Goal: Information Seeking & Learning: Learn about a topic

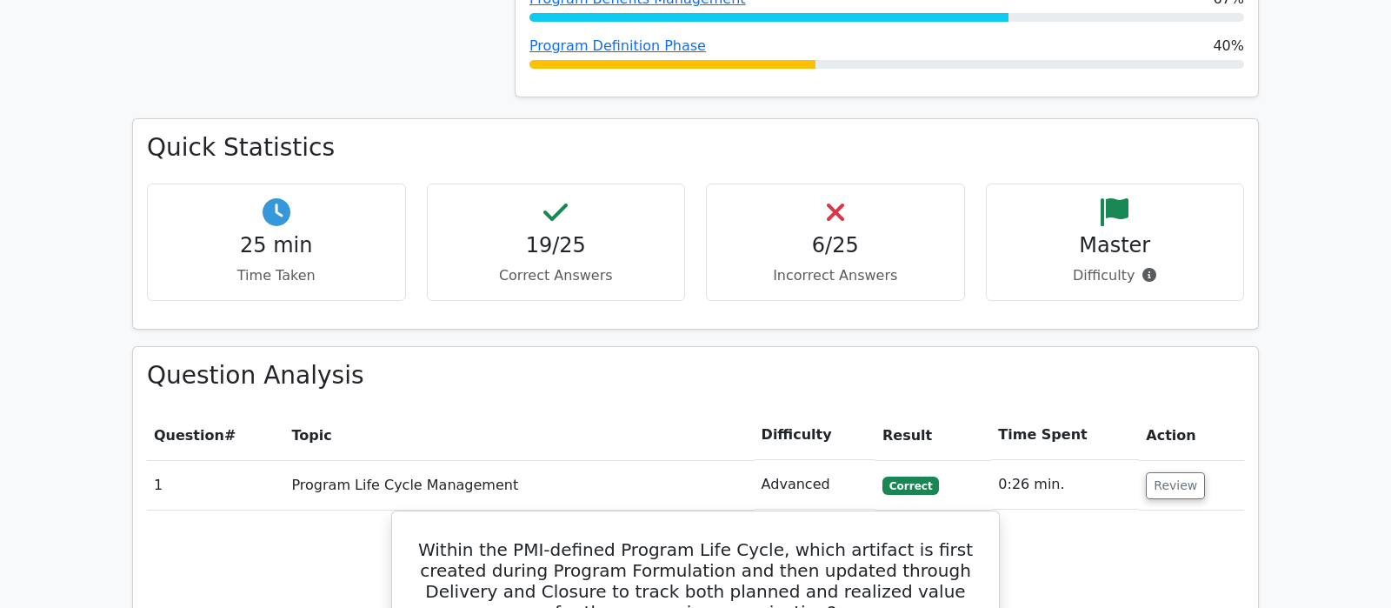
scroll to position [1068, 0]
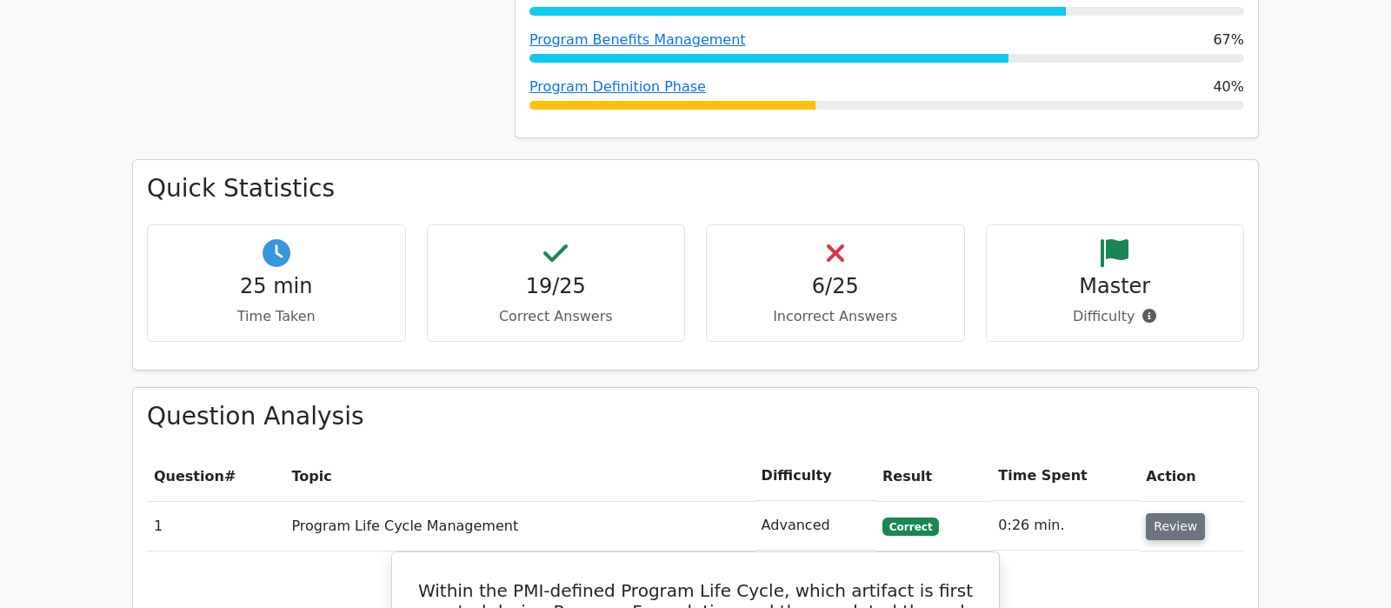
click at [1161, 513] on button "Review" at bounding box center [1175, 526] width 59 height 27
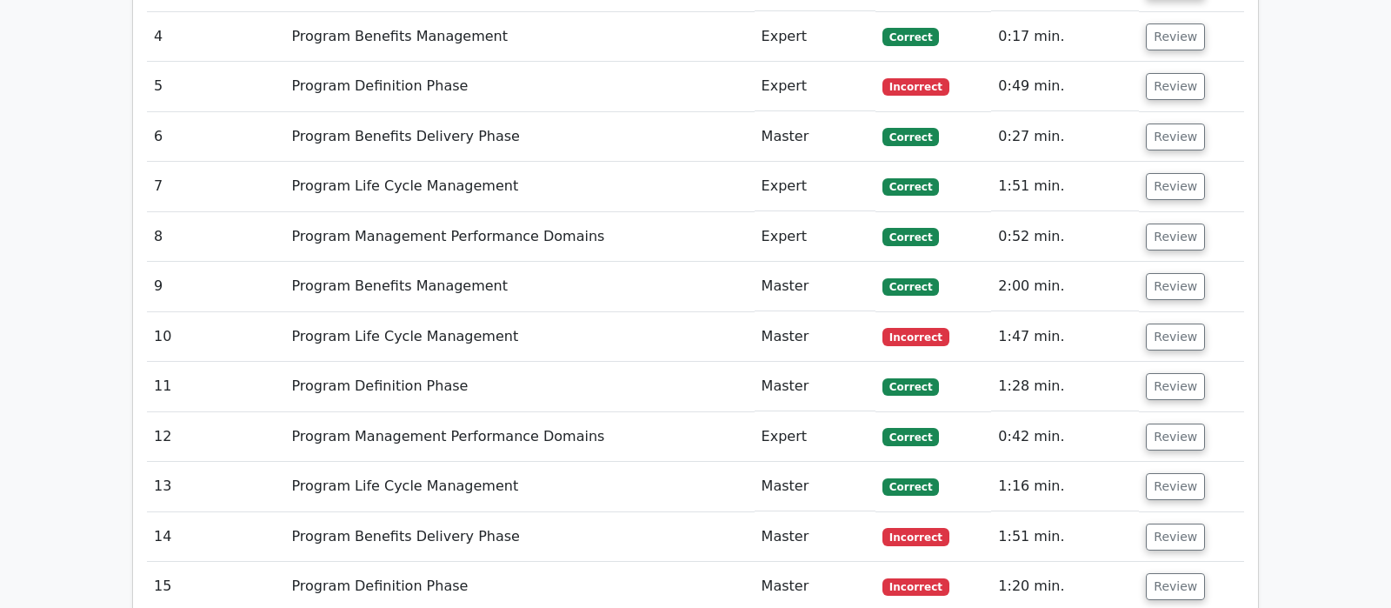
scroll to position [2072, 0]
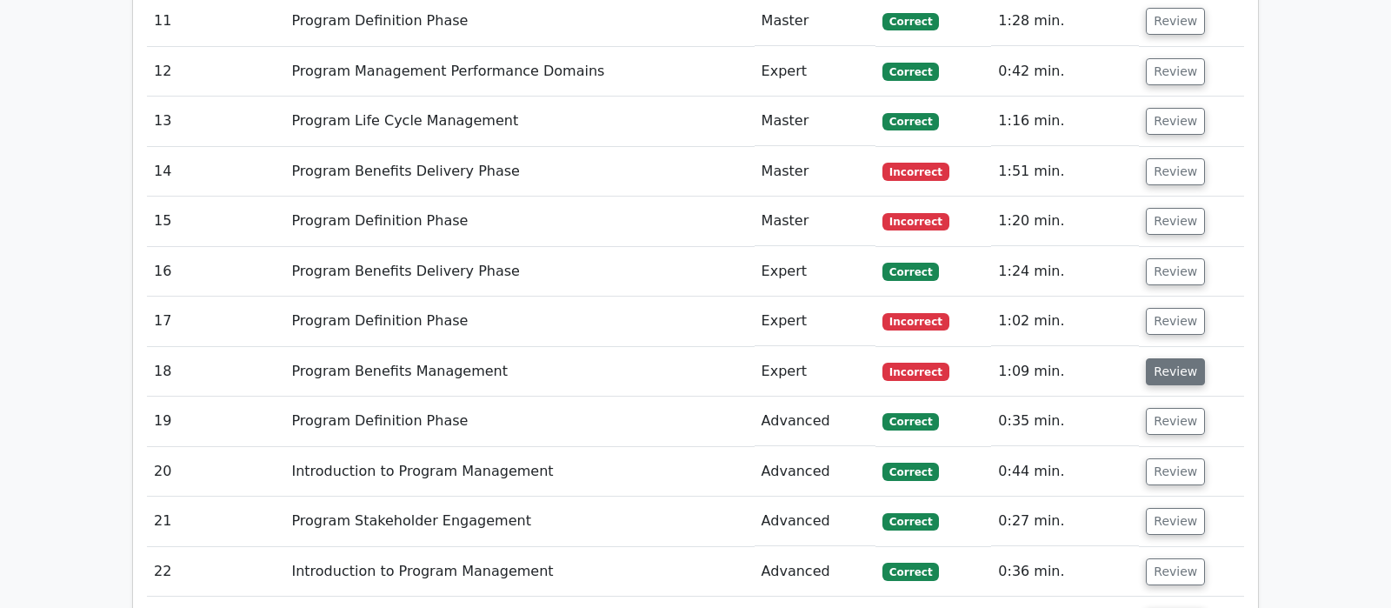
click at [1193, 358] on button "Review" at bounding box center [1175, 371] width 59 height 27
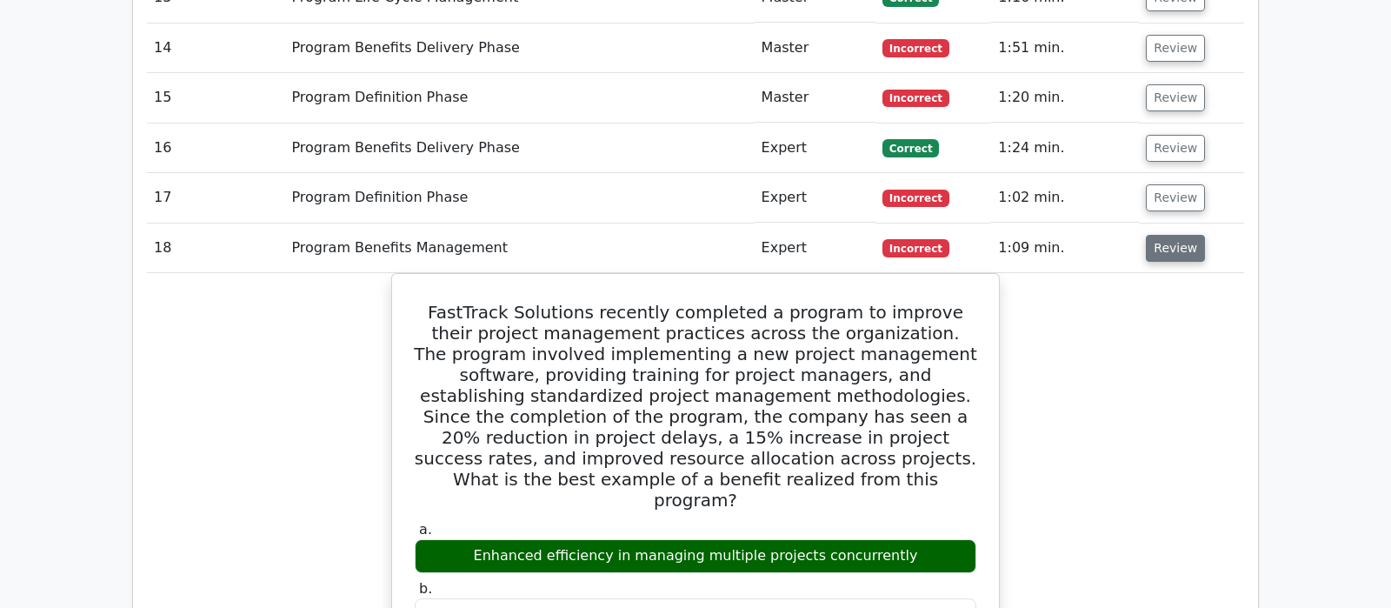
scroll to position [2163, 0]
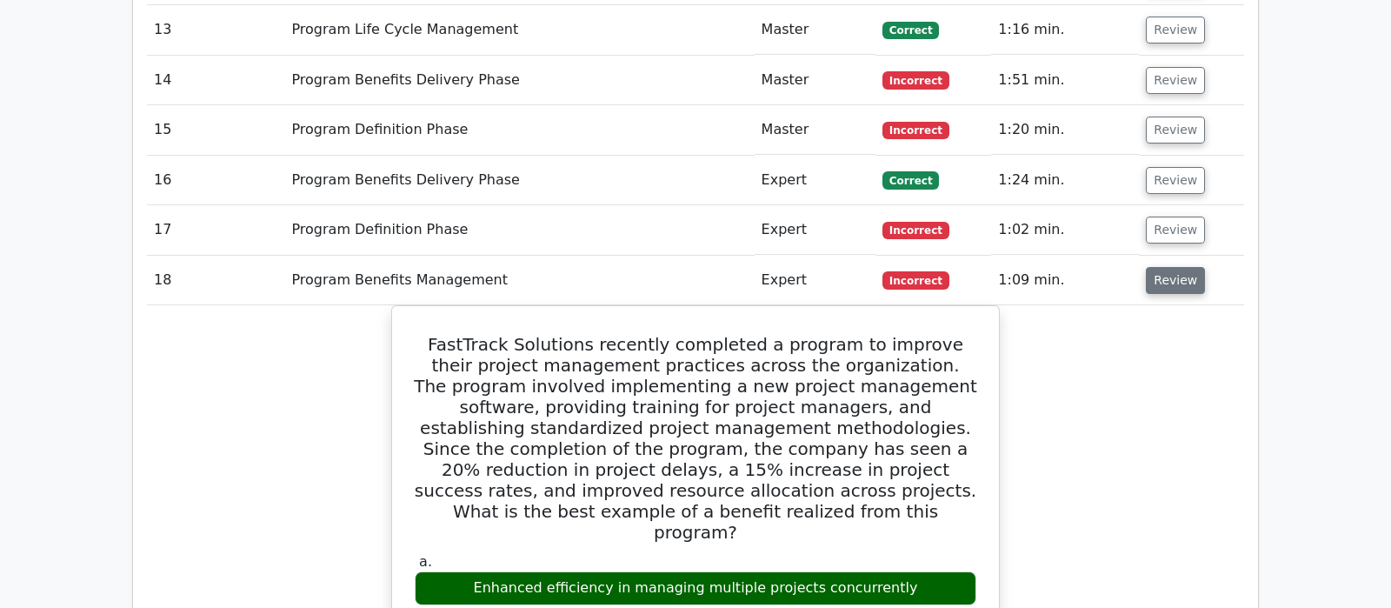
click at [1161, 267] on button "Review" at bounding box center [1175, 280] width 59 height 27
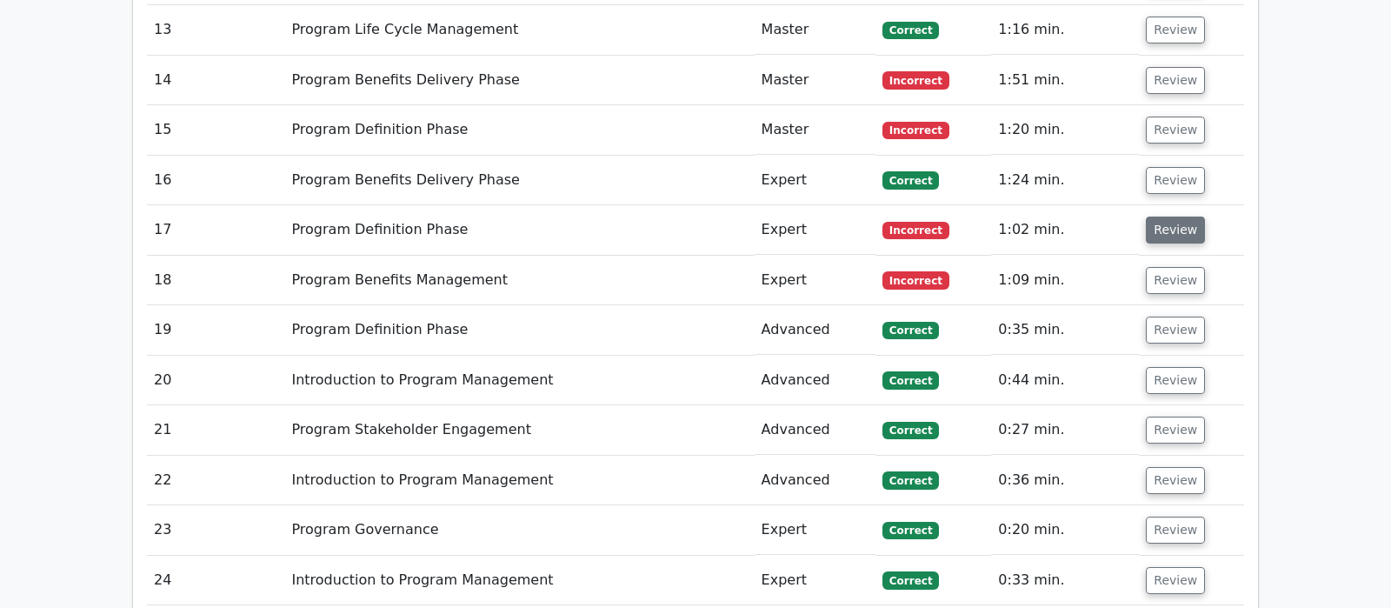
click at [1172, 216] on button "Review" at bounding box center [1175, 229] width 59 height 27
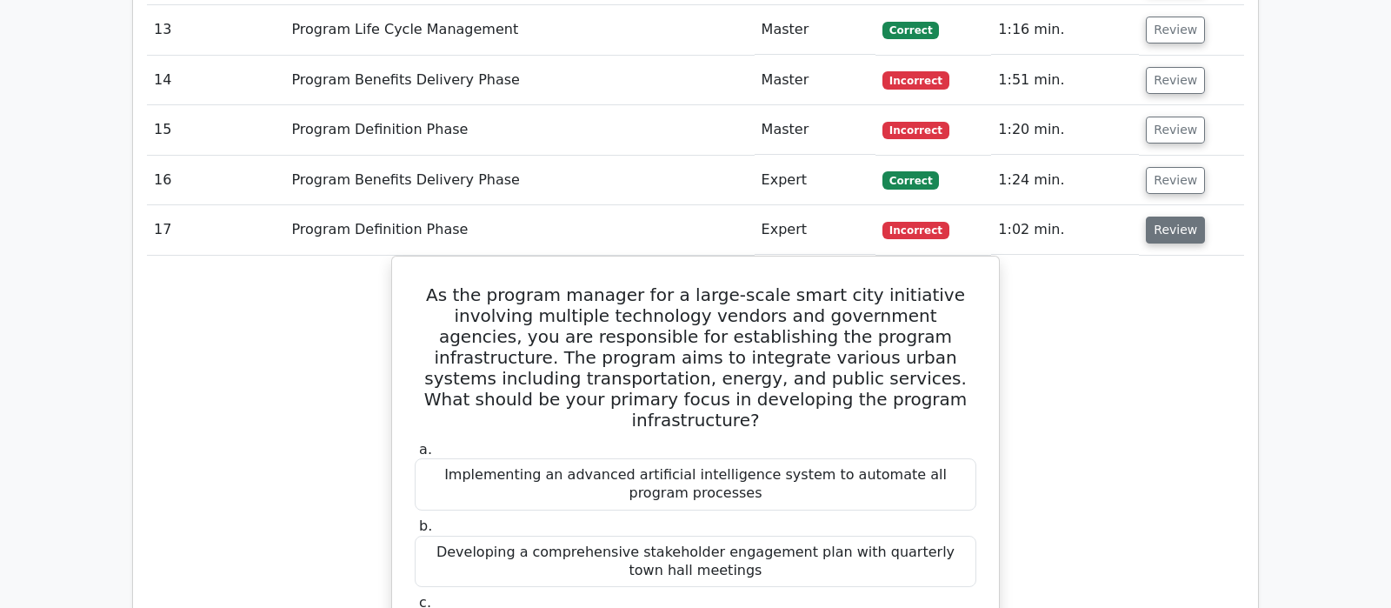
click at [1172, 216] on button "Review" at bounding box center [1175, 229] width 59 height 27
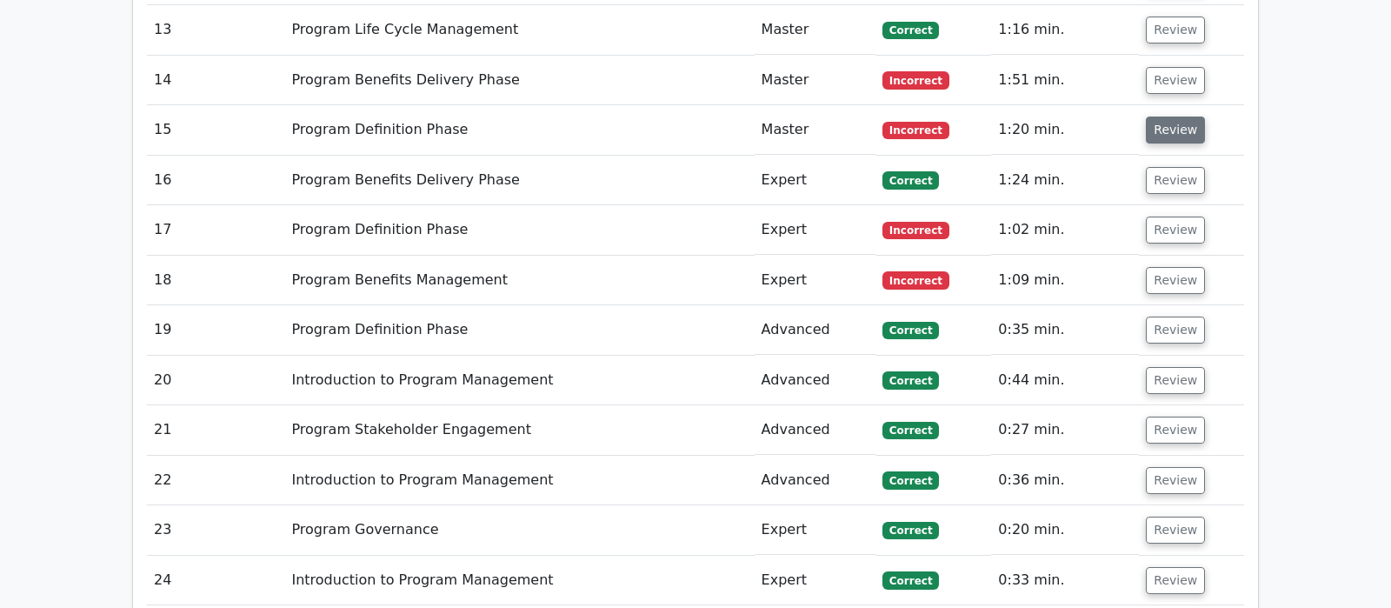
click at [1170, 117] on button "Review" at bounding box center [1175, 130] width 59 height 27
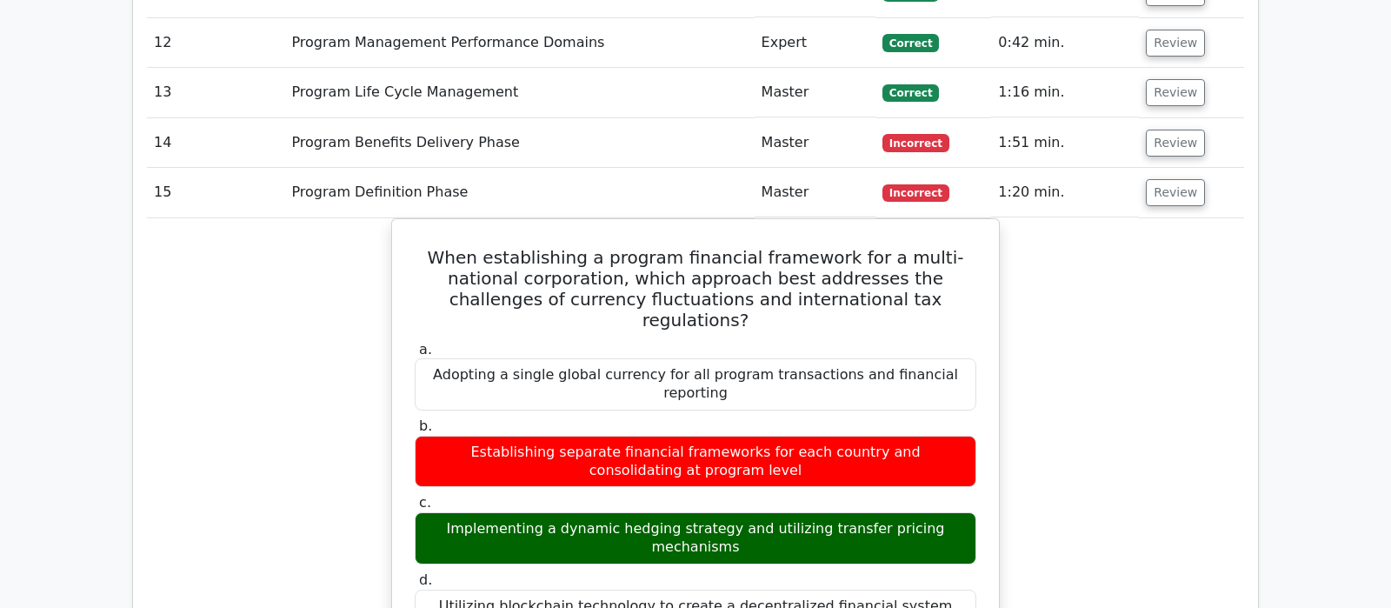
scroll to position [2072, 0]
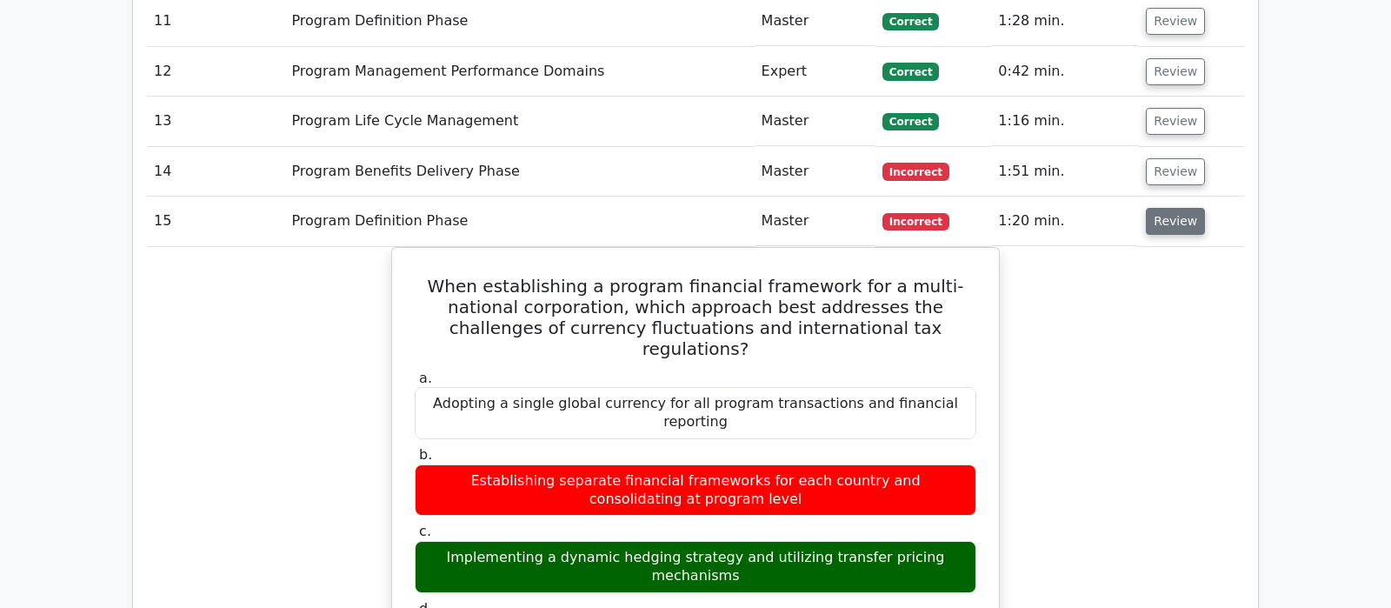
click at [1163, 208] on button "Review" at bounding box center [1175, 221] width 59 height 27
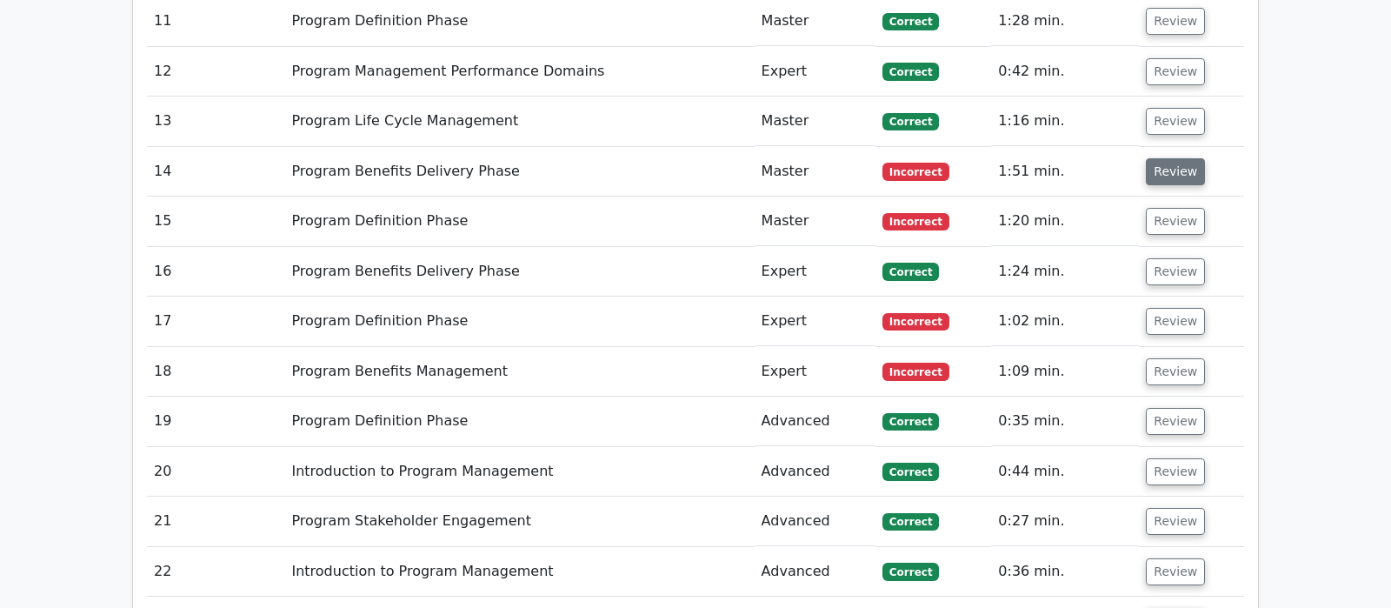
click at [1163, 158] on button "Review" at bounding box center [1175, 171] width 59 height 27
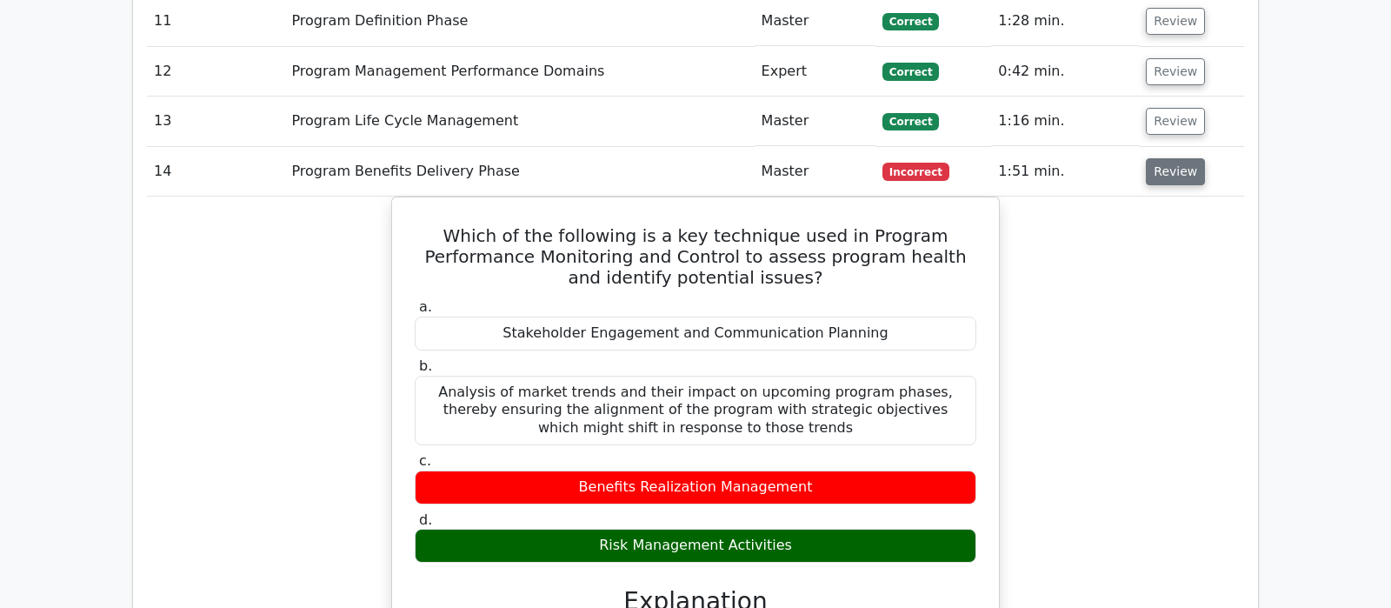
click at [1163, 158] on button "Review" at bounding box center [1175, 171] width 59 height 27
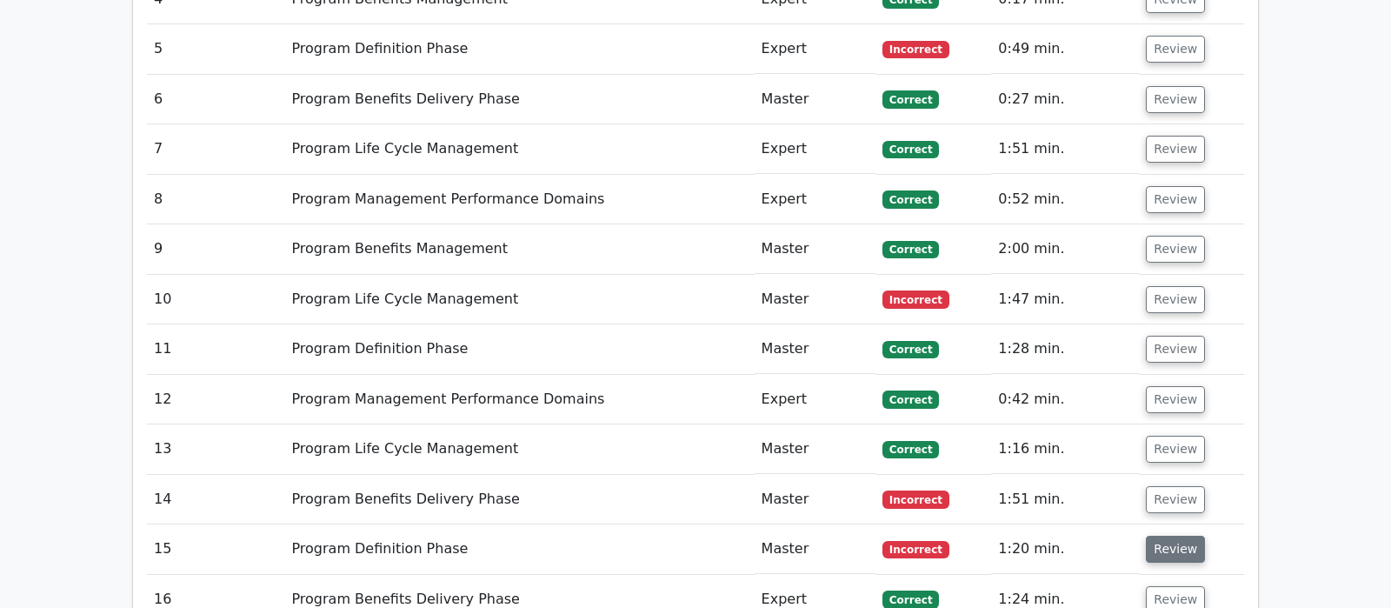
scroll to position [1707, 0]
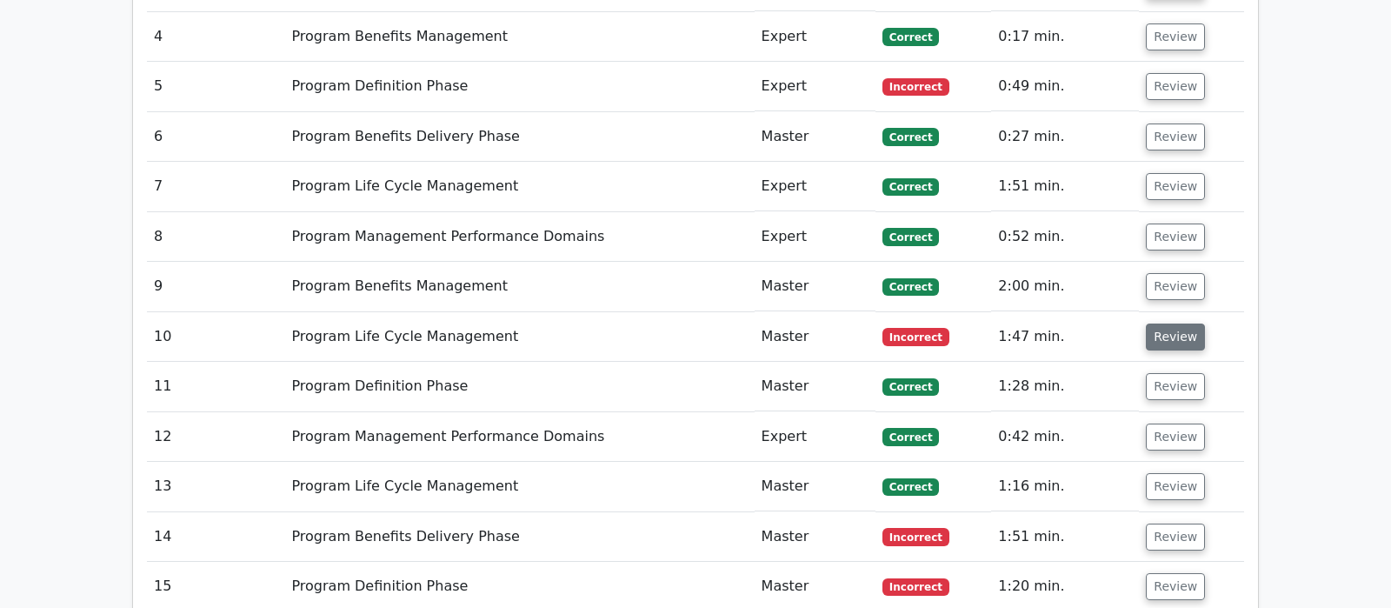
click at [1159, 323] on button "Review" at bounding box center [1175, 336] width 59 height 27
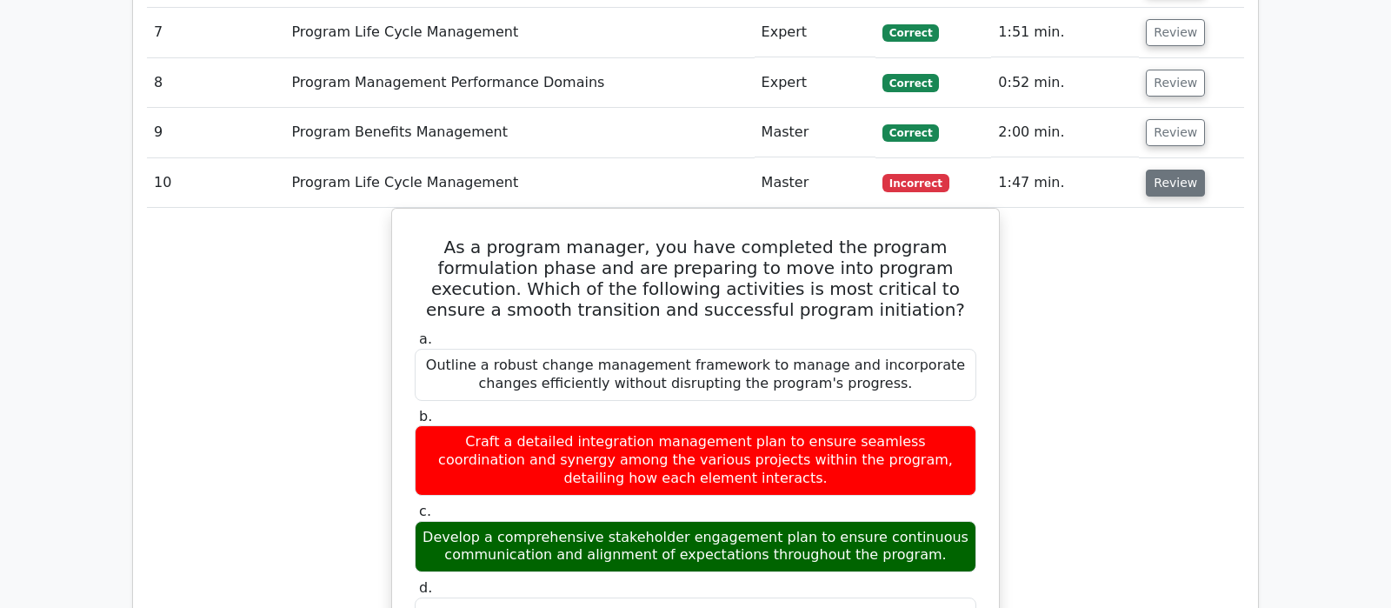
scroll to position [1798, 0]
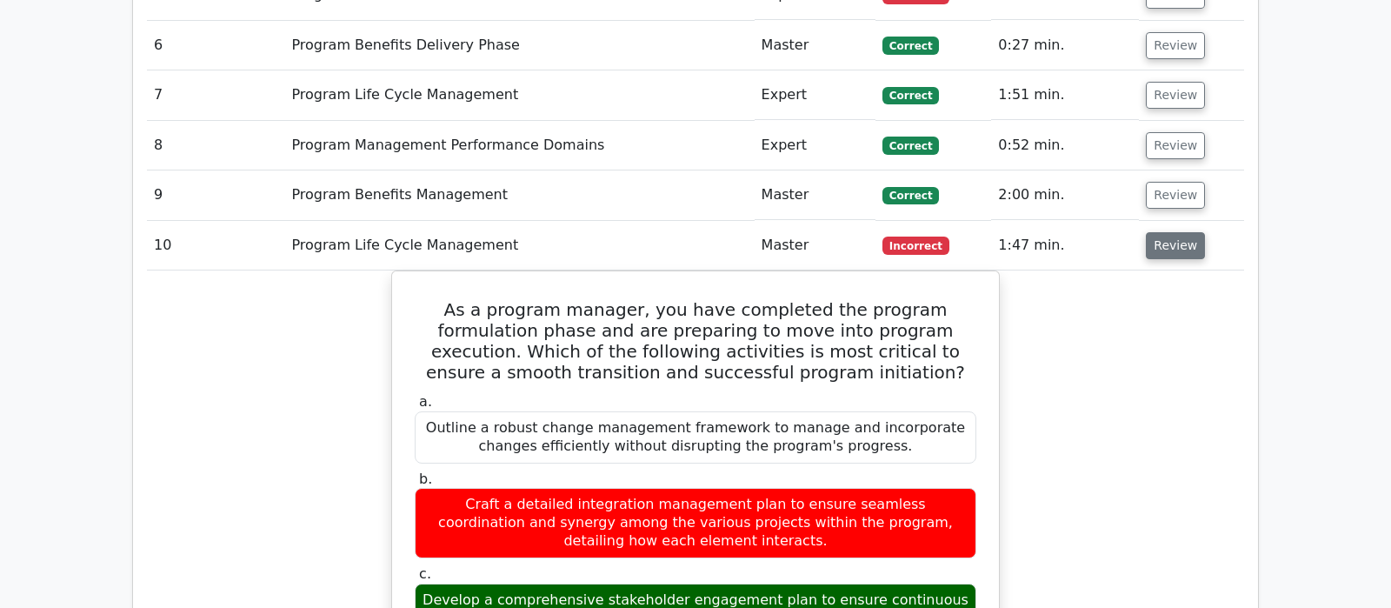
click at [1176, 232] on button "Review" at bounding box center [1175, 245] width 59 height 27
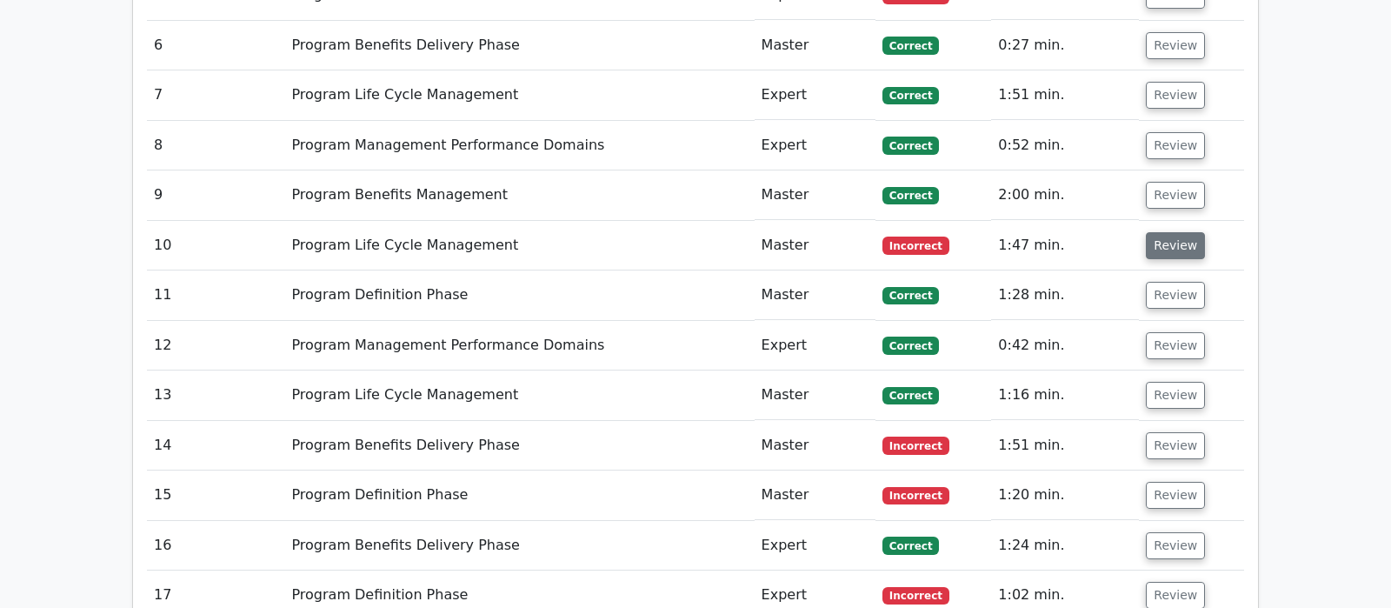
click at [1179, 232] on button "Review" at bounding box center [1175, 245] width 59 height 27
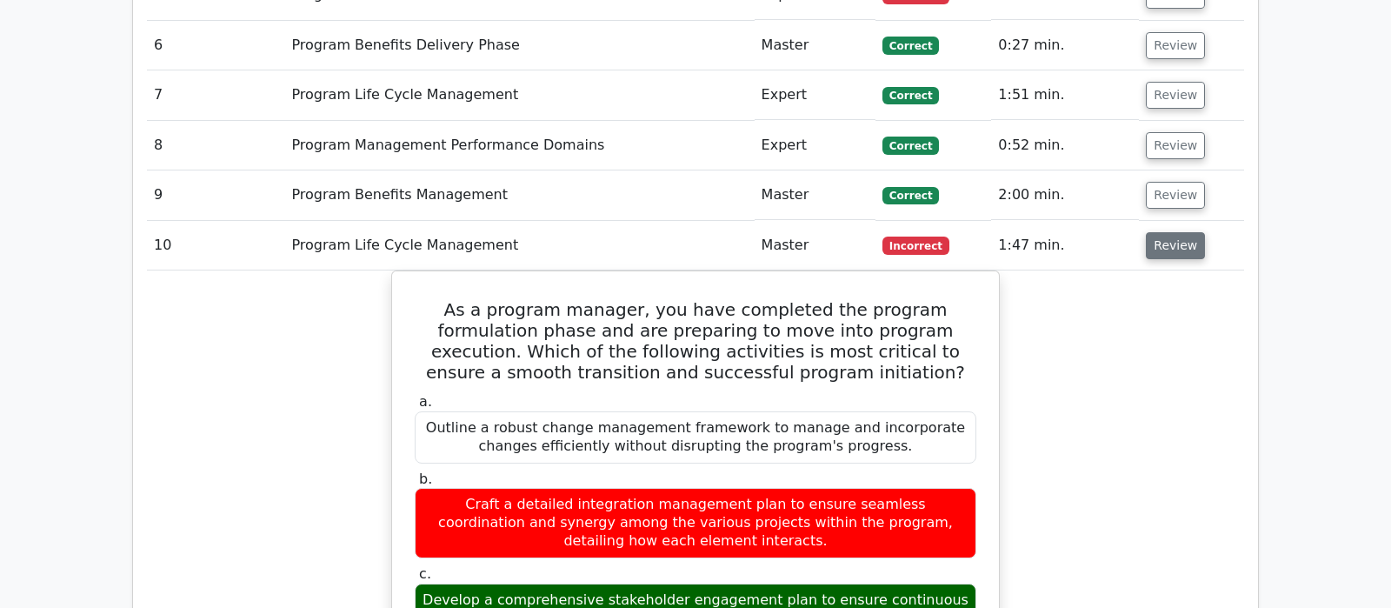
click at [1179, 232] on button "Review" at bounding box center [1175, 245] width 59 height 27
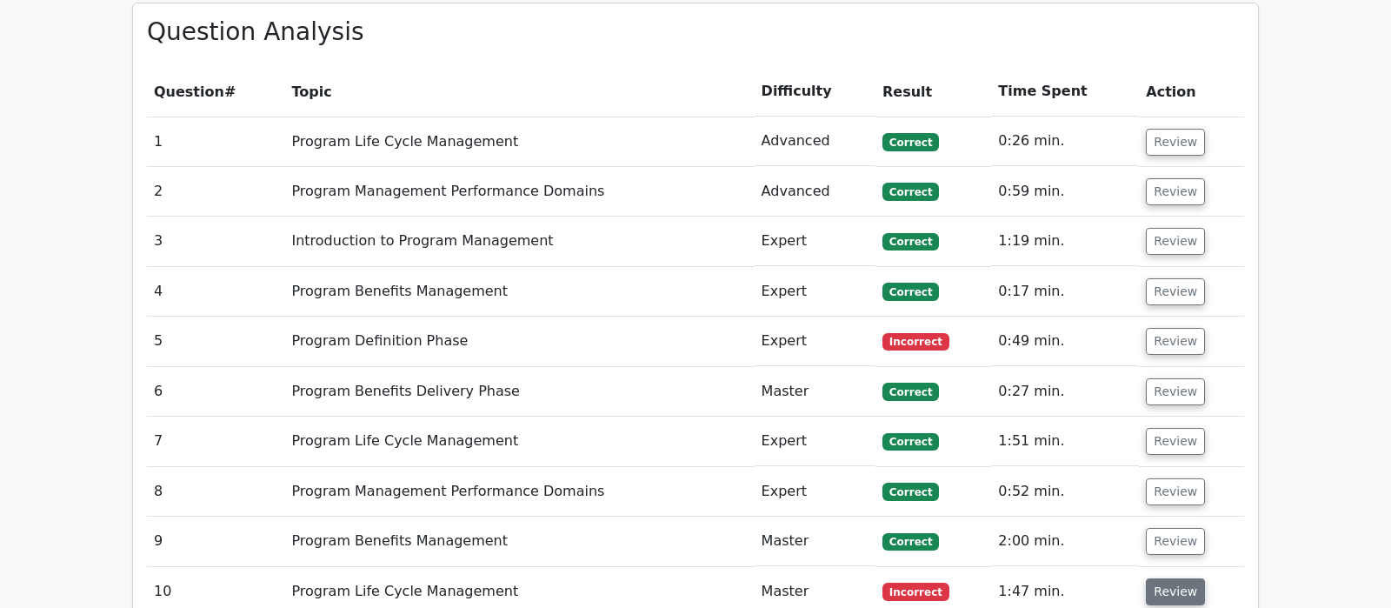
scroll to position [1433, 0]
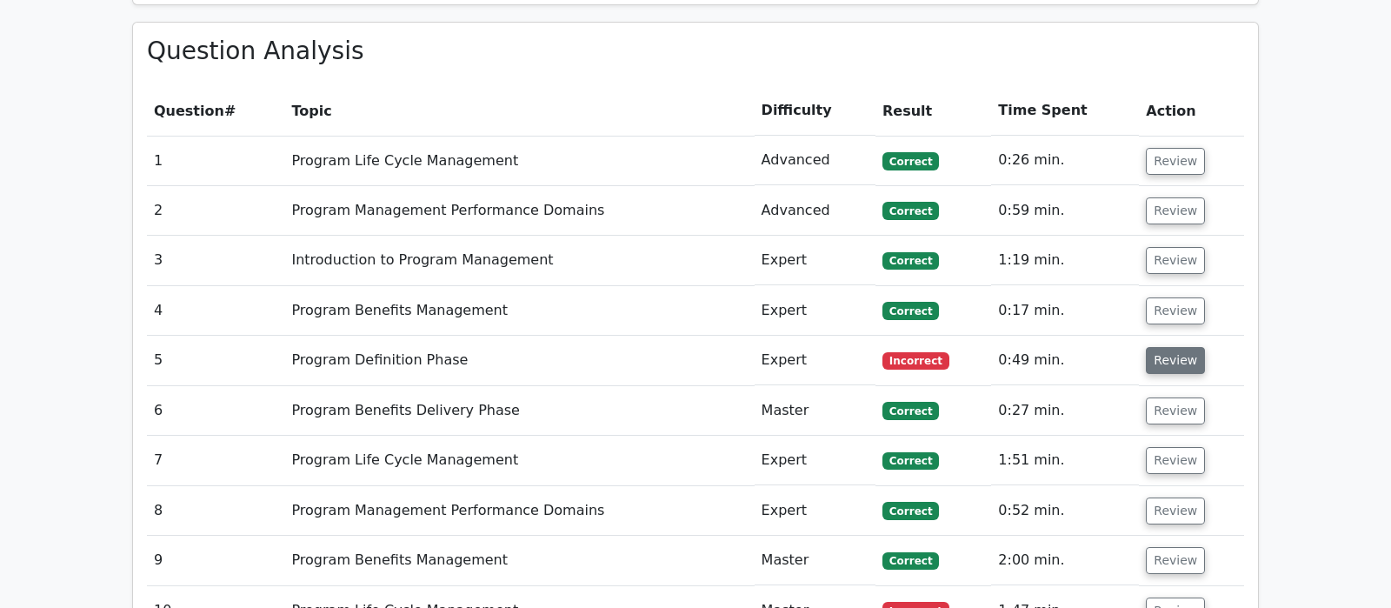
click at [1174, 347] on button "Review" at bounding box center [1175, 360] width 59 height 27
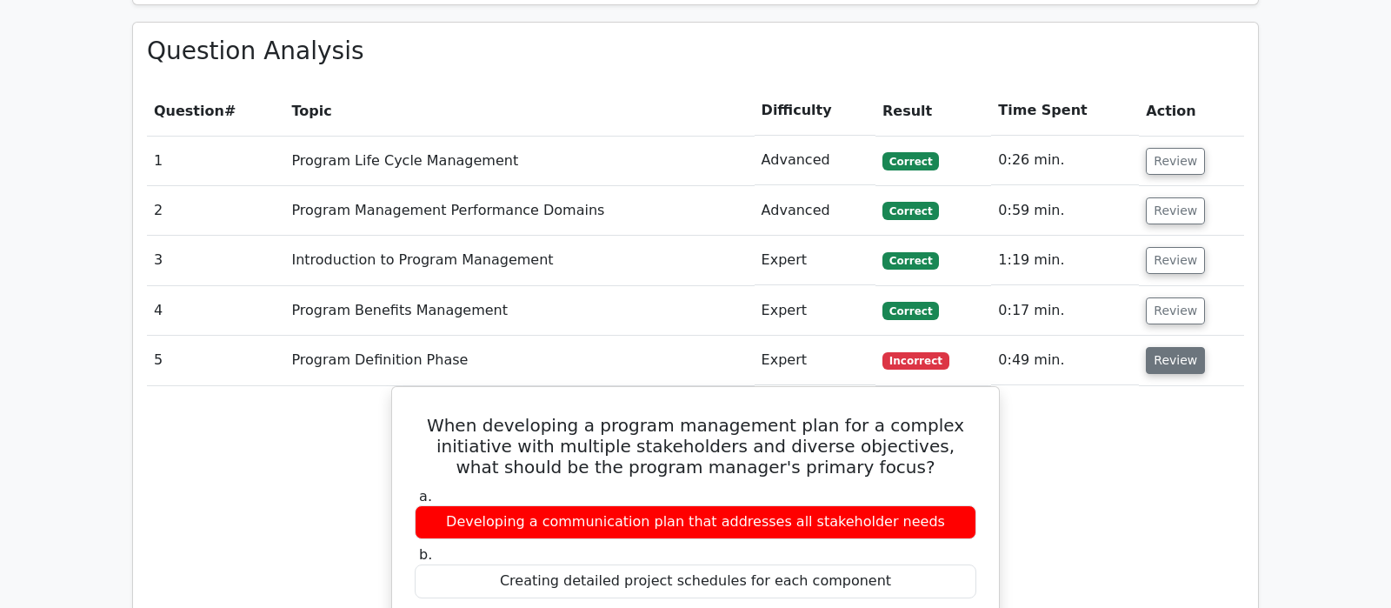
click at [1174, 347] on button "Review" at bounding box center [1175, 360] width 59 height 27
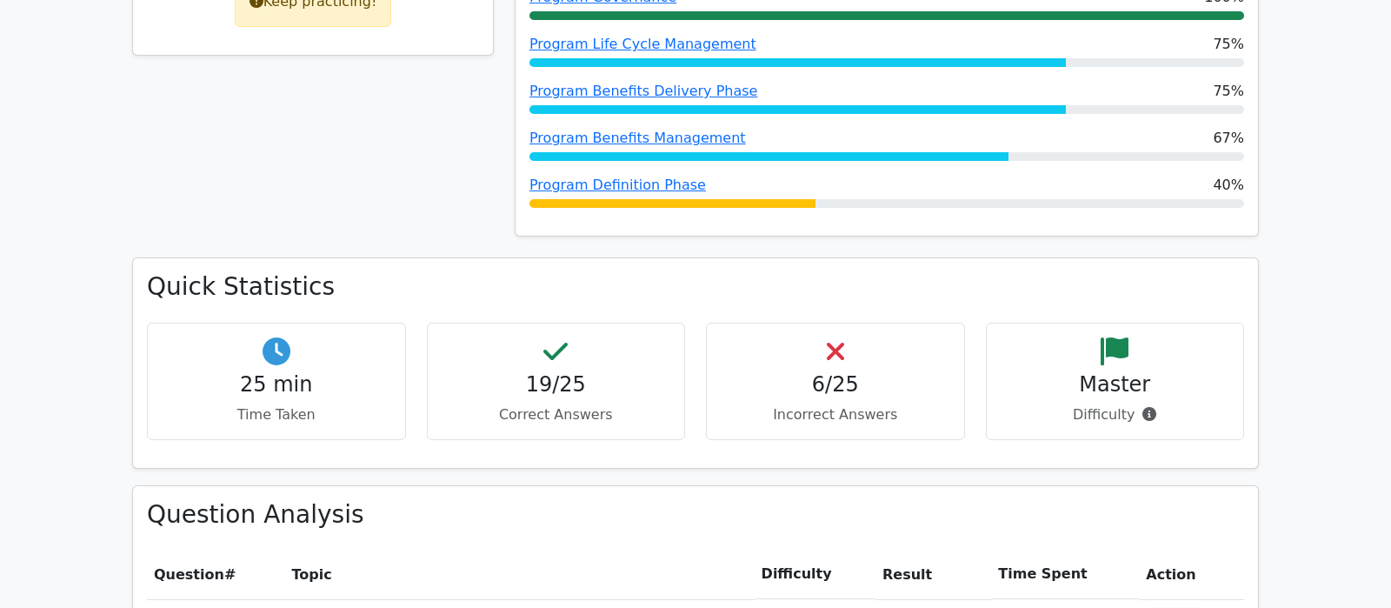
scroll to position [703, 0]
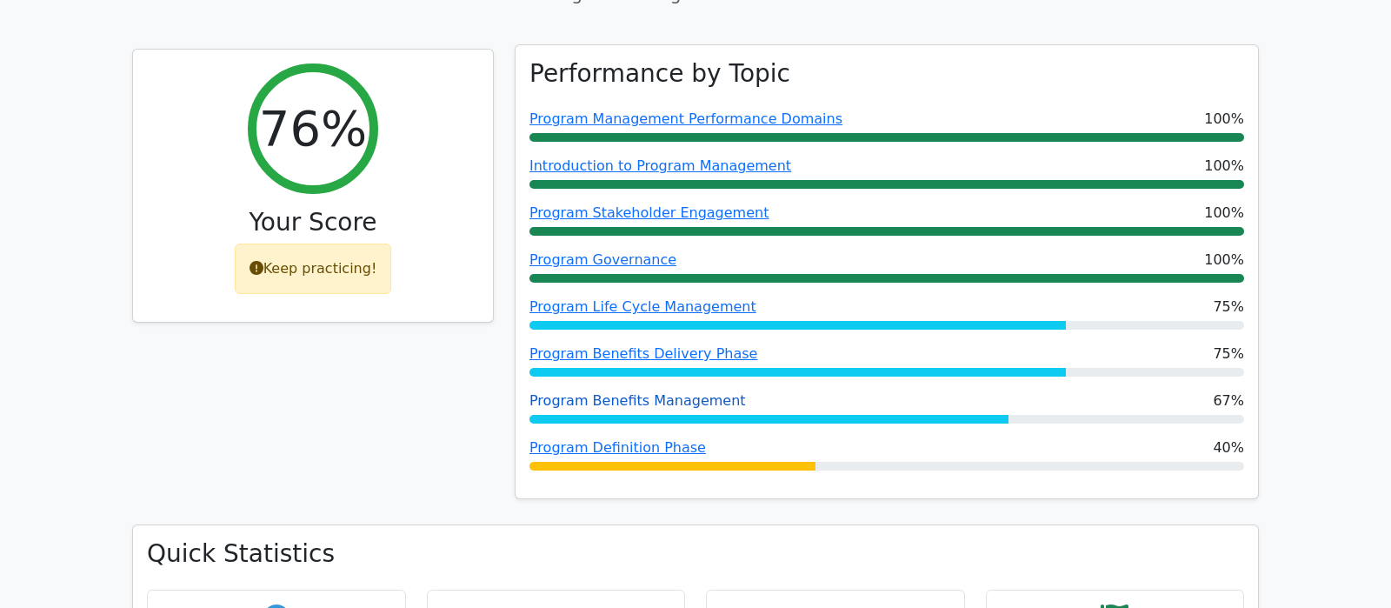
click at [697, 392] on link "Program Benefits Management" at bounding box center [638, 400] width 216 height 17
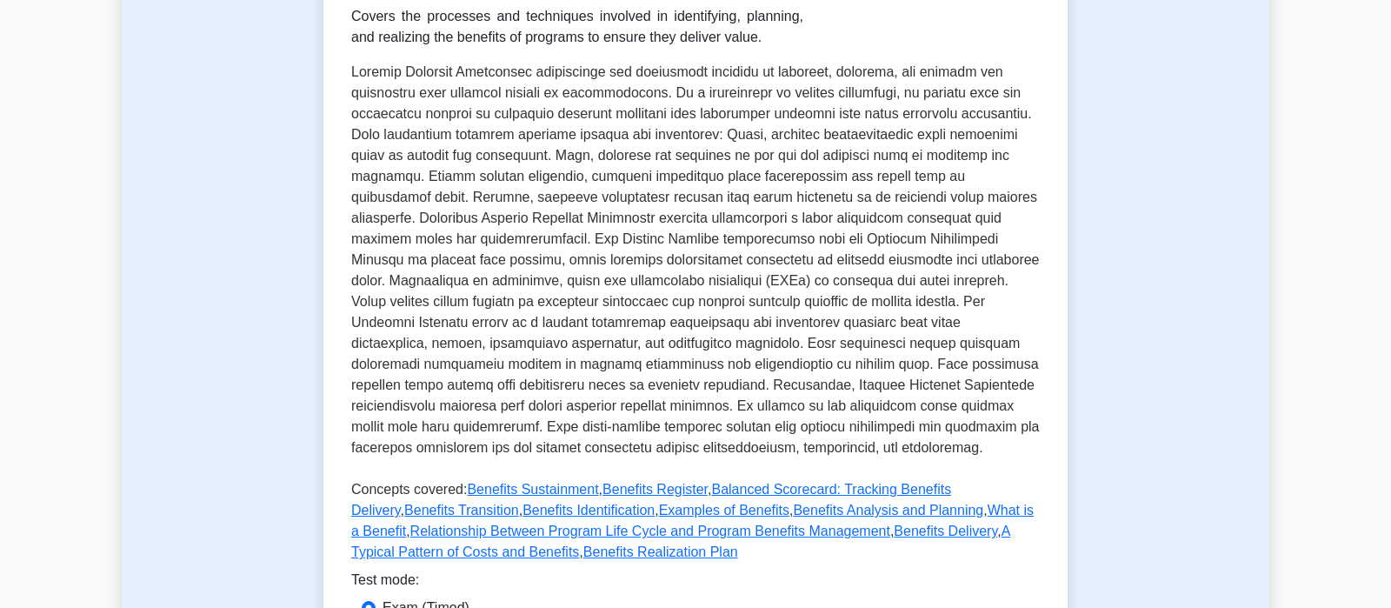
scroll to position [548, 0]
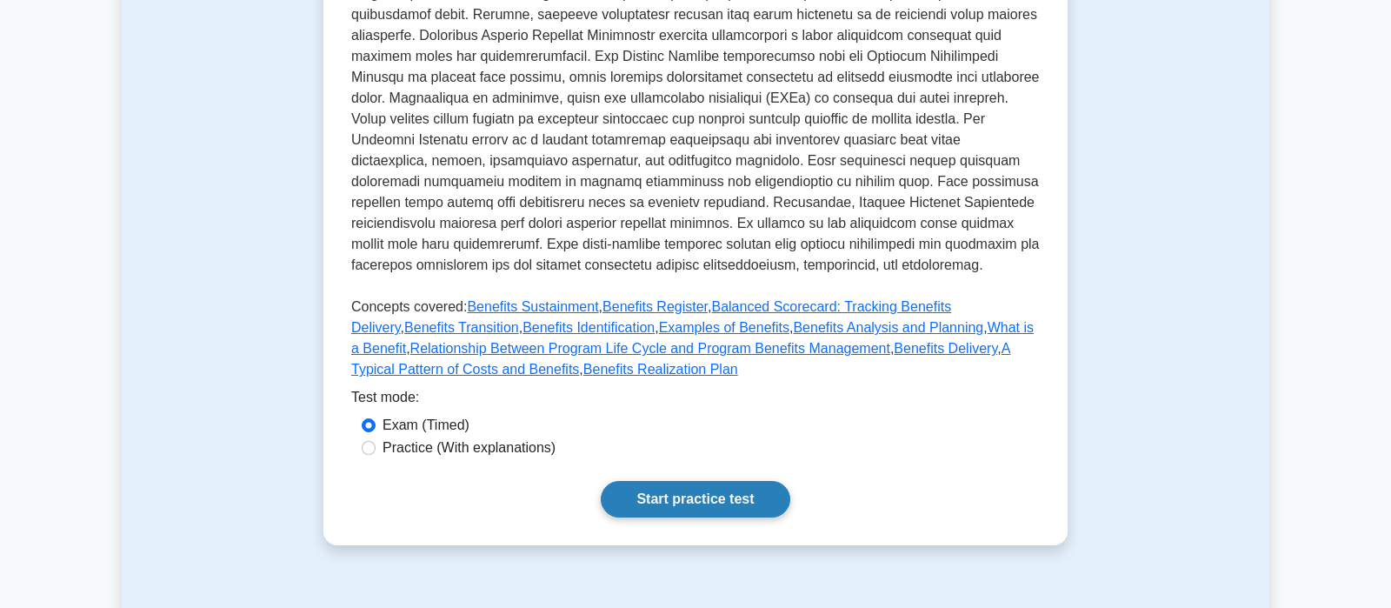
click at [681, 501] on link "Start practice test" at bounding box center [695, 499] width 189 height 37
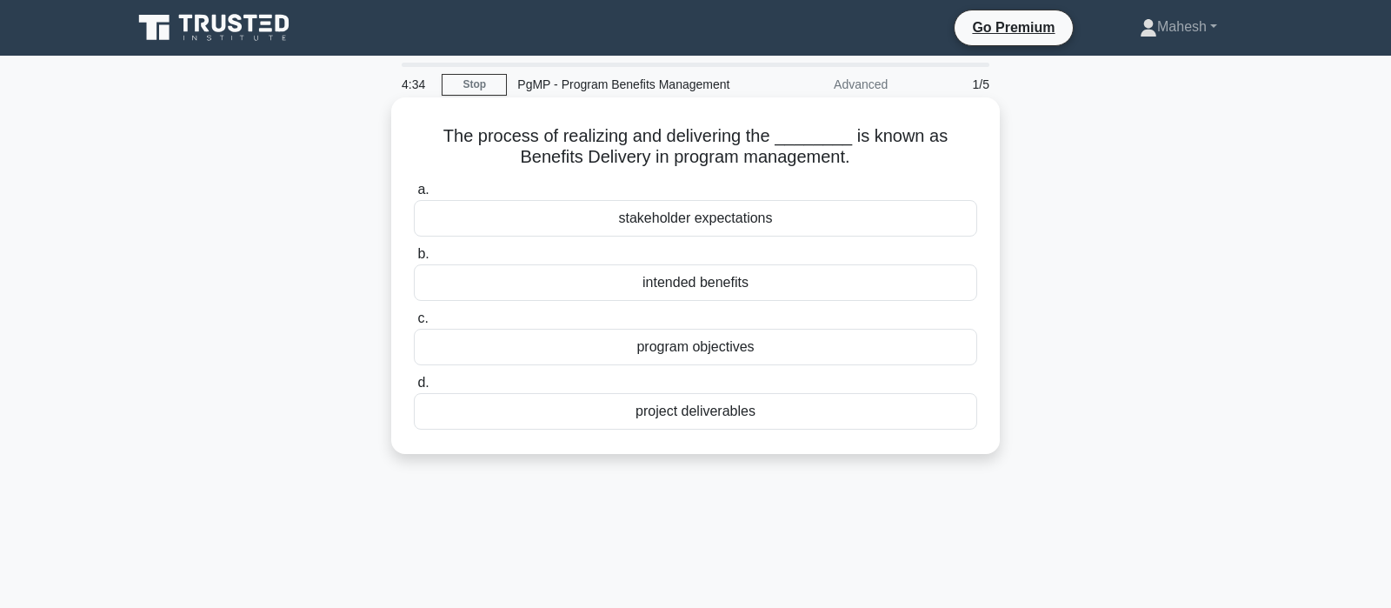
click at [723, 285] on div "intended benefits" at bounding box center [695, 282] width 563 height 37
click at [414, 260] on input "b. intended benefits" at bounding box center [414, 254] width 0 height 11
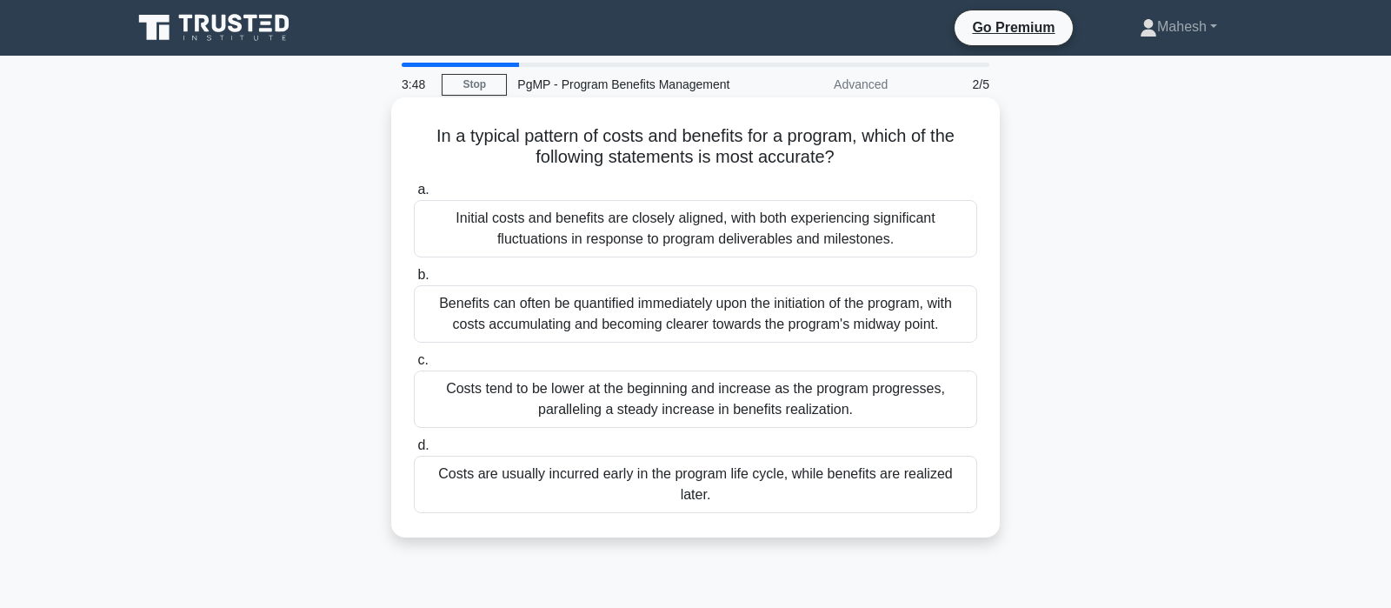
click at [594, 479] on div "Costs are usually incurred early in the program life cycle, while benefits are …" at bounding box center [695, 484] width 563 height 57
click at [414, 451] on input "d. Costs are usually incurred early in the program life cycle, while benefits a…" at bounding box center [414, 445] width 0 height 11
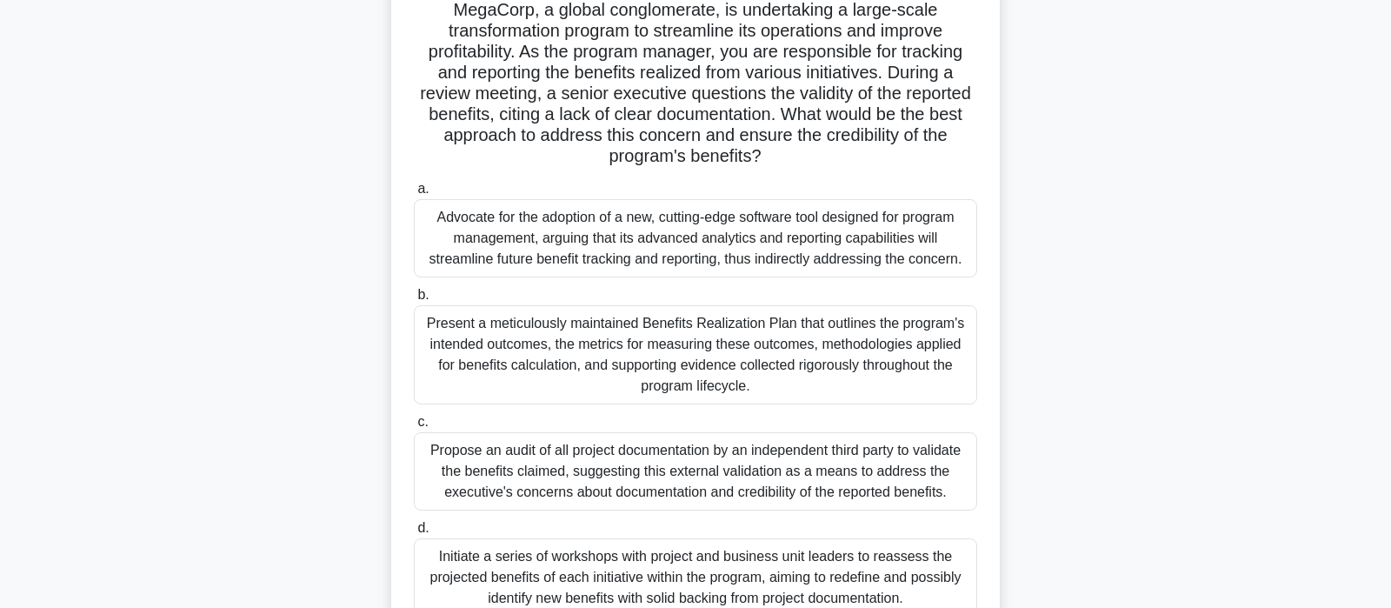
scroll to position [91, 0]
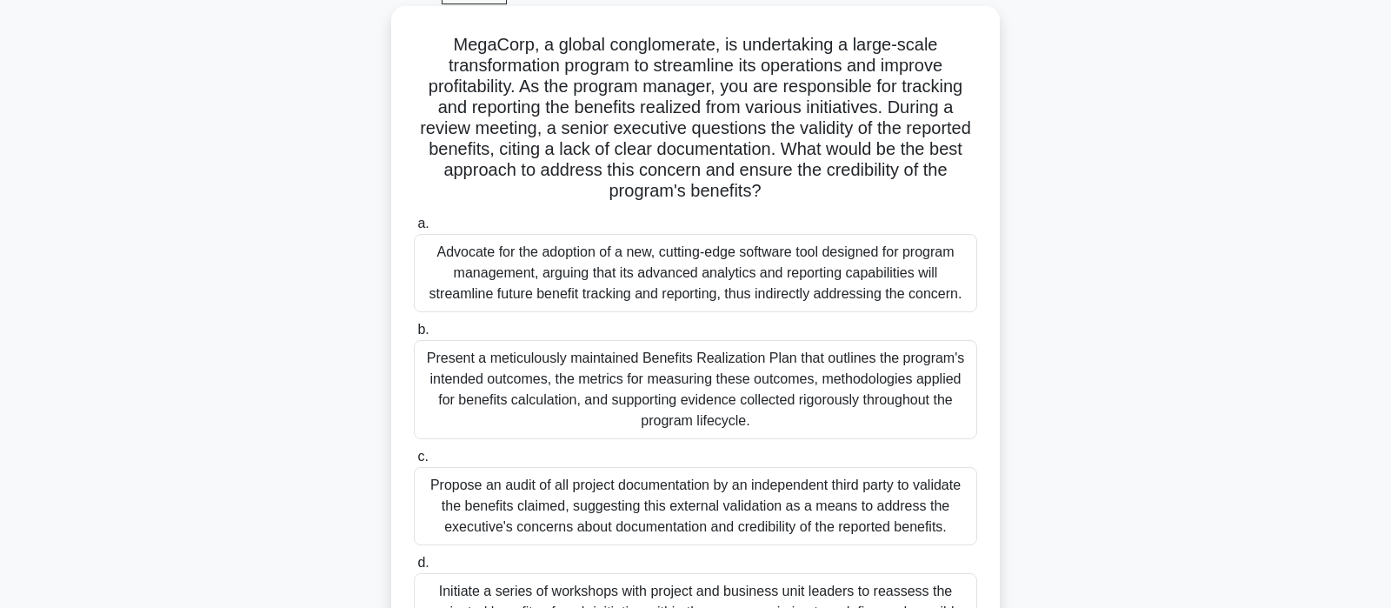
click at [704, 389] on div "Present a meticulously maintained Benefits Realization Plan that outlines the p…" at bounding box center [695, 389] width 563 height 99
click at [414, 336] on input "b. Present a meticulously maintained Benefits Realization Plan that outlines th…" at bounding box center [414, 329] width 0 height 11
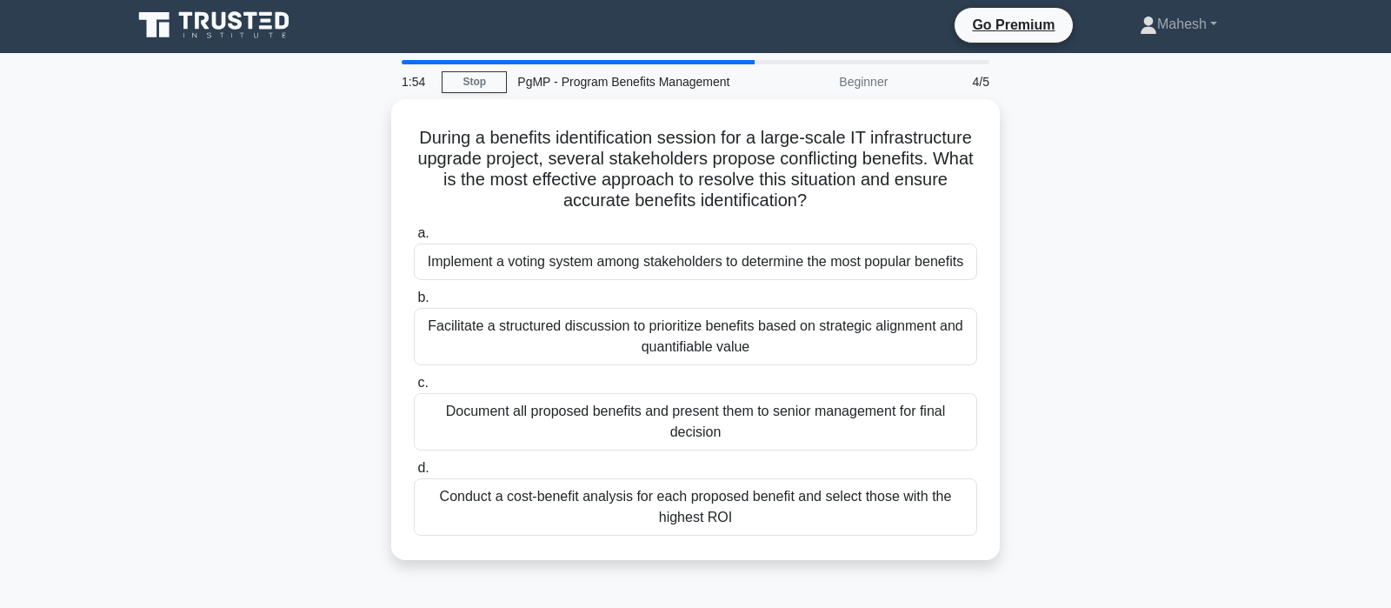
scroll to position [0, 0]
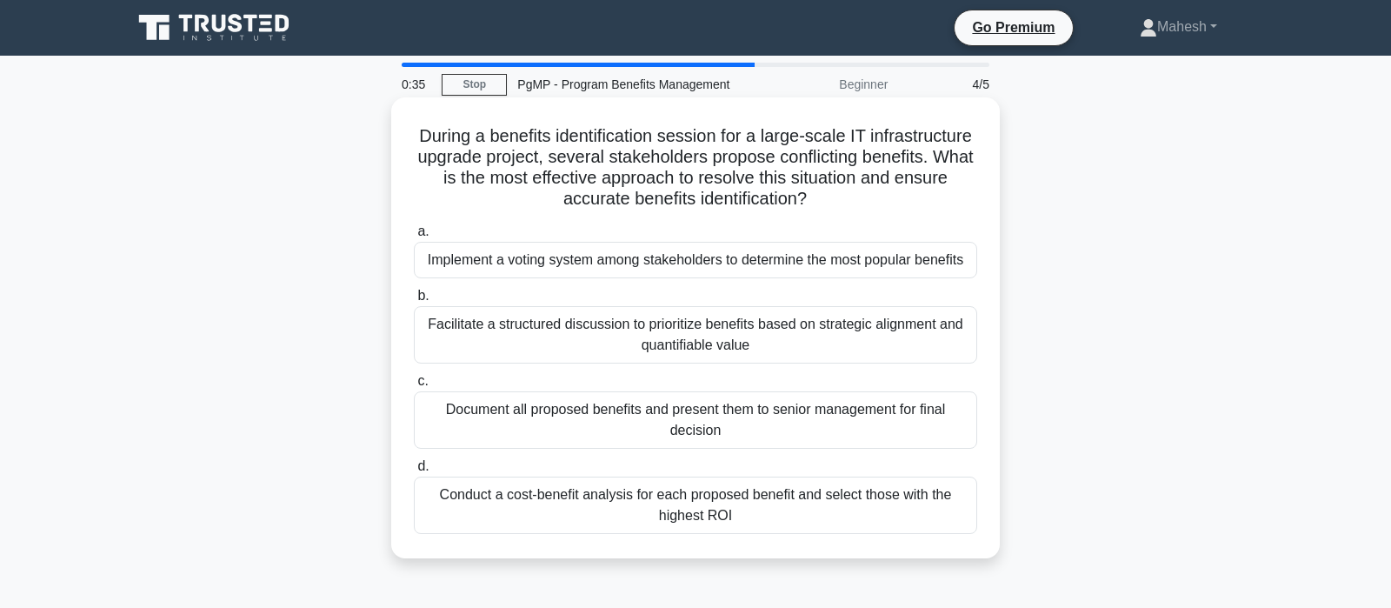
click at [802, 333] on div "Facilitate a structured discussion to prioritize benefits based on strategic al…" at bounding box center [695, 334] width 563 height 57
click at [414, 302] on input "b. Facilitate a structured discussion to prioritize benefits based on strategic…" at bounding box center [414, 295] width 0 height 11
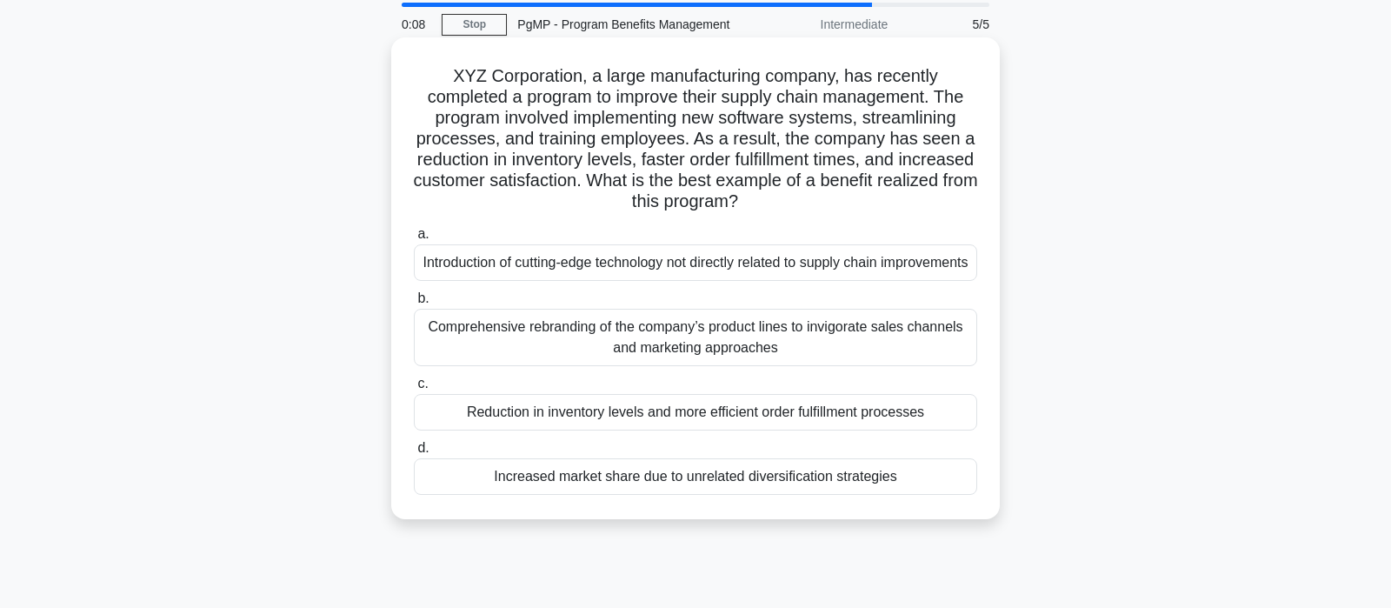
scroll to position [91, 0]
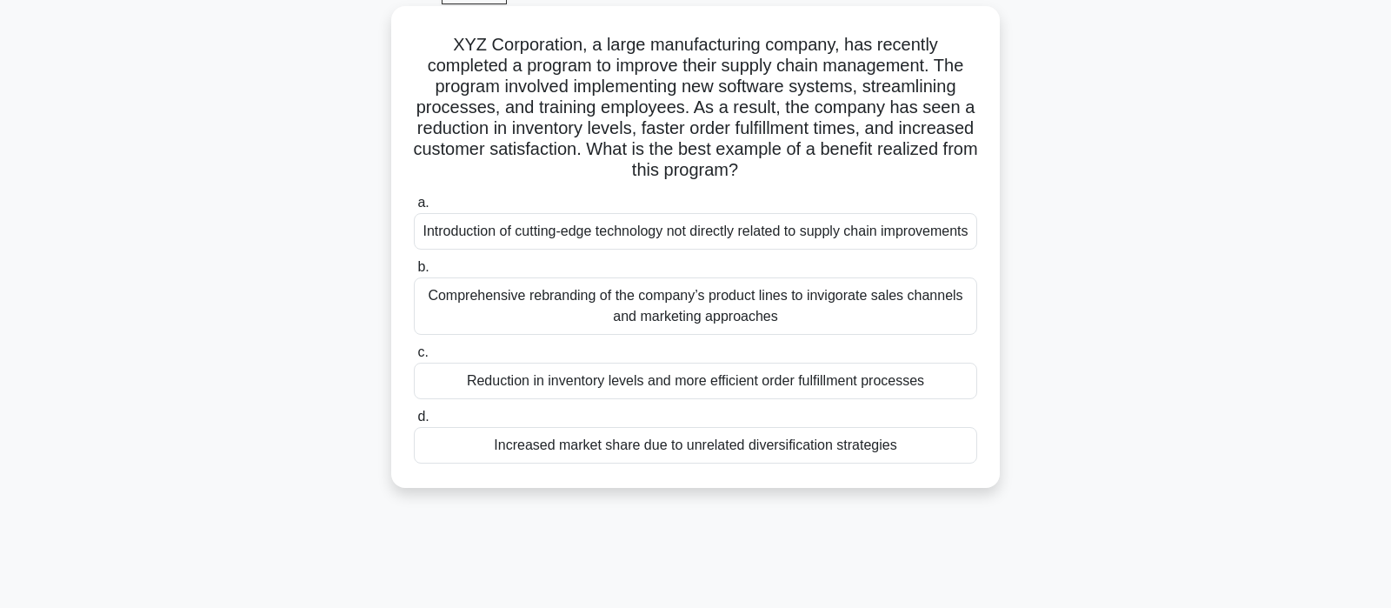
click at [812, 399] on div "Reduction in inventory levels and more efficient order fulfillment processes" at bounding box center [695, 381] width 563 height 37
click at [414, 358] on input "c. Reduction in inventory levels and more efficient order fulfillment processes" at bounding box center [414, 352] width 0 height 11
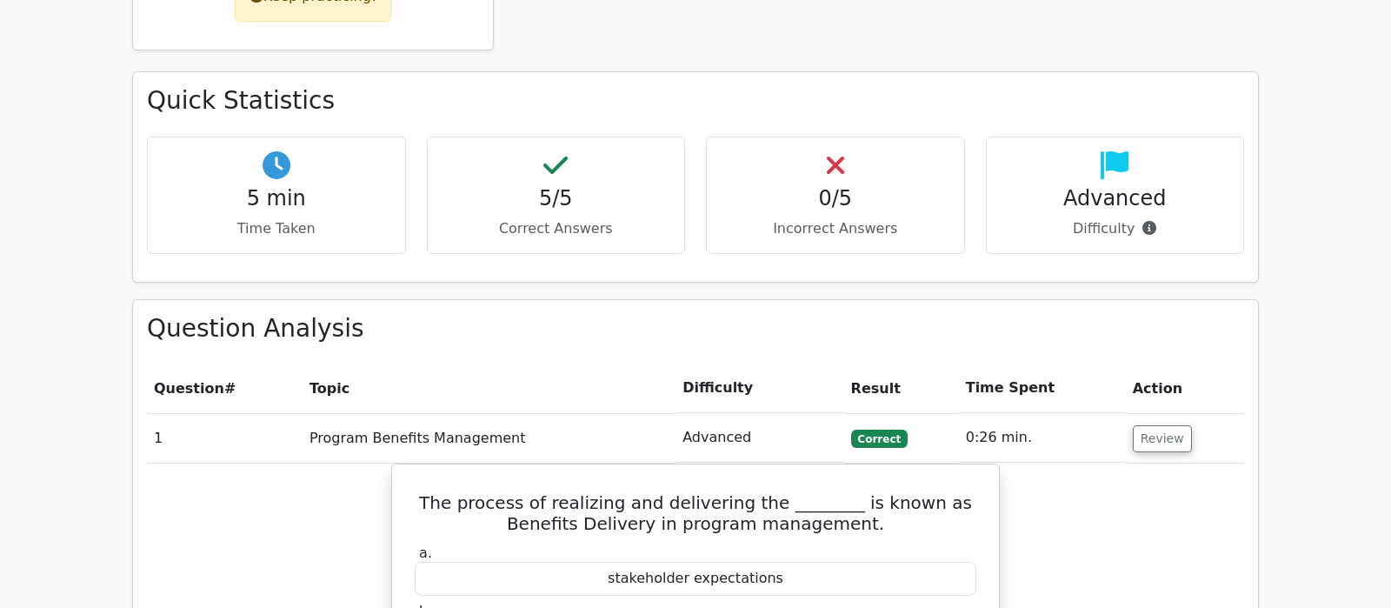
scroll to position [1004, 0]
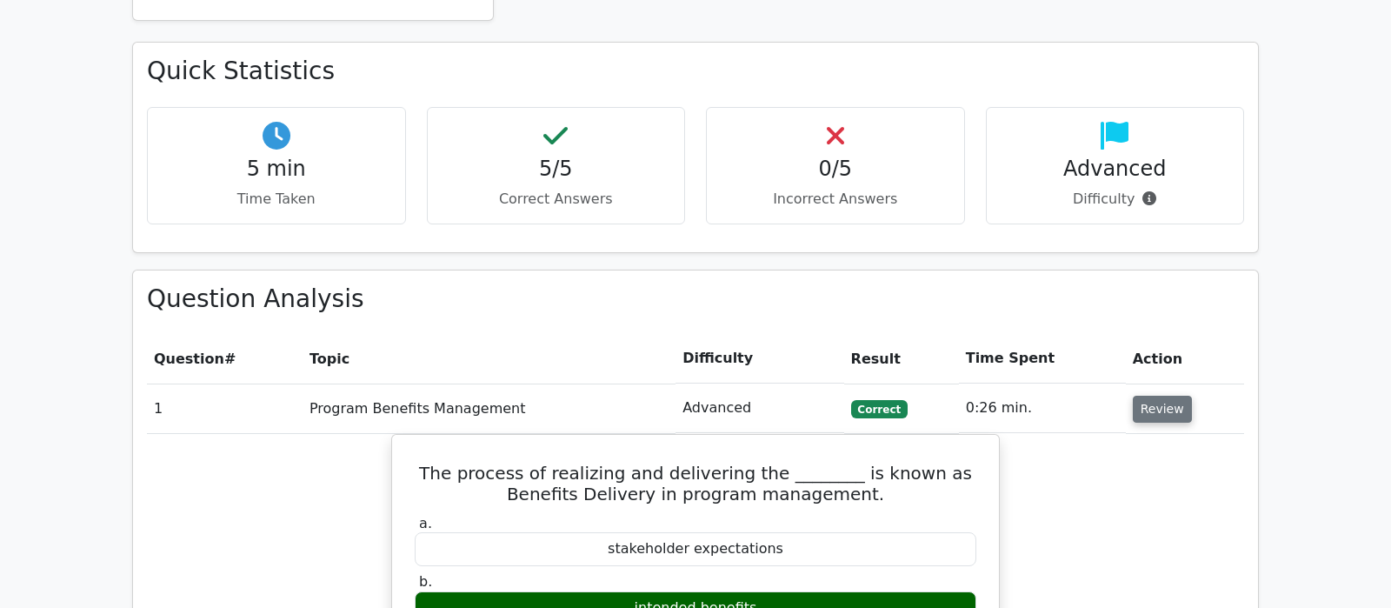
click at [1176, 396] on button "Review" at bounding box center [1162, 409] width 59 height 27
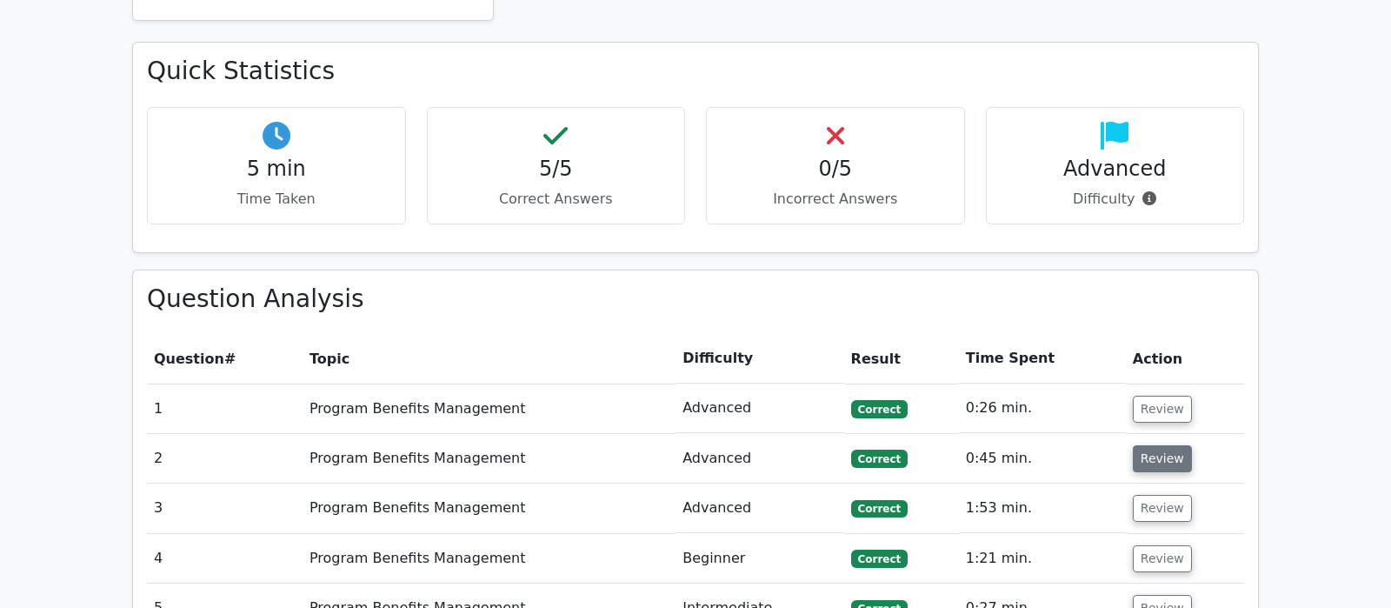
click at [1152, 445] on button "Review" at bounding box center [1162, 458] width 59 height 27
click at [1153, 445] on button "Review" at bounding box center [1162, 458] width 59 height 27
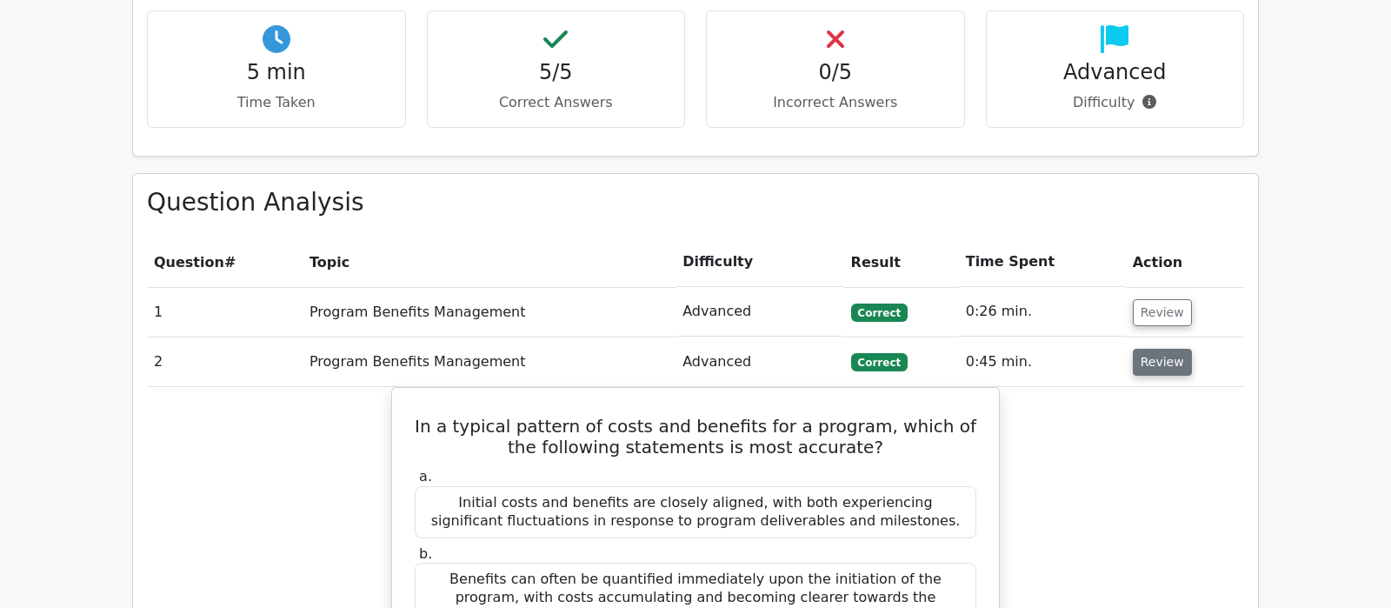
scroll to position [1187, 0]
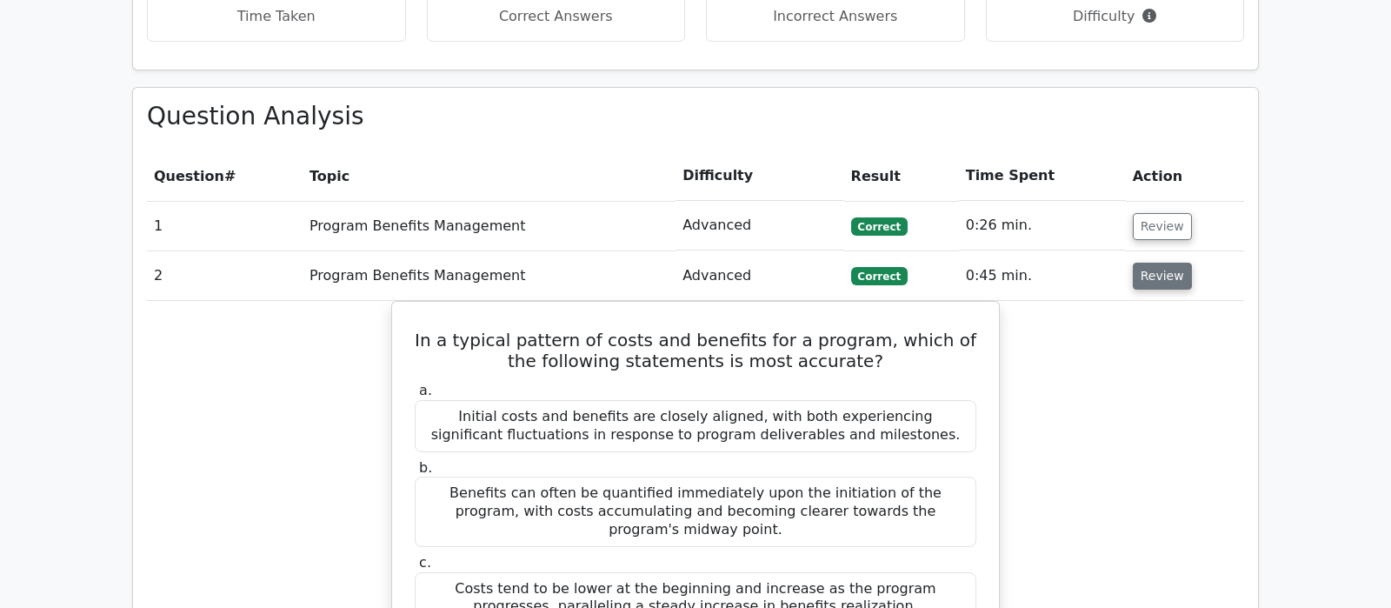
click at [1169, 263] on button "Review" at bounding box center [1162, 276] width 59 height 27
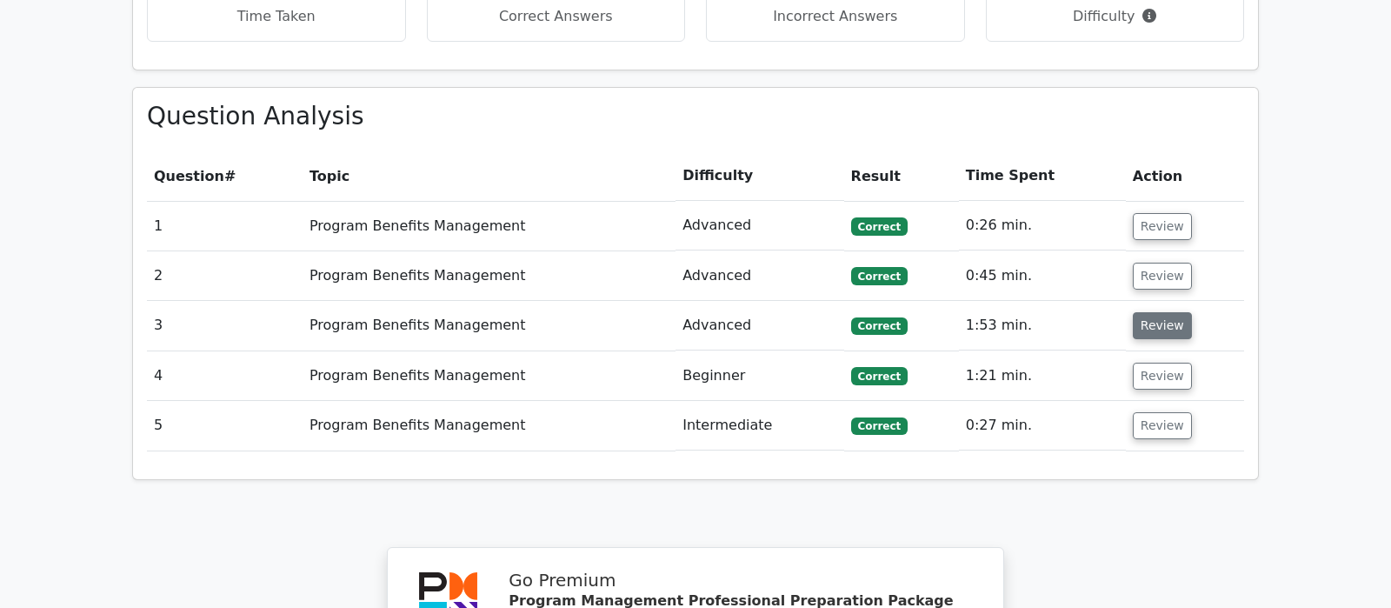
click at [1156, 312] on button "Review" at bounding box center [1162, 325] width 59 height 27
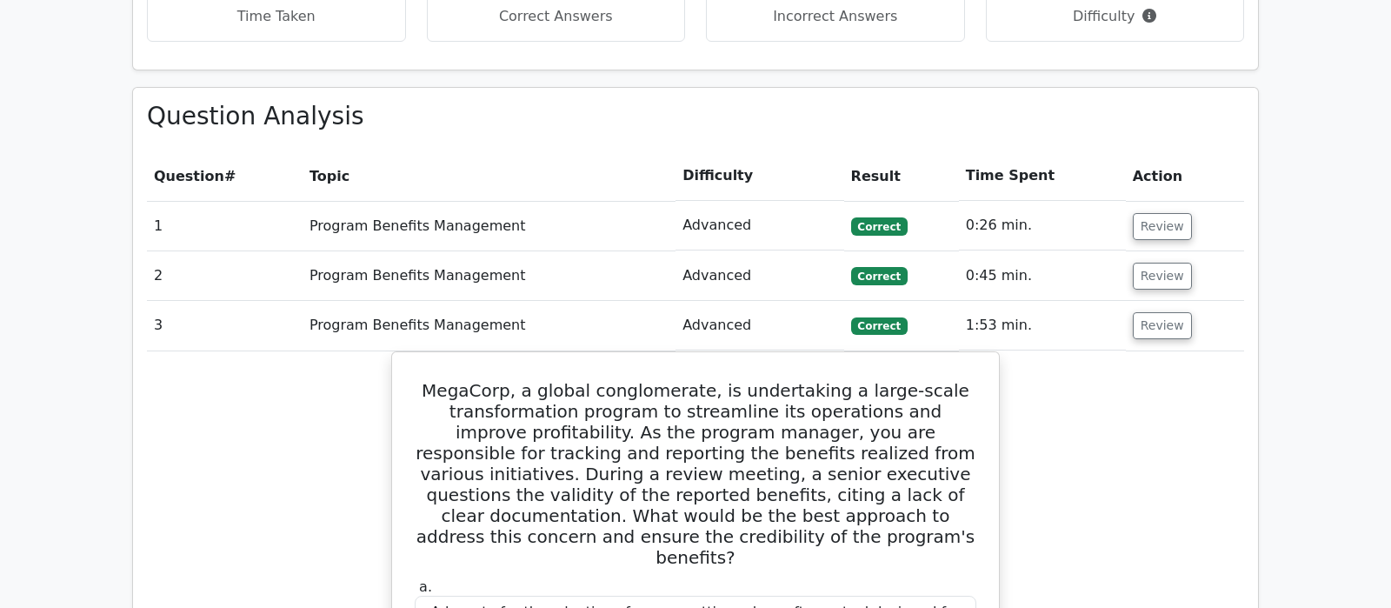
scroll to position [1278, 0]
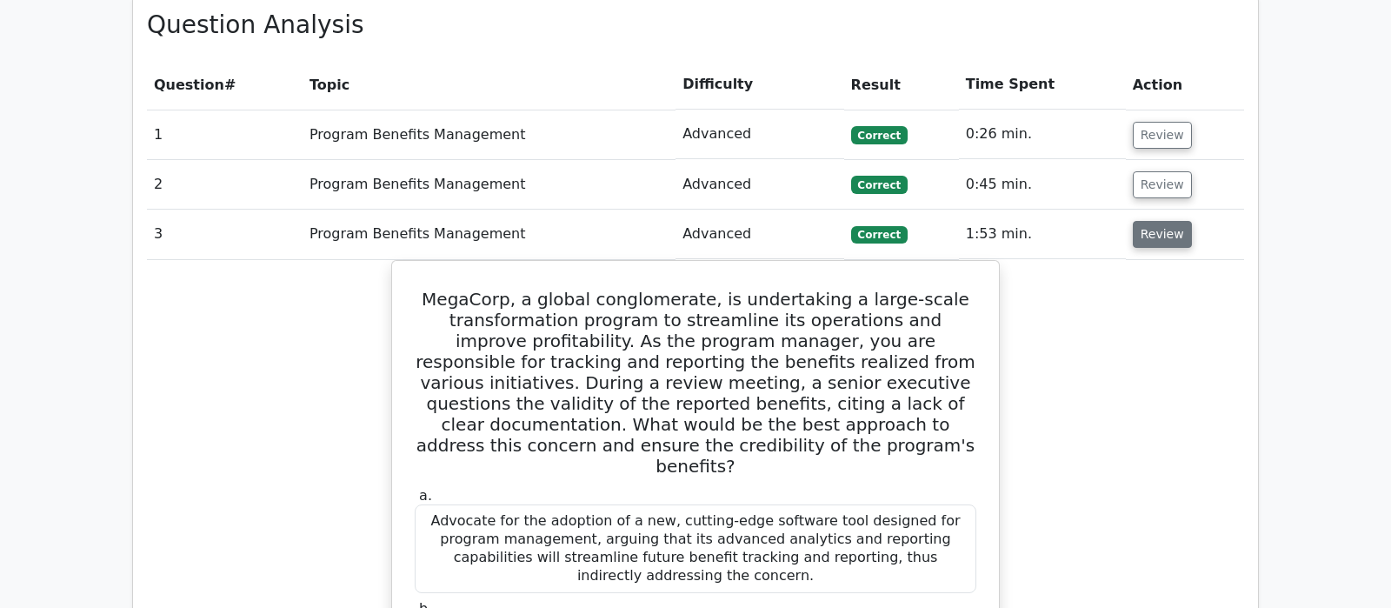
click at [1154, 221] on button "Review" at bounding box center [1162, 234] width 59 height 27
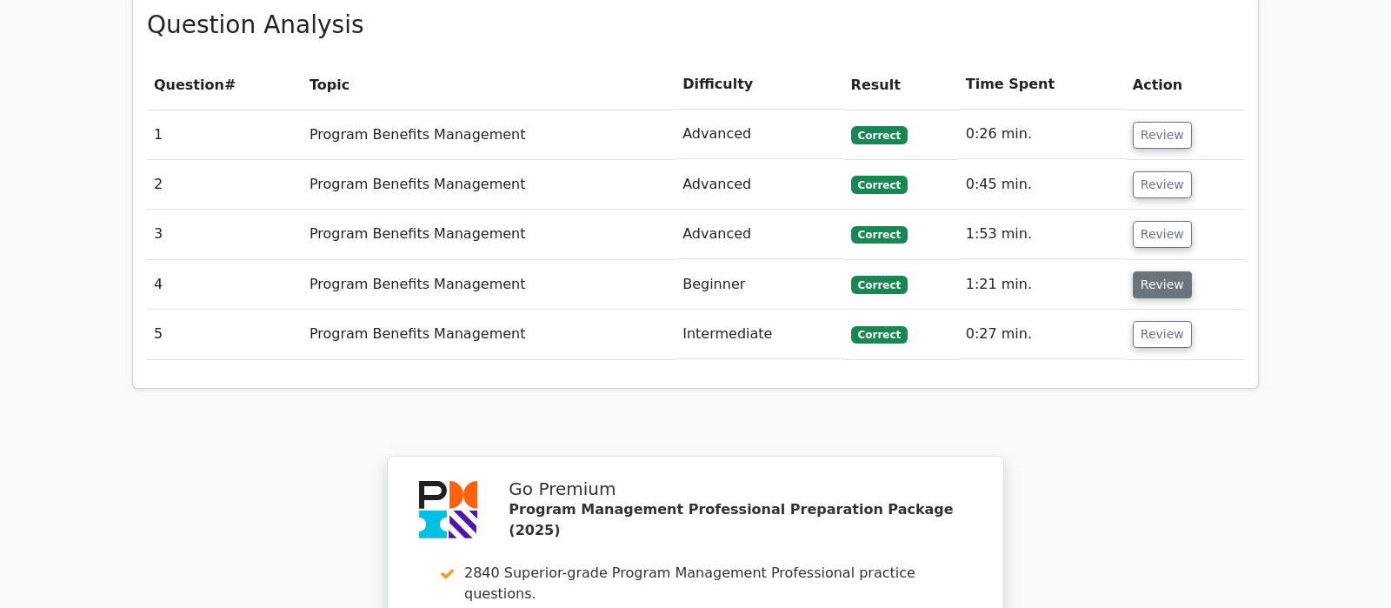
click at [1157, 271] on button "Review" at bounding box center [1162, 284] width 59 height 27
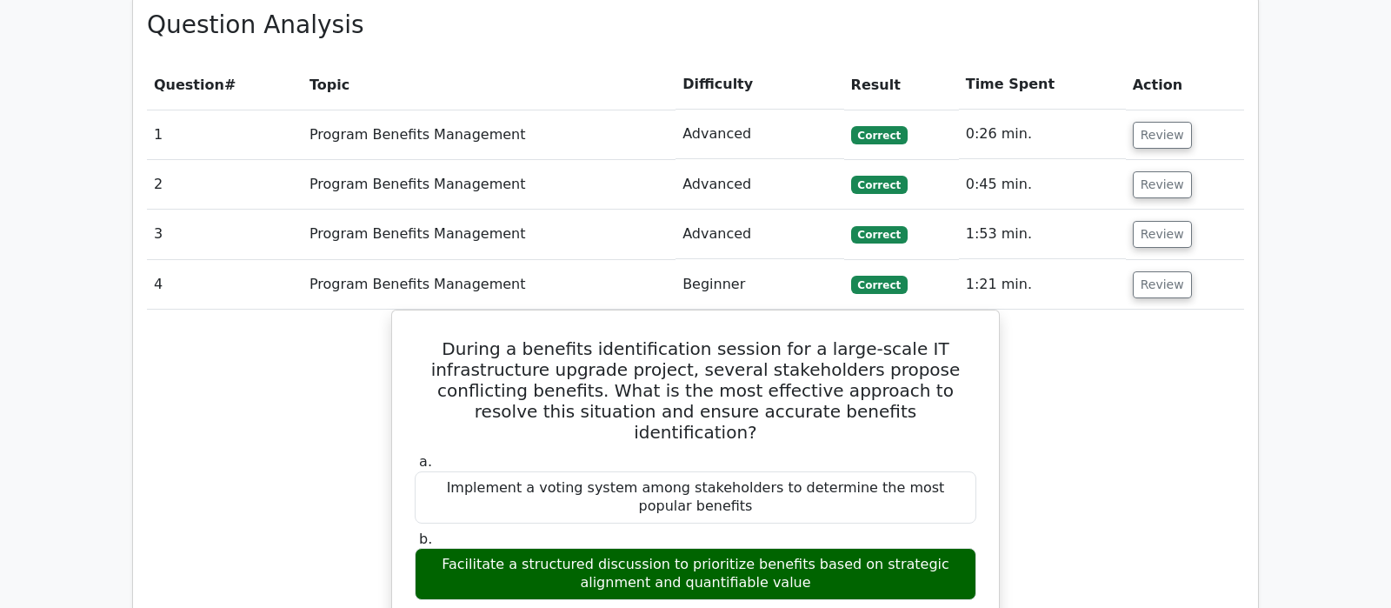
scroll to position [1369, 0]
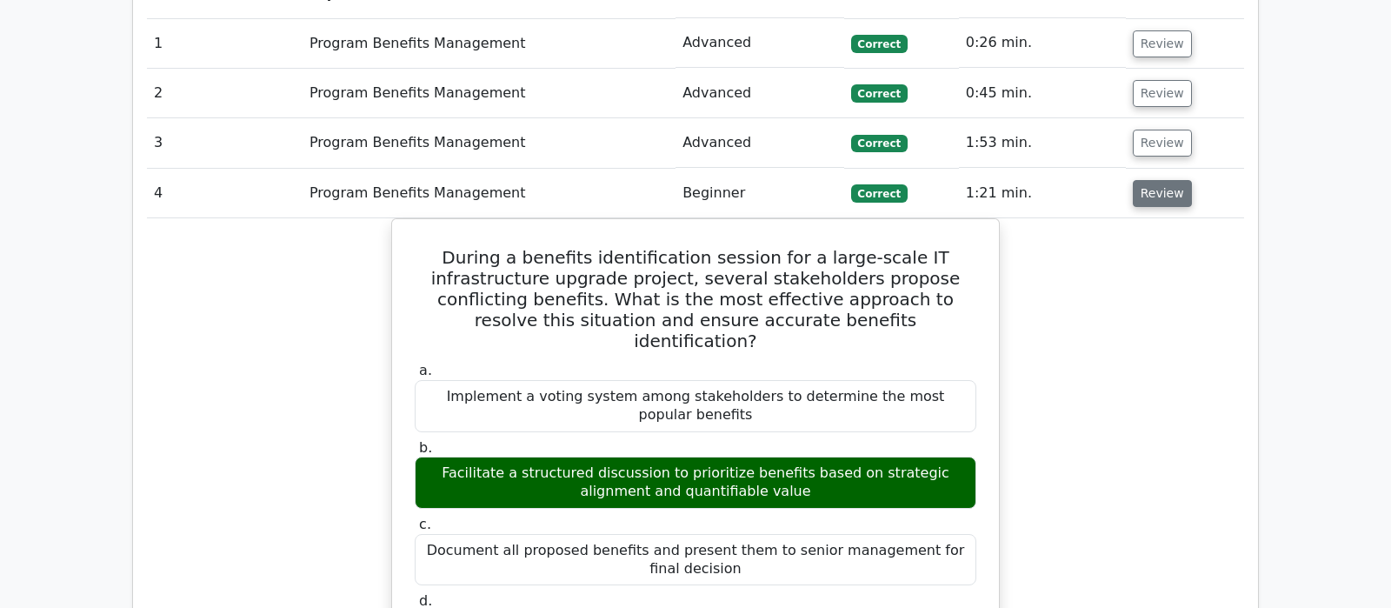
click at [1144, 180] on button "Review" at bounding box center [1162, 193] width 59 height 27
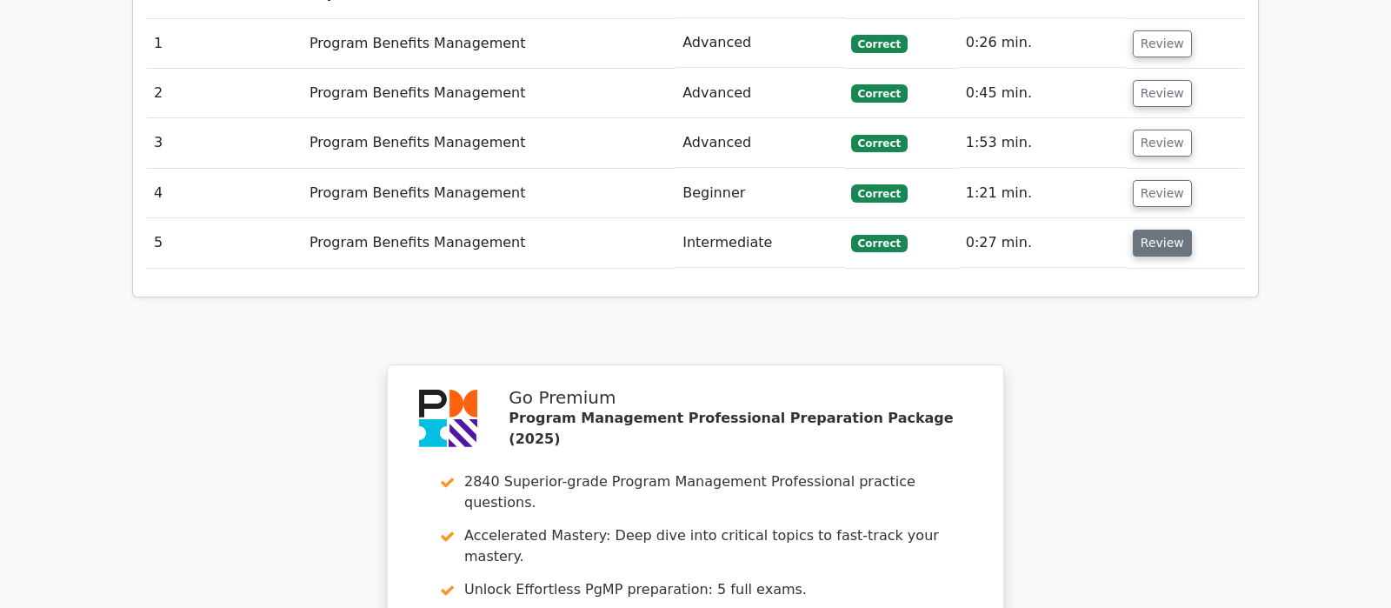
click at [1139, 230] on button "Review" at bounding box center [1162, 243] width 59 height 27
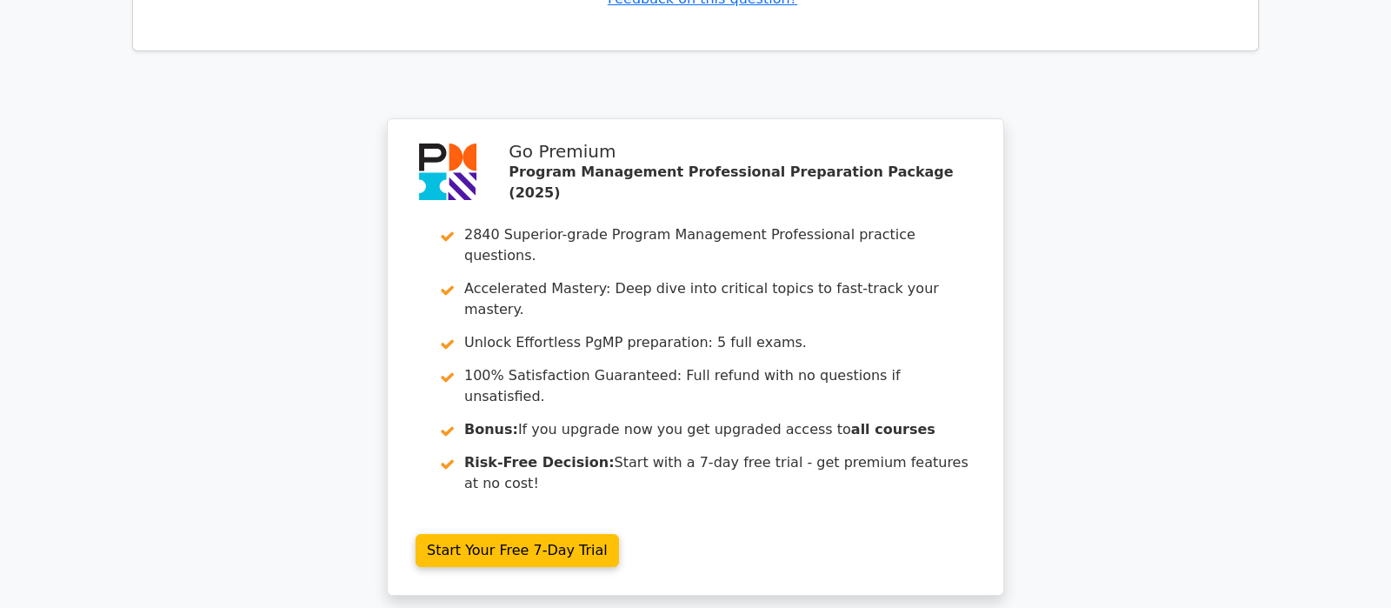
scroll to position [2583, 0]
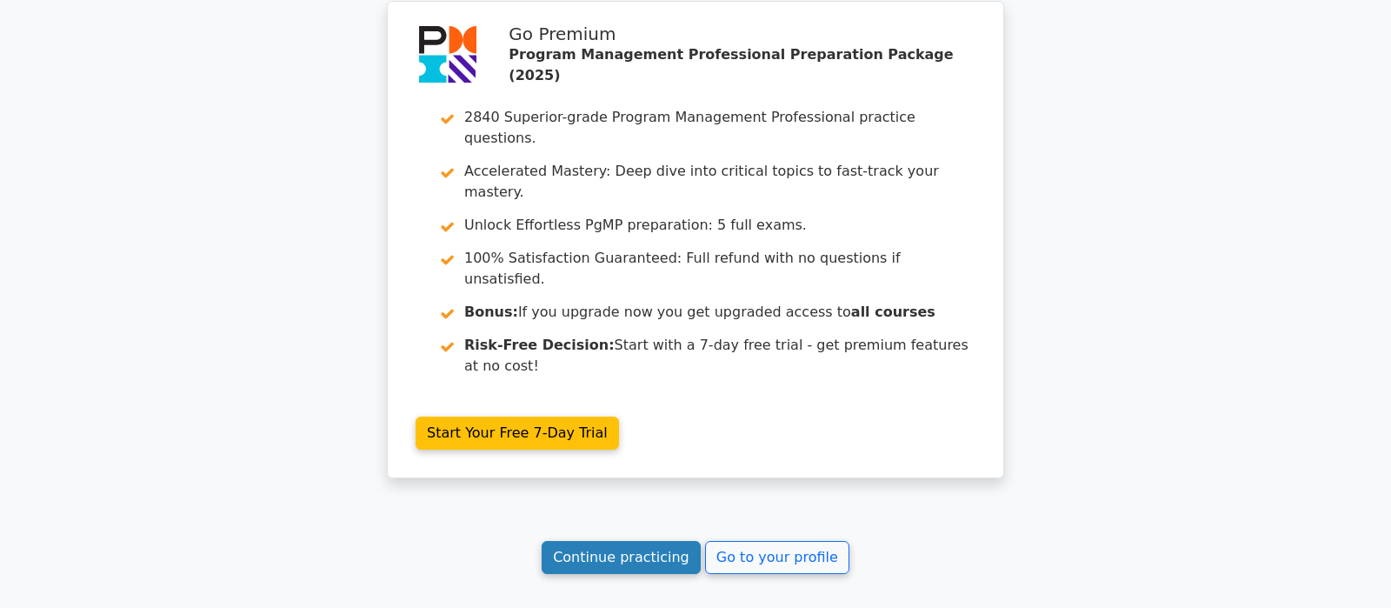
click at [624, 541] on link "Continue practicing" at bounding box center [621, 557] width 159 height 33
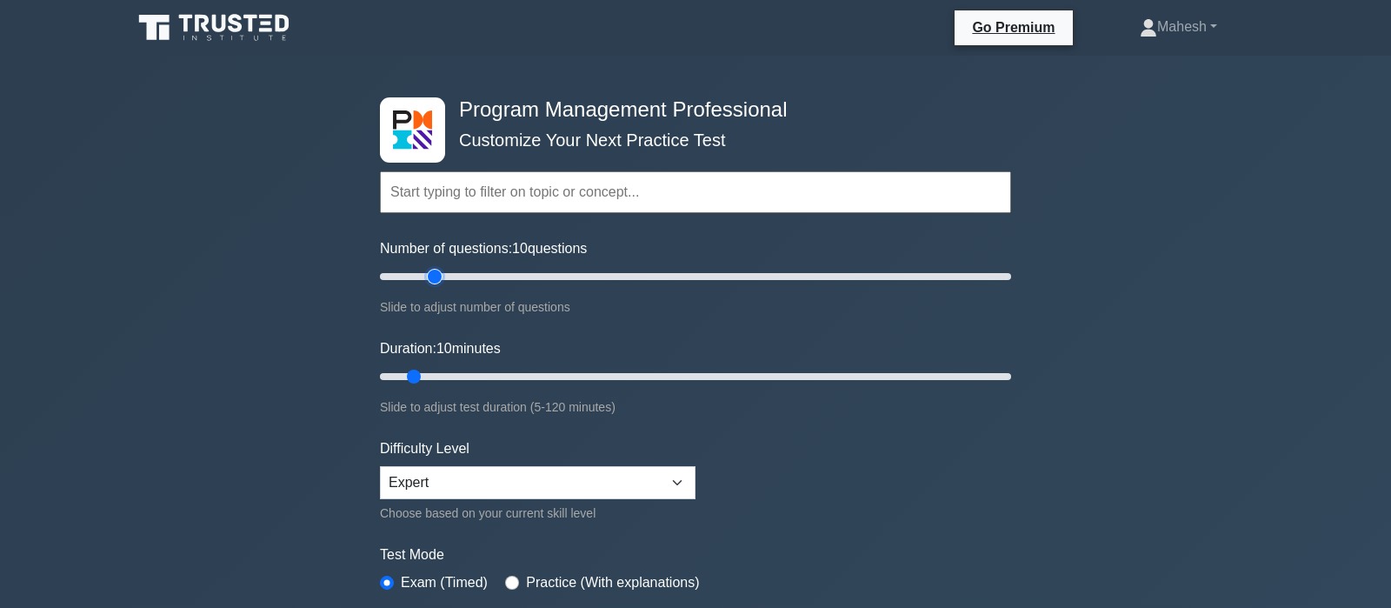
type input "20"
click at [439, 273] on input "Number of questions: 10 questions" at bounding box center [695, 276] width 631 height 21
click at [450, 377] on input "Duration: 15 minutes" at bounding box center [695, 376] width 631 height 21
type input "20"
click at [463, 376] on input "Duration: 15 minutes" at bounding box center [695, 376] width 631 height 21
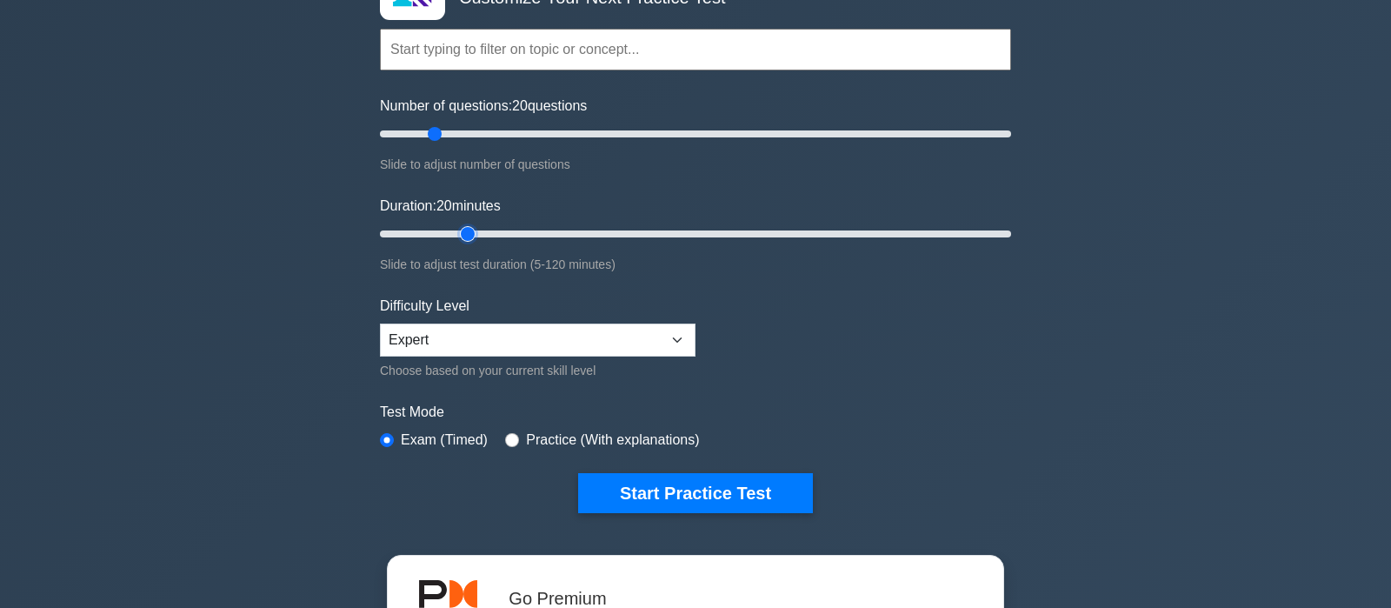
scroll to position [274, 0]
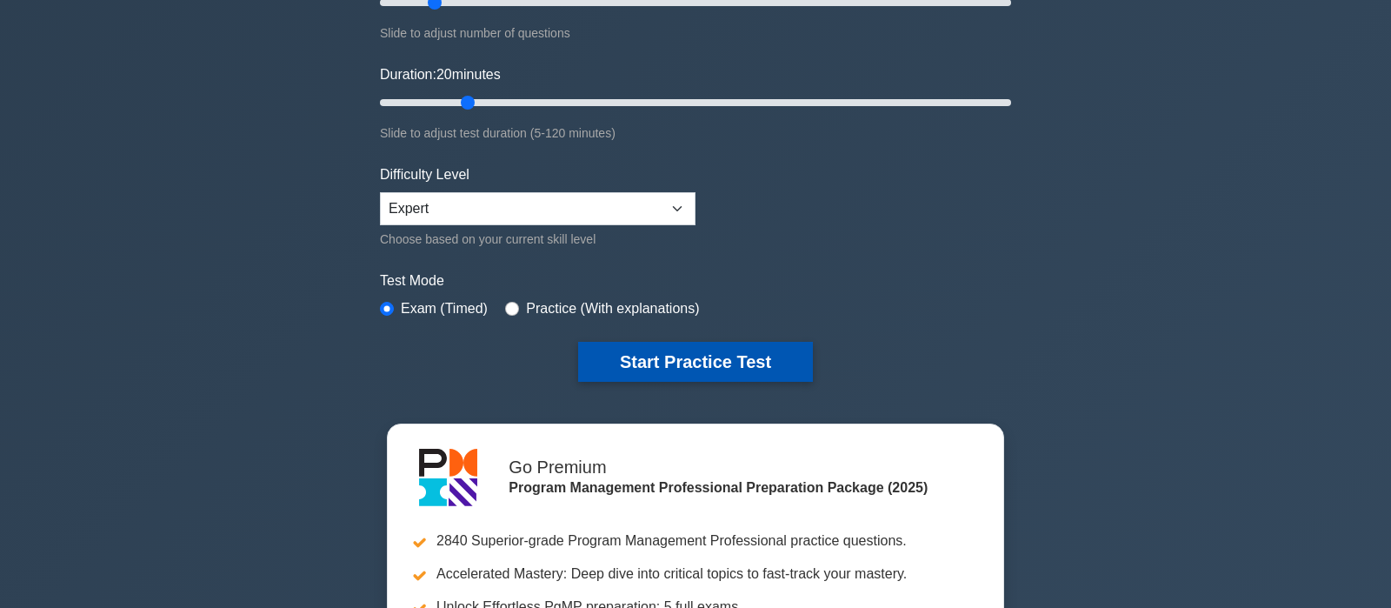
click at [724, 374] on button "Start Practice Test" at bounding box center [695, 362] width 235 height 40
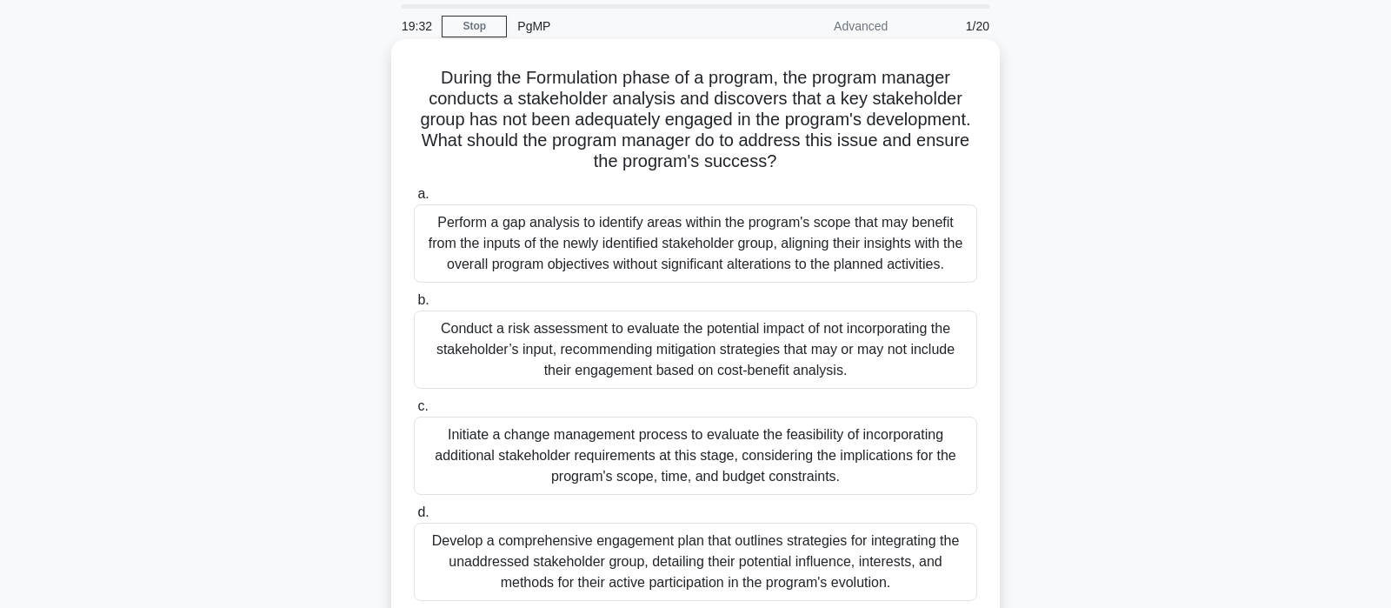
scroll to position [91, 0]
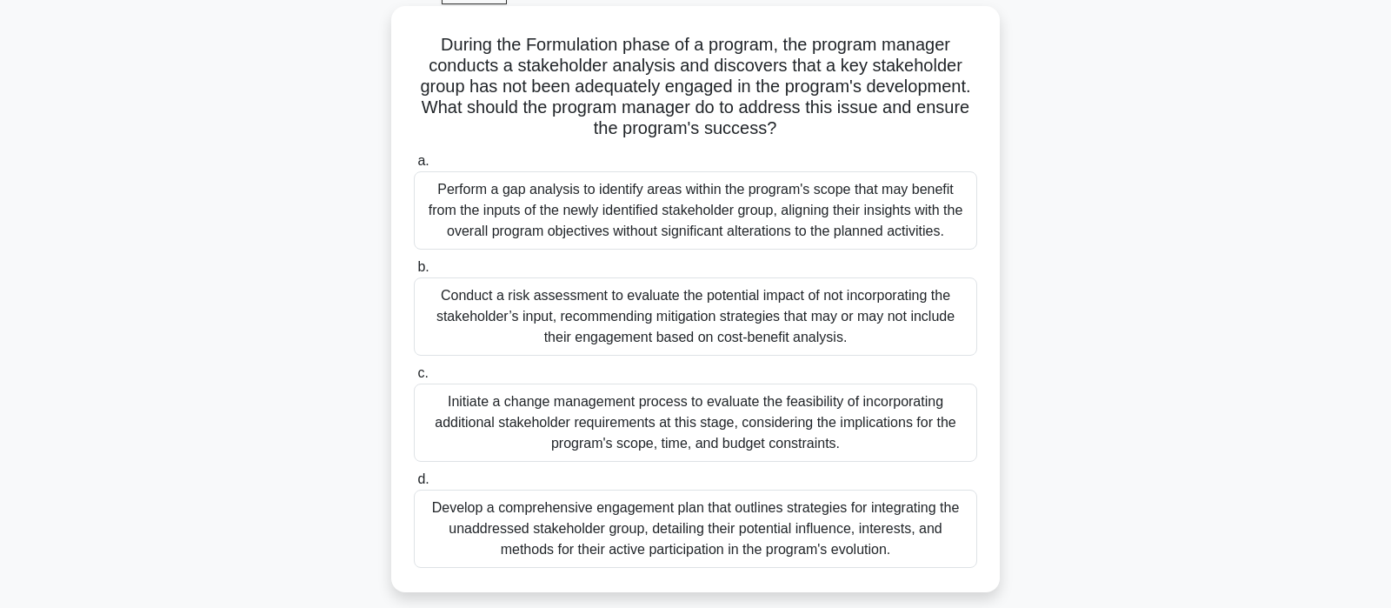
click at [768, 541] on div "Develop a comprehensive engagement plan that outlines strategies for integratin…" at bounding box center [695, 529] width 563 height 78
click at [414, 485] on input "d. Develop a comprehensive engagement plan that outlines strategies for integra…" at bounding box center [414, 479] width 0 height 11
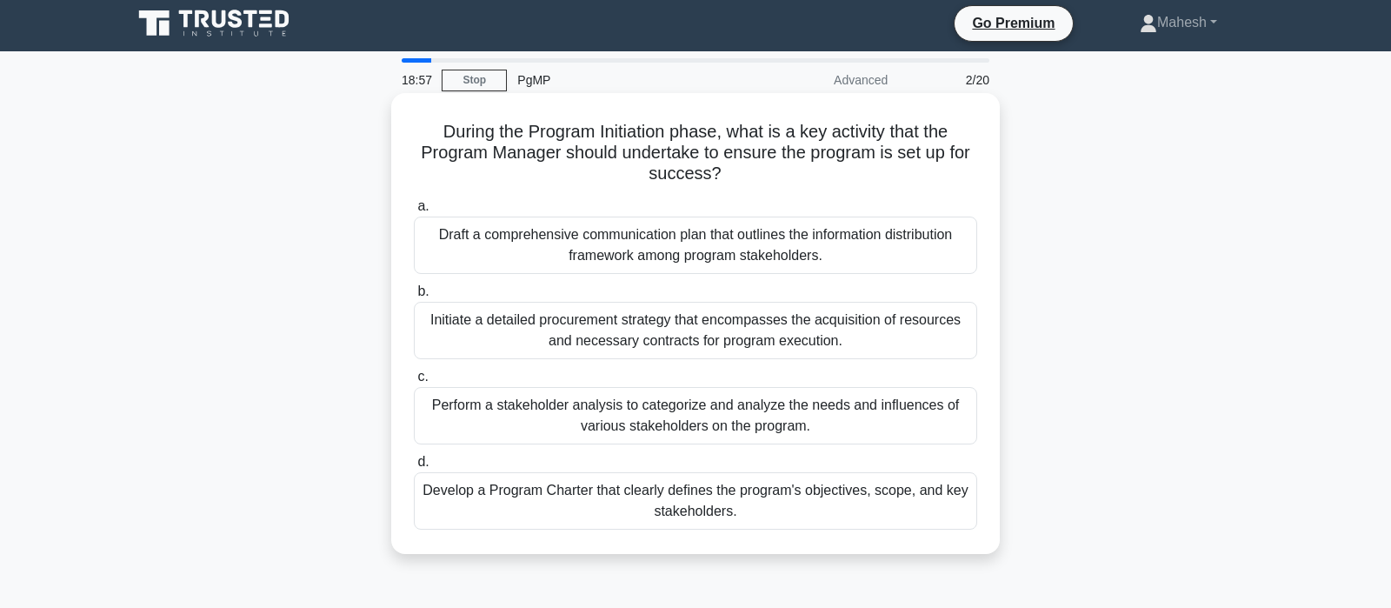
scroll to position [0, 0]
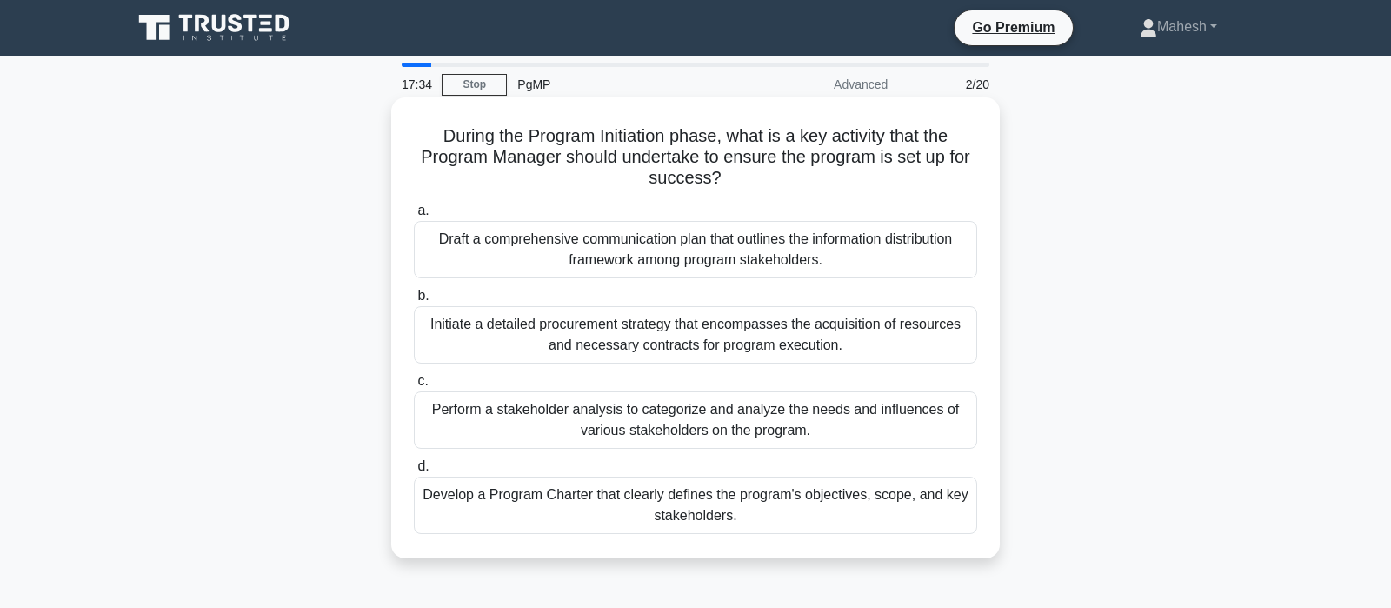
click at [789, 514] on div "Develop a Program Charter that clearly defines the program's objectives, scope,…" at bounding box center [695, 504] width 563 height 57
click at [414, 472] on input "d. Develop a Program Charter that clearly defines the program's objectives, sco…" at bounding box center [414, 466] width 0 height 11
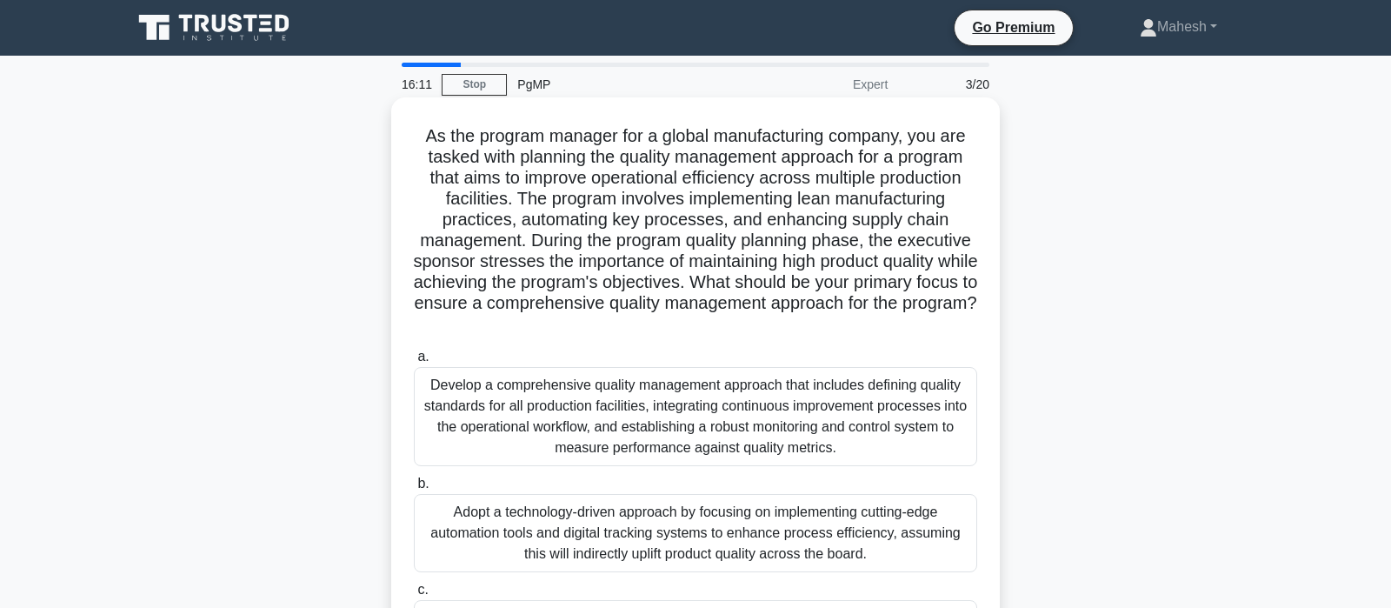
click at [681, 432] on div "Develop a comprehensive quality management approach that includes defining qual…" at bounding box center [695, 416] width 563 height 99
click at [414, 363] on input "a. Develop a comprehensive quality management approach that includes defining q…" at bounding box center [414, 356] width 0 height 11
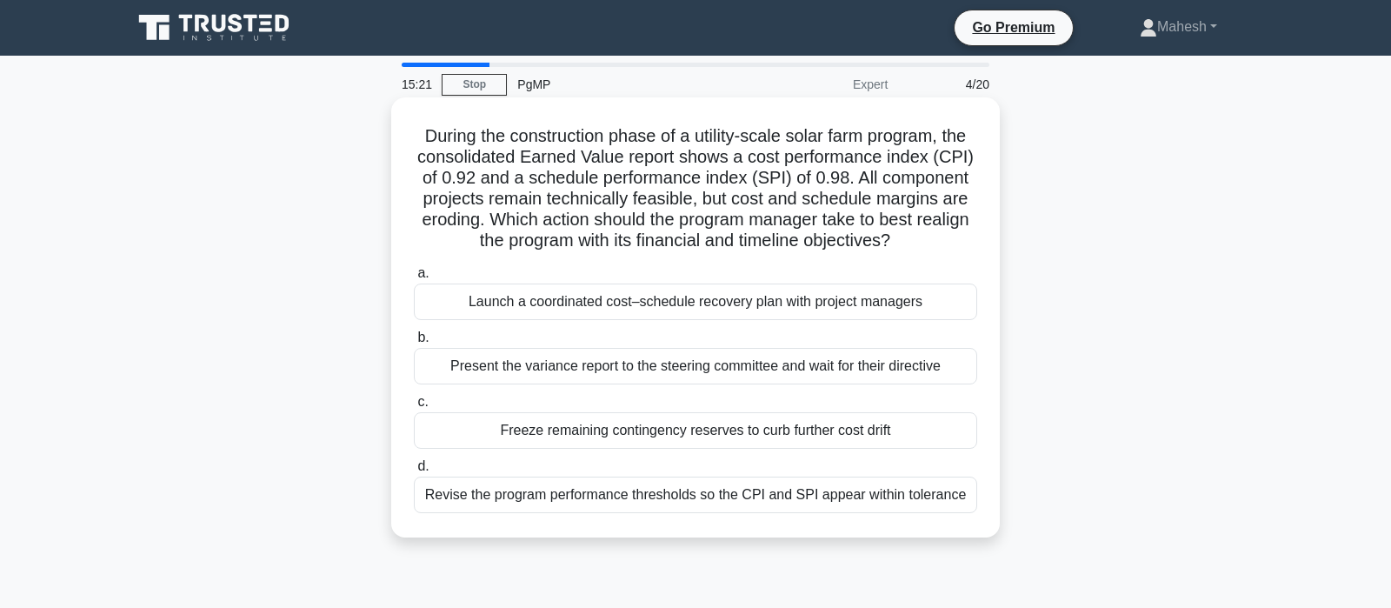
click at [736, 298] on div "Launch a coordinated cost–schedule recovery plan with project managers" at bounding box center [695, 301] width 563 height 37
click at [414, 279] on input "a. Launch a coordinated cost–schedule recovery plan with project managers" at bounding box center [414, 273] width 0 height 11
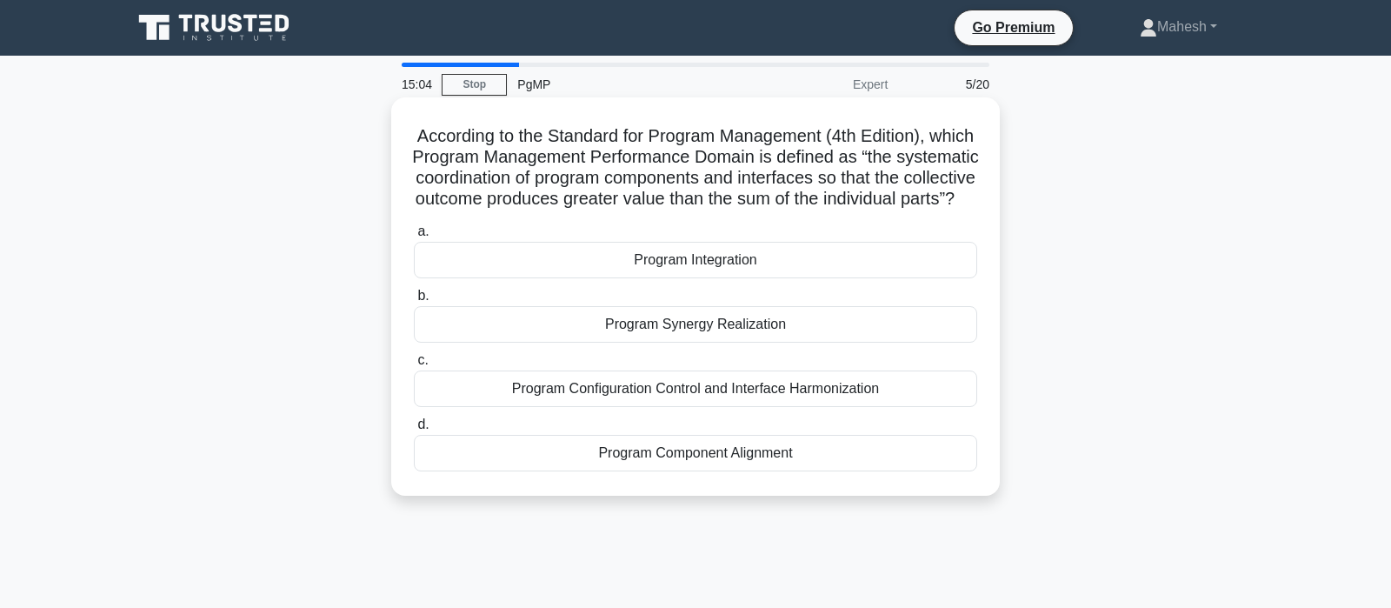
click at [720, 278] on div "Program Integration" at bounding box center [695, 260] width 563 height 37
click at [414, 237] on input "a. Program Integration" at bounding box center [414, 231] width 0 height 11
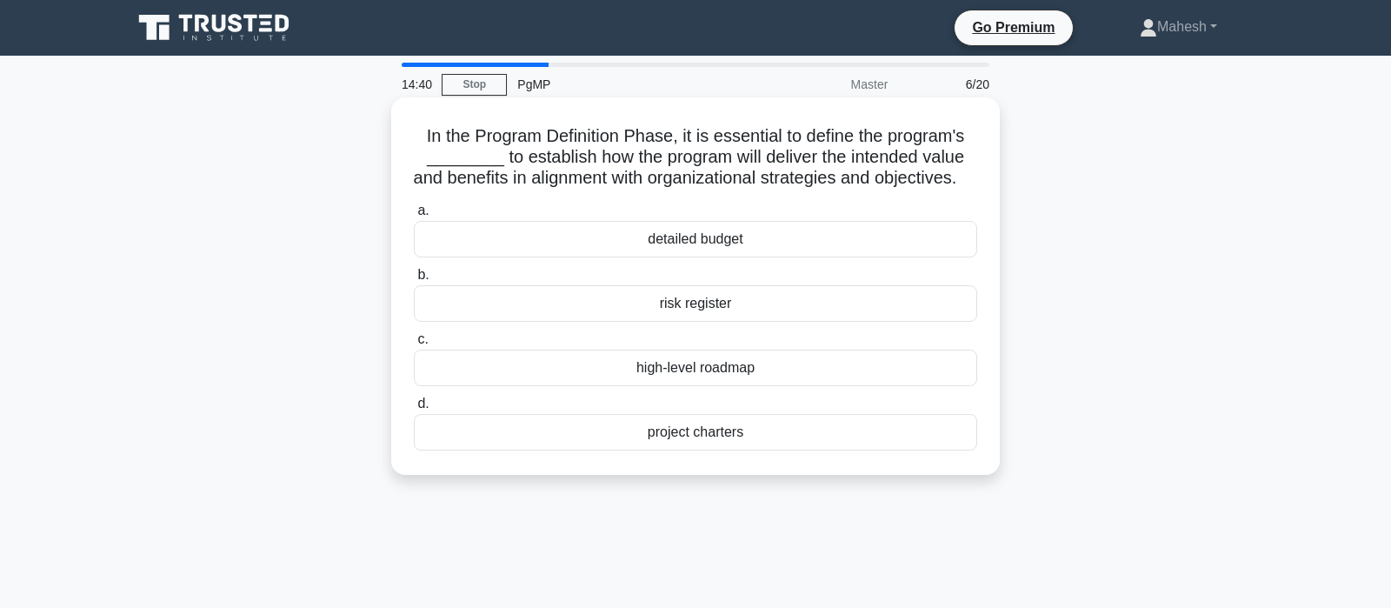
click at [733, 368] on div "high-level roadmap" at bounding box center [695, 368] width 563 height 37
click at [414, 345] on input "c. high-level roadmap" at bounding box center [414, 339] width 0 height 11
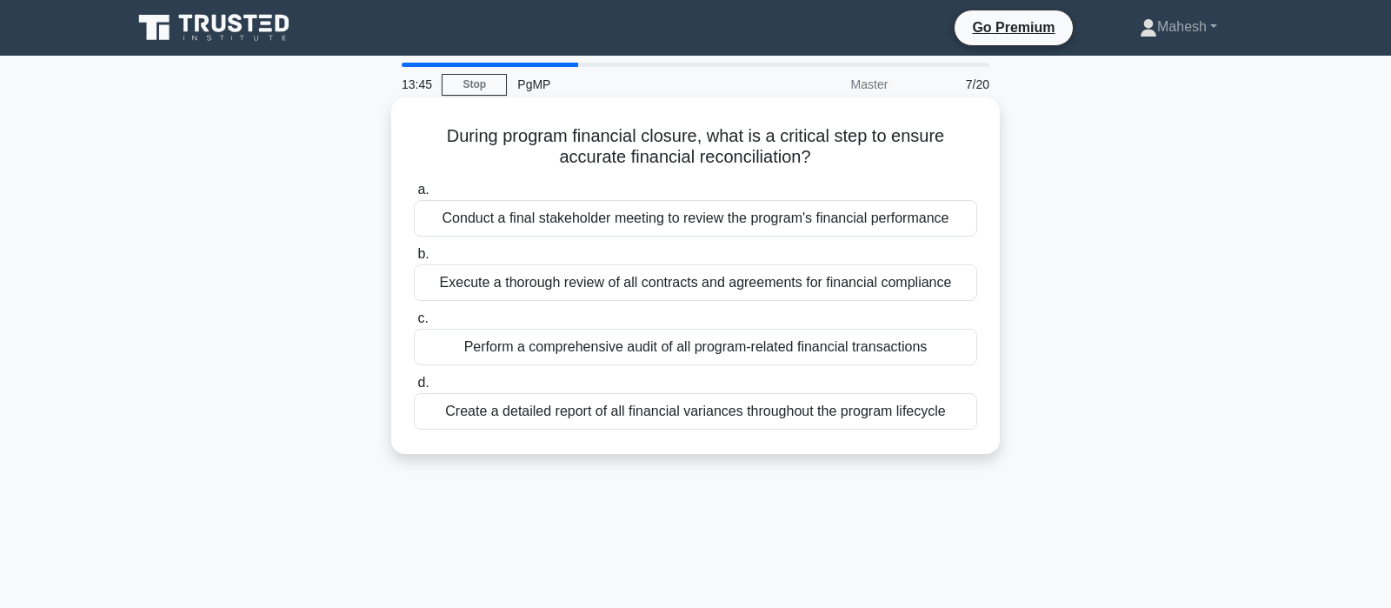
click at [716, 347] on div "Perform a comprehensive audit of all program-related financial transactions" at bounding box center [695, 347] width 563 height 37
click at [414, 324] on input "c. Perform a comprehensive audit of all program-related financial transactions" at bounding box center [414, 318] width 0 height 11
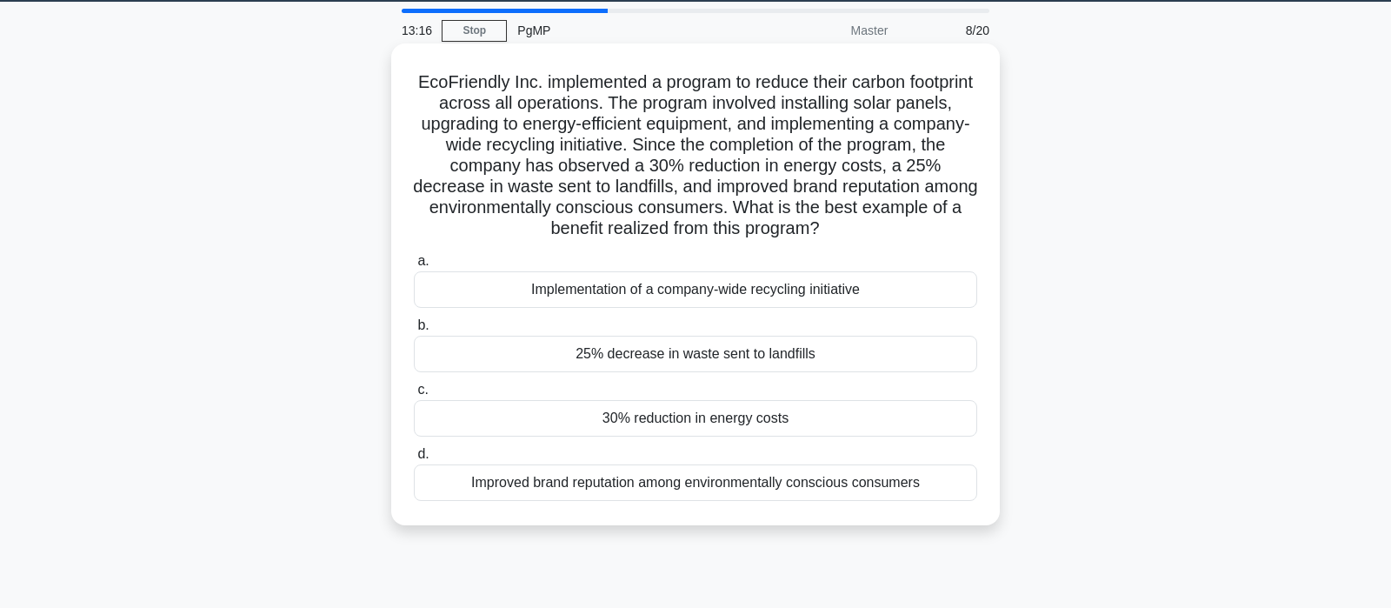
scroll to position [91, 0]
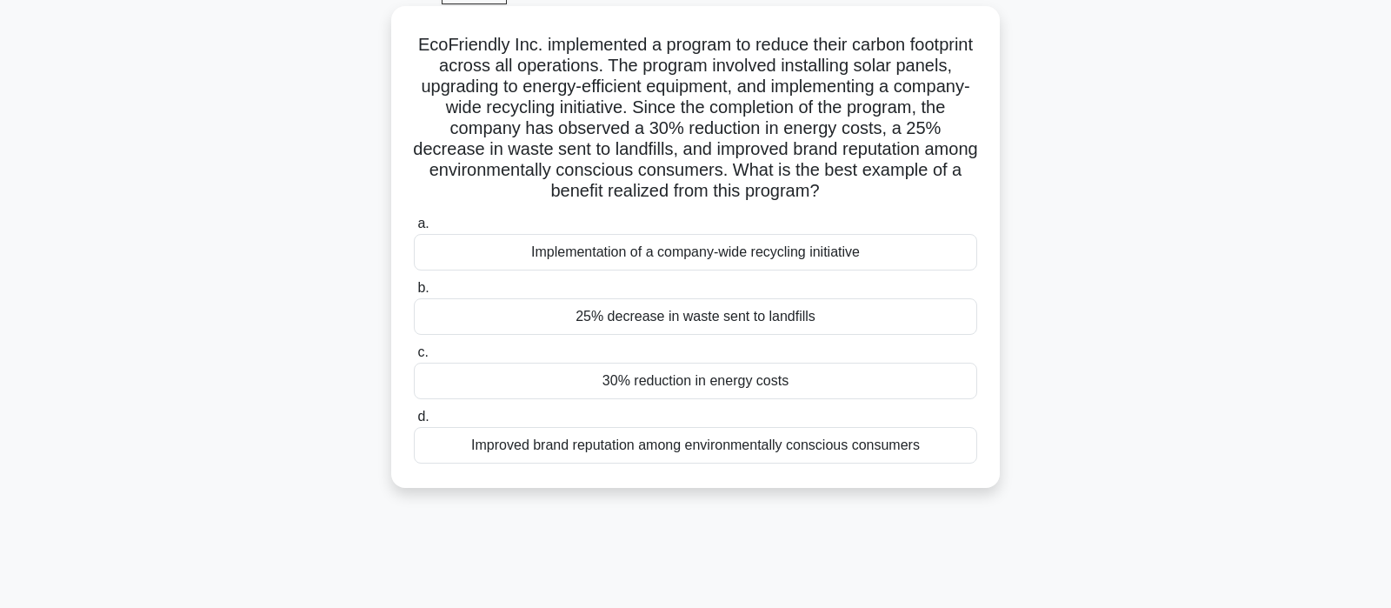
click at [744, 383] on div "30% reduction in energy costs" at bounding box center [695, 381] width 563 height 37
click at [414, 358] on input "c. 30% reduction in energy costs" at bounding box center [414, 352] width 0 height 11
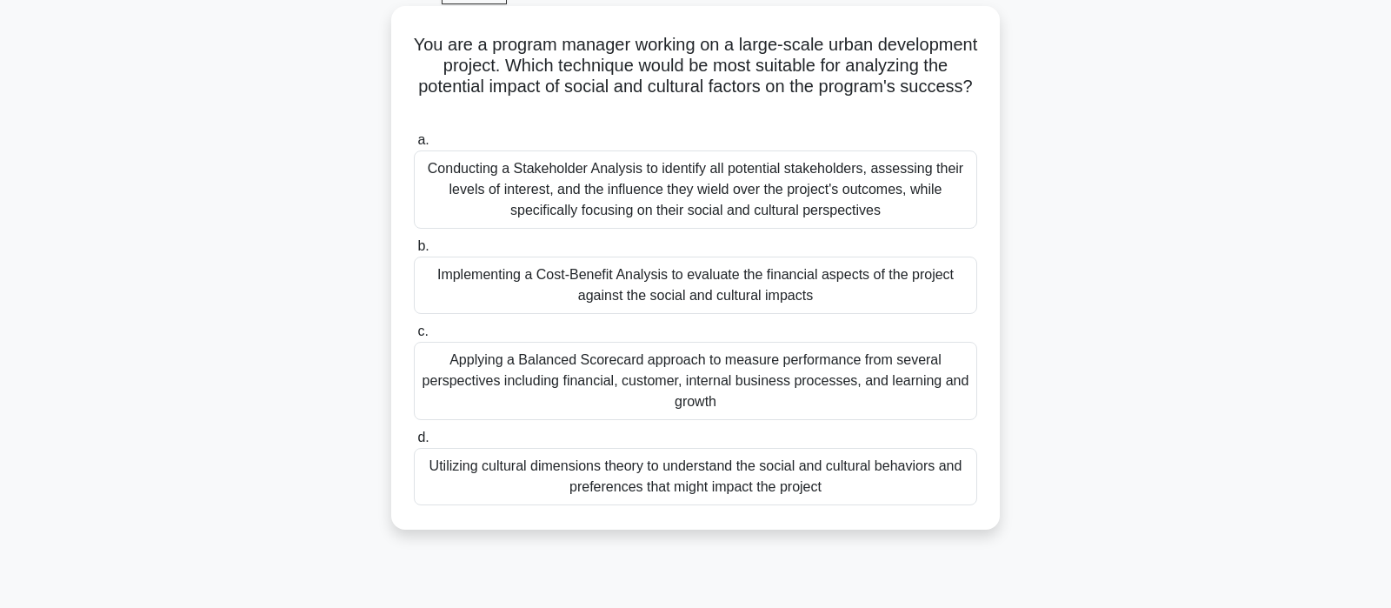
click at [776, 377] on div "Applying a Balanced Scorecard approach to measure performance from several pers…" at bounding box center [695, 381] width 563 height 78
click at [414, 337] on input "c. Applying a Balanced Scorecard approach to measure performance from several p…" at bounding box center [414, 331] width 0 height 11
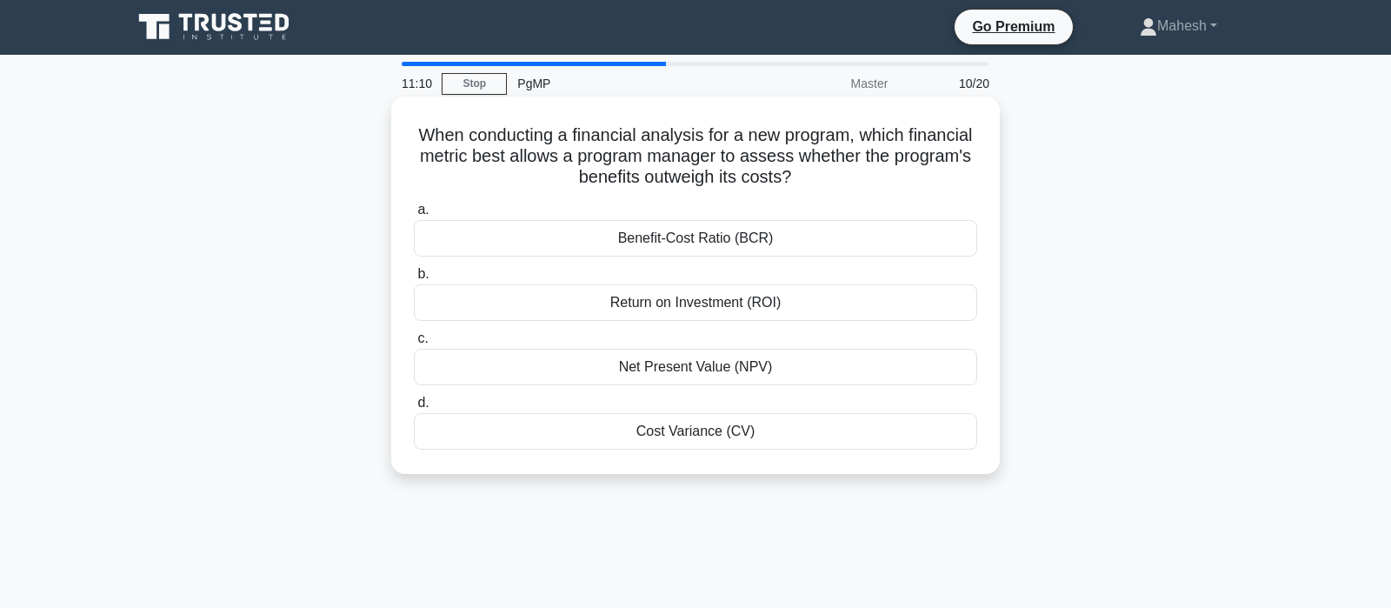
scroll to position [0, 0]
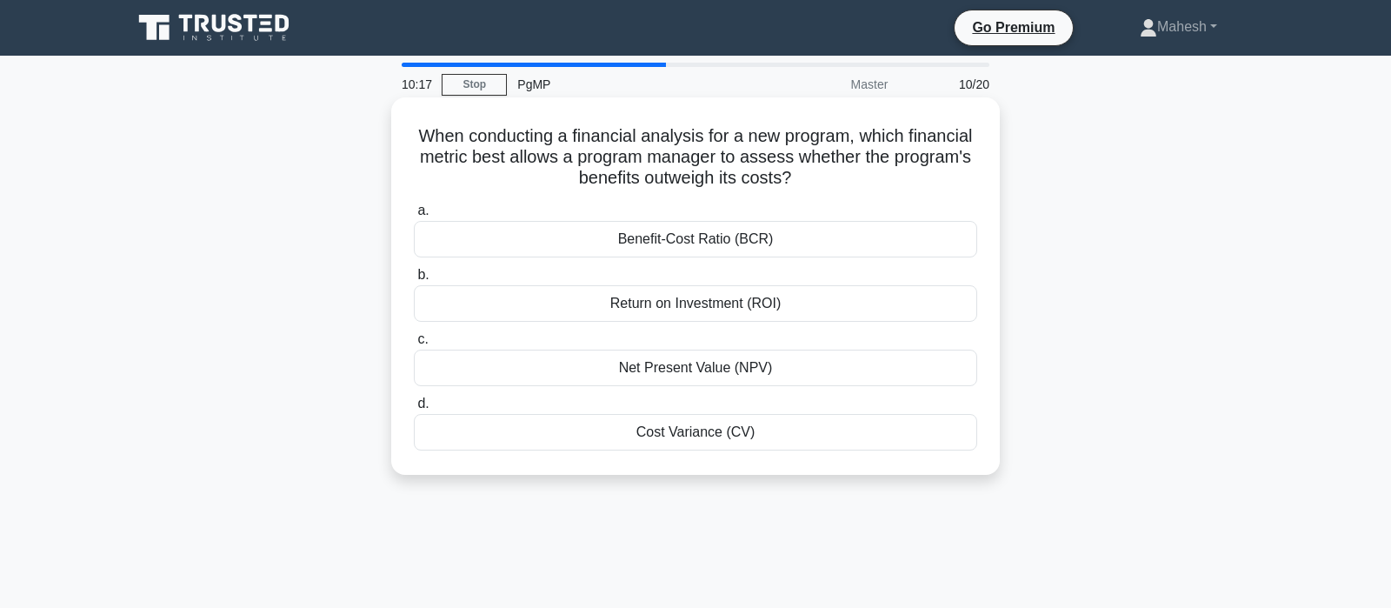
click at [655, 238] on div "Benefit-Cost Ratio (BCR)" at bounding box center [695, 239] width 563 height 37
click at [414, 216] on input "a. Benefit-Cost Ratio (BCR)" at bounding box center [414, 210] width 0 height 11
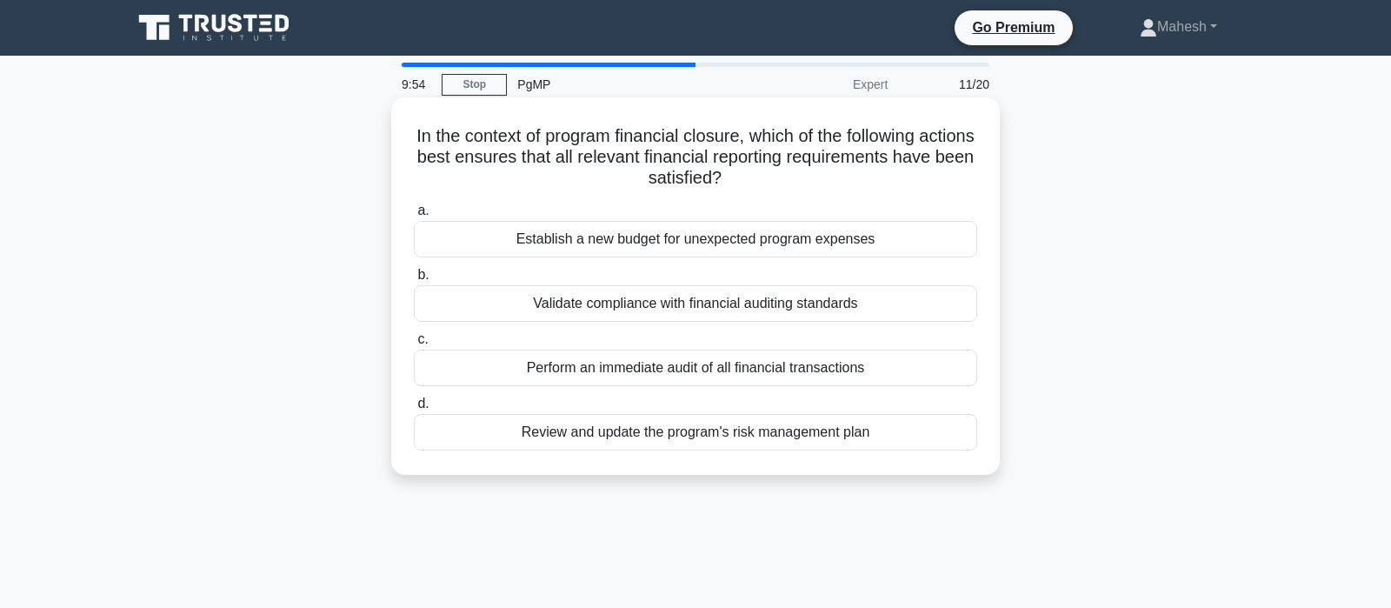
click at [728, 304] on div "Validate compliance with financial auditing standards" at bounding box center [695, 303] width 563 height 37
click at [414, 281] on input "b. Validate compliance with financial auditing standards" at bounding box center [414, 275] width 0 height 11
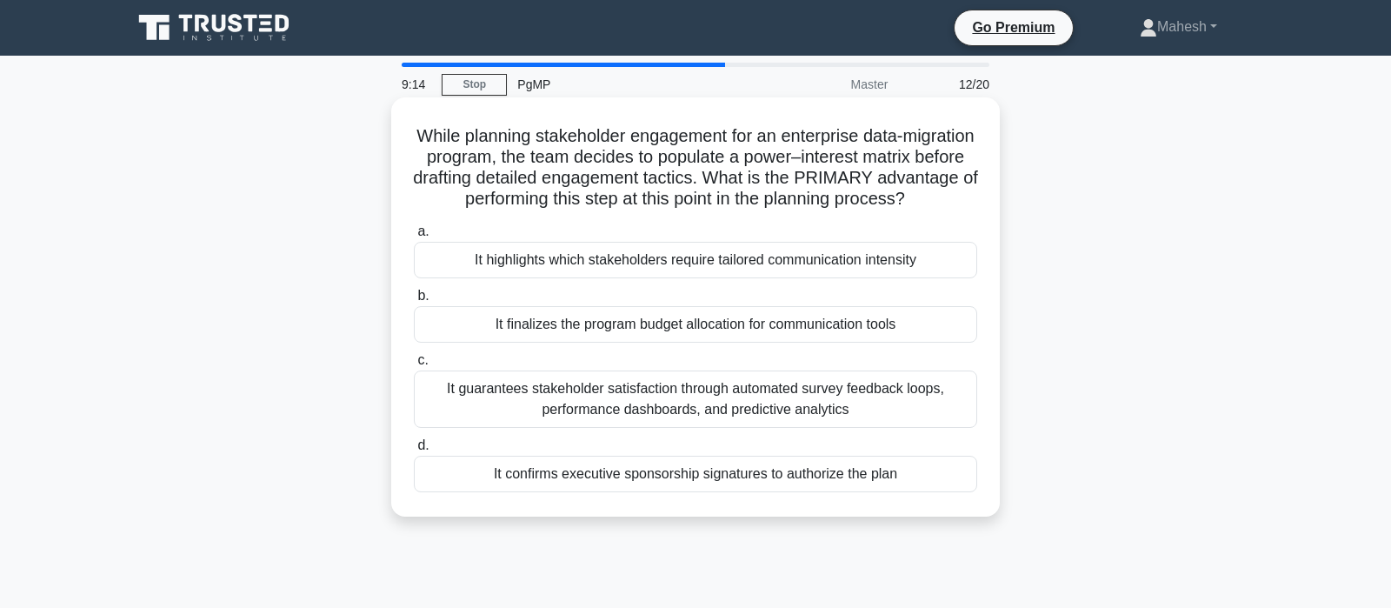
click at [721, 265] on div "It highlights which stakeholders require tailored communication intensity" at bounding box center [695, 260] width 563 height 37
click at [414, 237] on input "a. It highlights which stakeholders require tailored communication intensity" at bounding box center [414, 231] width 0 height 11
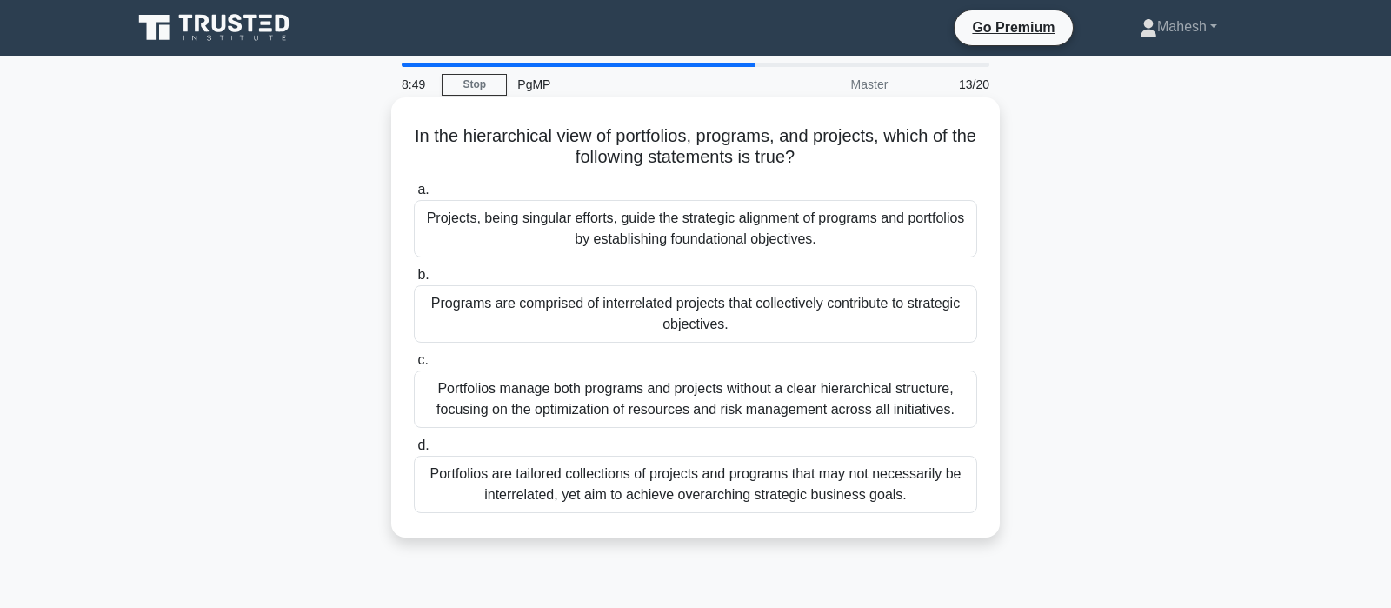
click at [735, 490] on div "Portfolios are tailored collections of projects and programs that may not neces…" at bounding box center [695, 484] width 563 height 57
click at [414, 451] on input "d. Portfolios are tailored collections of projects and programs that may not ne…" at bounding box center [414, 445] width 0 height 11
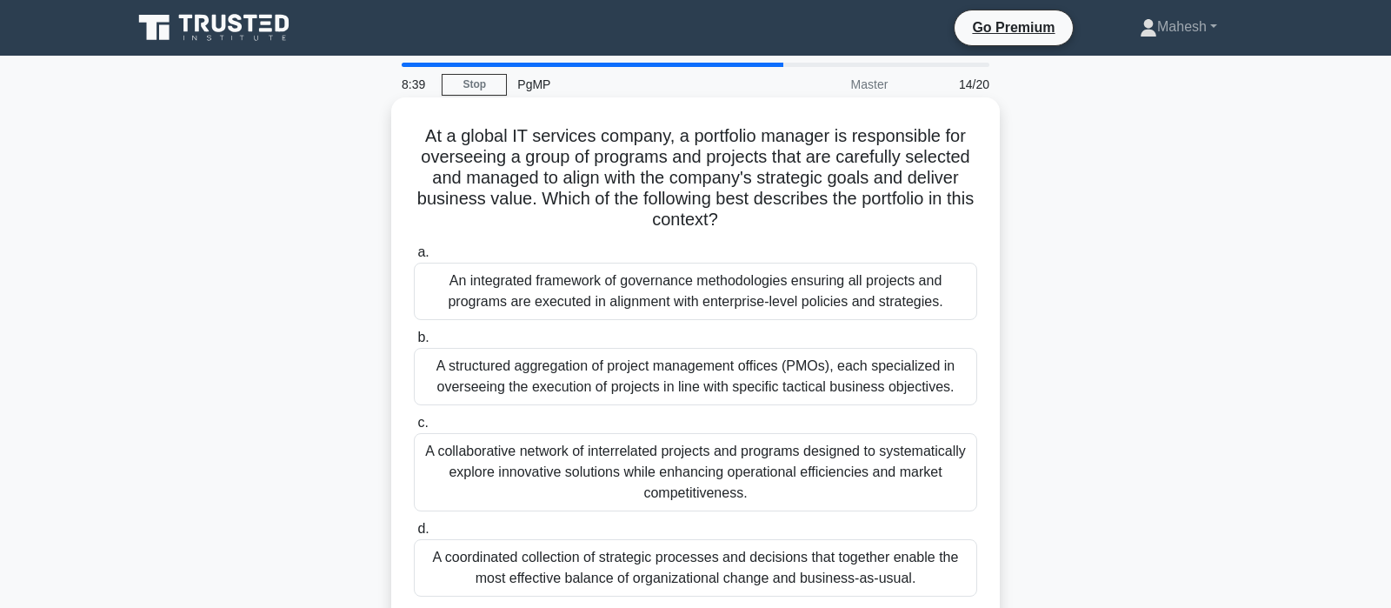
scroll to position [91, 0]
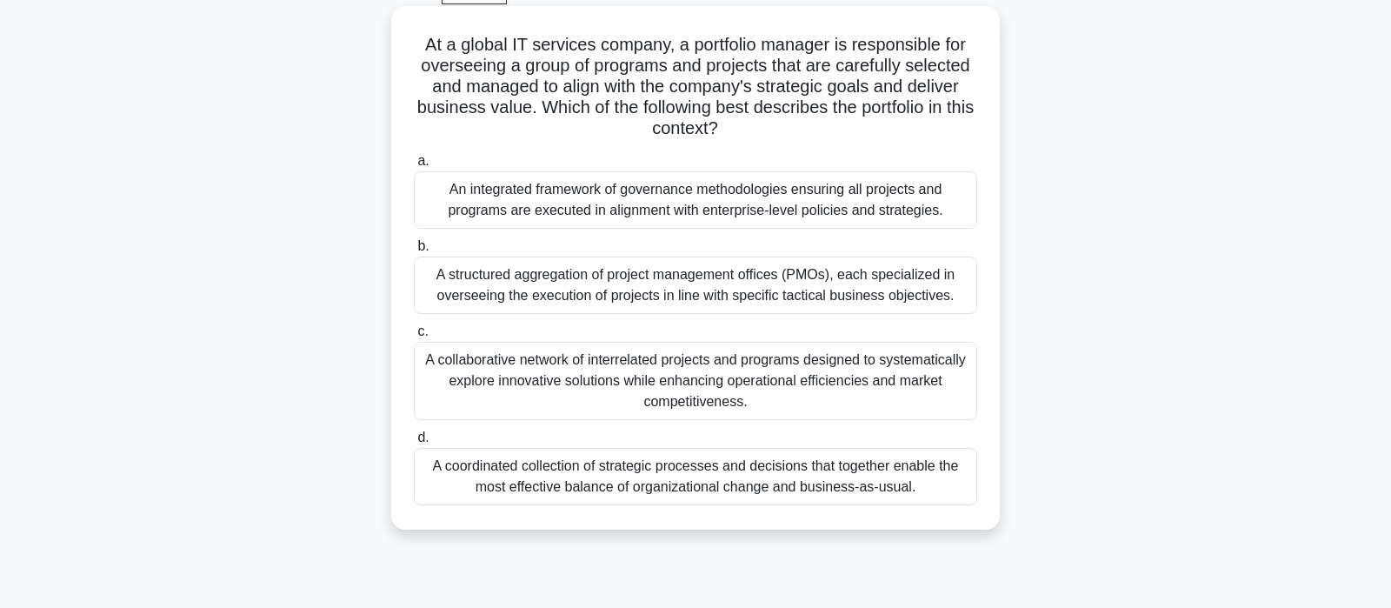
click at [807, 480] on div "A coordinated collection of strategic processes and decisions that together ena…" at bounding box center [695, 476] width 563 height 57
click at [414, 443] on input "d. A coordinated collection of strategic processes and decisions that together …" at bounding box center [414, 437] width 0 height 11
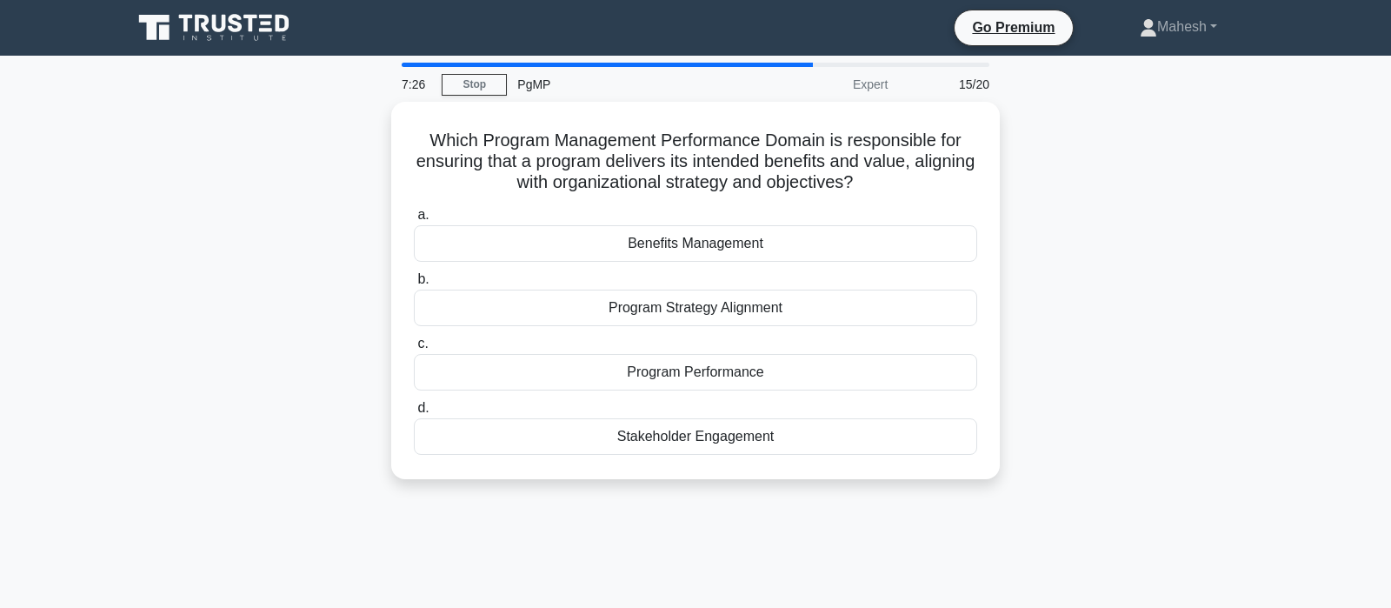
scroll to position [0, 0]
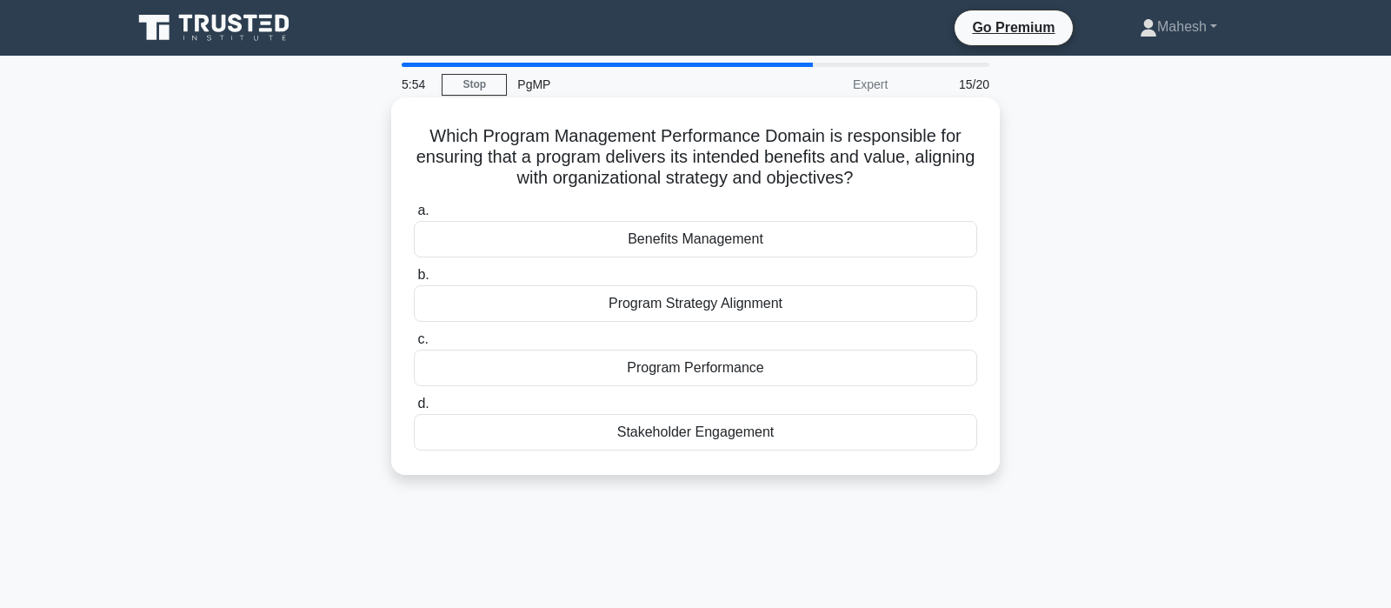
click at [705, 246] on div "Benefits Management" at bounding box center [695, 239] width 563 height 37
click at [414, 216] on input "a. Benefits Management" at bounding box center [414, 210] width 0 height 11
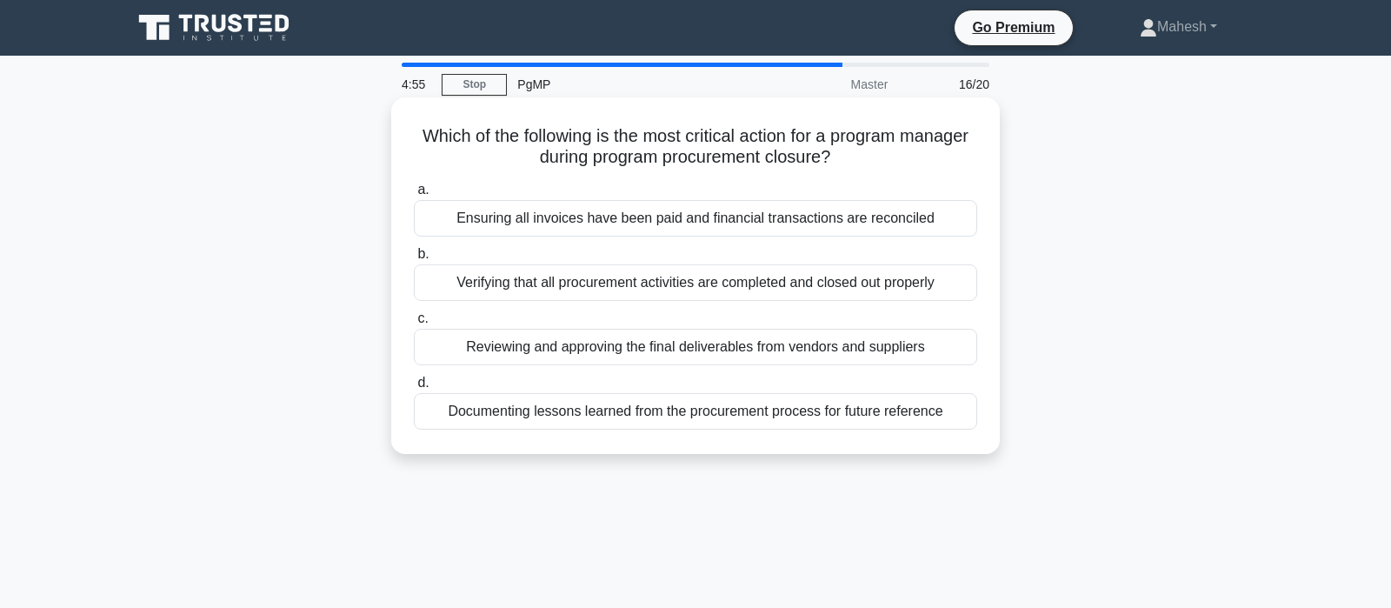
click at [775, 226] on div "Ensuring all invoices have been paid and financial transactions are reconciled" at bounding box center [695, 218] width 563 height 37
click at [414, 196] on input "a. Ensuring all invoices have been paid and financial transactions are reconcil…" at bounding box center [414, 189] width 0 height 11
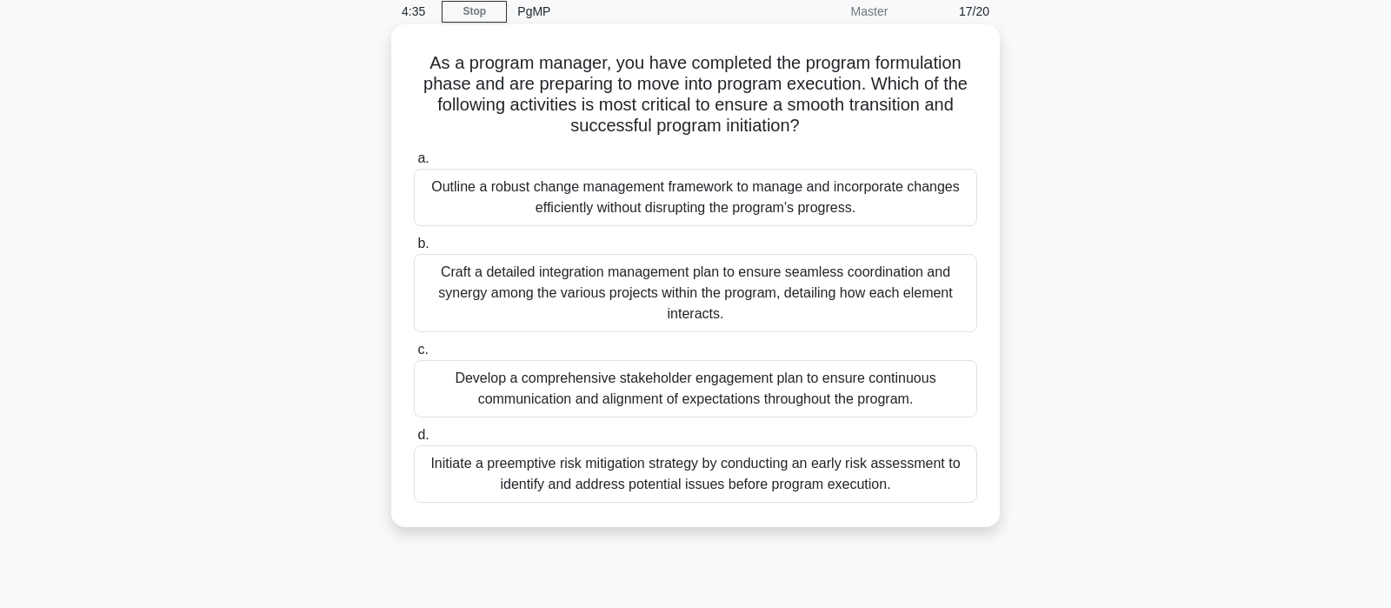
scroll to position [91, 0]
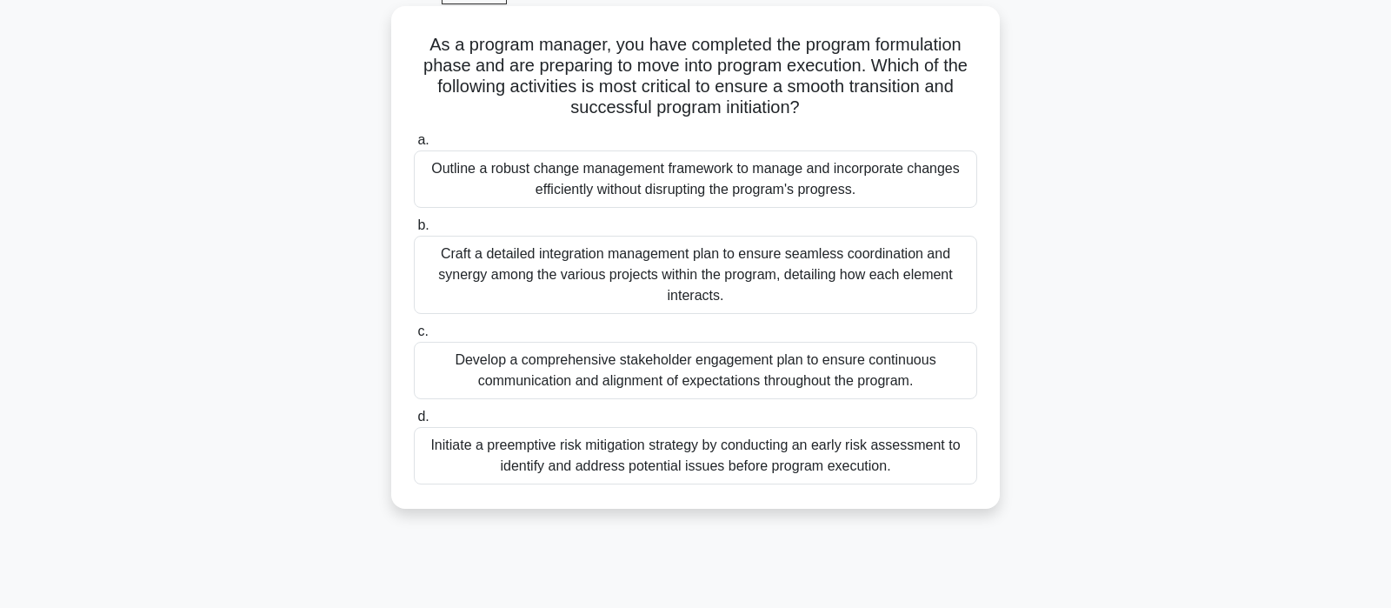
click at [734, 373] on div "Develop a comprehensive stakeholder engagement plan to ensure continuous commun…" at bounding box center [695, 370] width 563 height 57
click at [414, 337] on input "c. Develop a comprehensive stakeholder engagement plan to ensure continuous com…" at bounding box center [414, 331] width 0 height 11
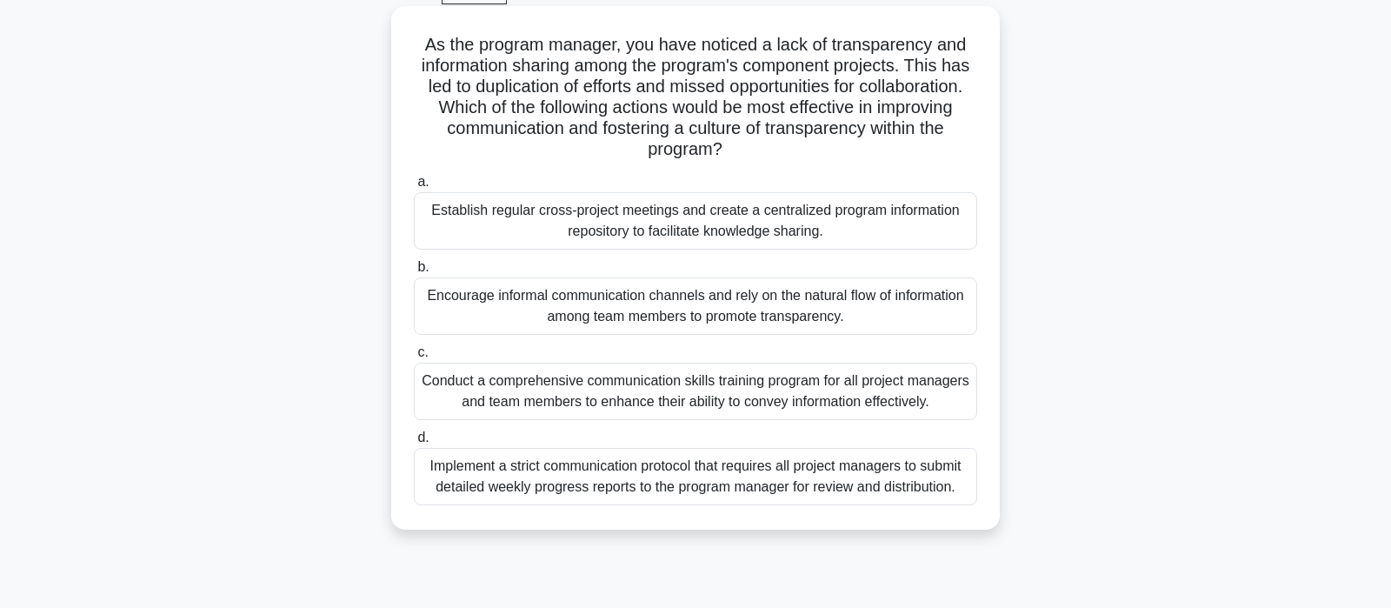
click at [684, 233] on div "Establish regular cross-project meetings and create a centralized program infor…" at bounding box center [695, 220] width 563 height 57
click at [414, 188] on input "a. Establish regular cross-project meetings and create a centralized program in…" at bounding box center [414, 182] width 0 height 11
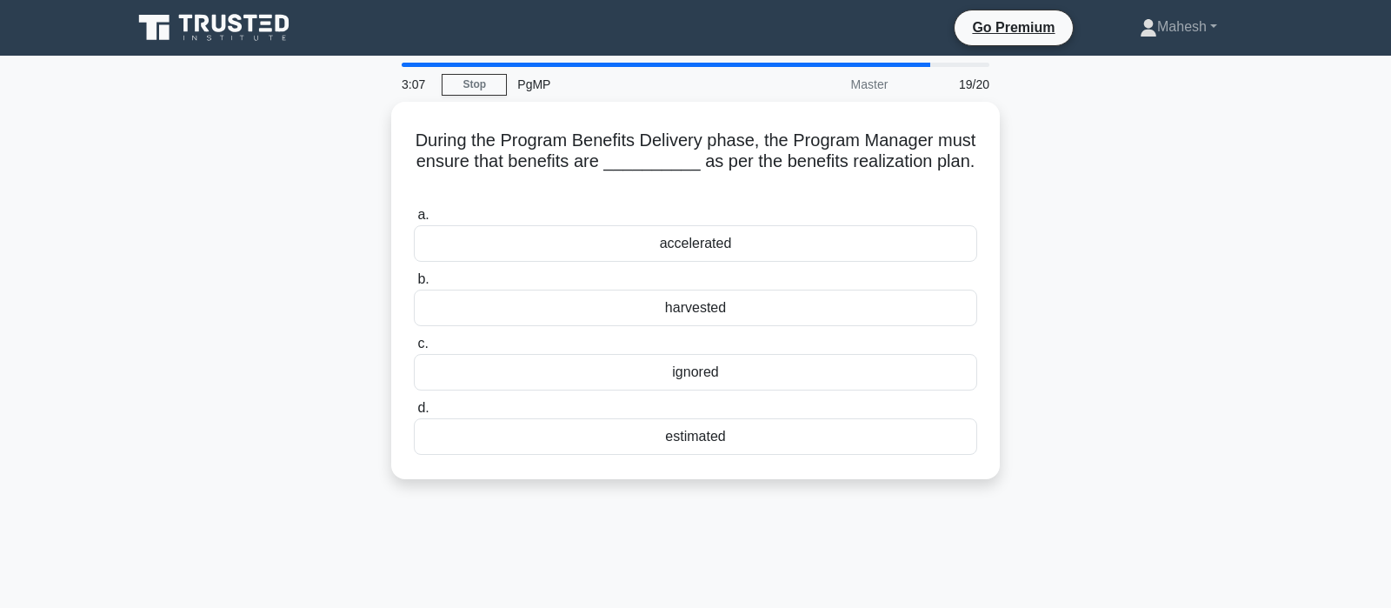
scroll to position [0, 0]
click at [687, 285] on div "harvested" at bounding box center [695, 303] width 563 height 37
click at [414, 281] on input "b. harvested" at bounding box center [414, 275] width 0 height 11
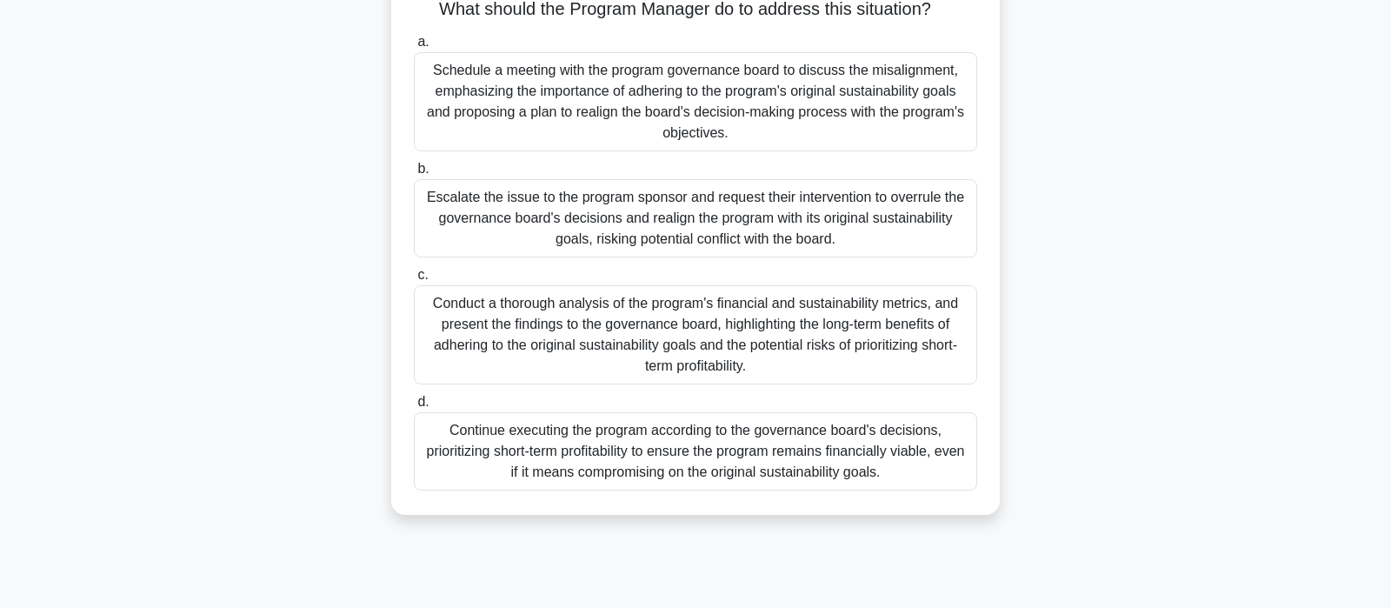
scroll to position [274, 0]
click at [785, 362] on div "Conduct a thorough analysis of the program's financial and sustainability metri…" at bounding box center [695, 333] width 563 height 99
click at [414, 280] on input "c. Conduct a thorough analysis of the program's financial and sustainability me…" at bounding box center [414, 274] width 0 height 11
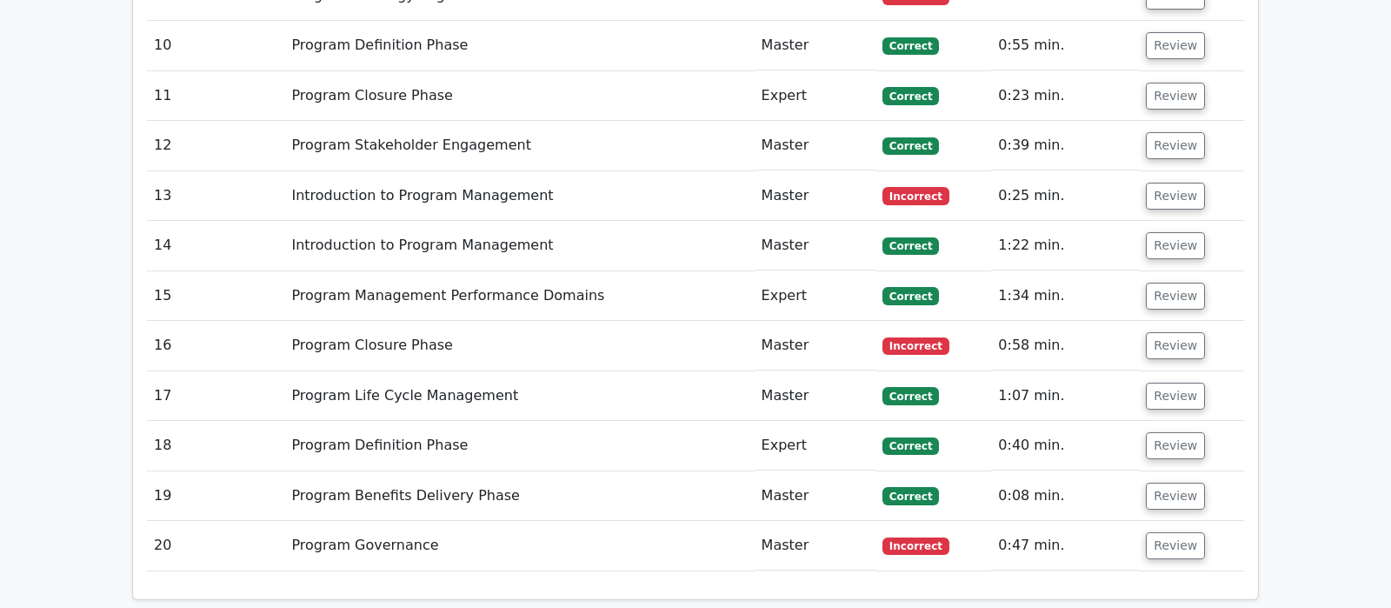
scroll to position [3136, 0]
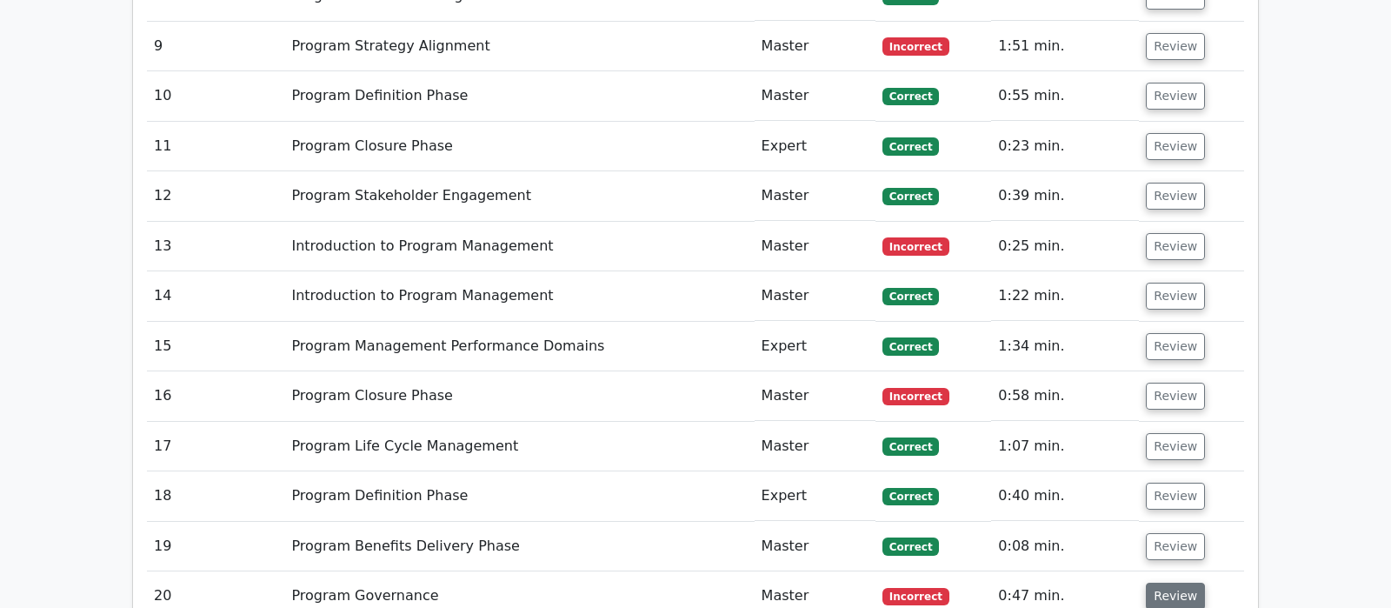
click at [1178, 583] on button "Review" at bounding box center [1175, 596] width 59 height 27
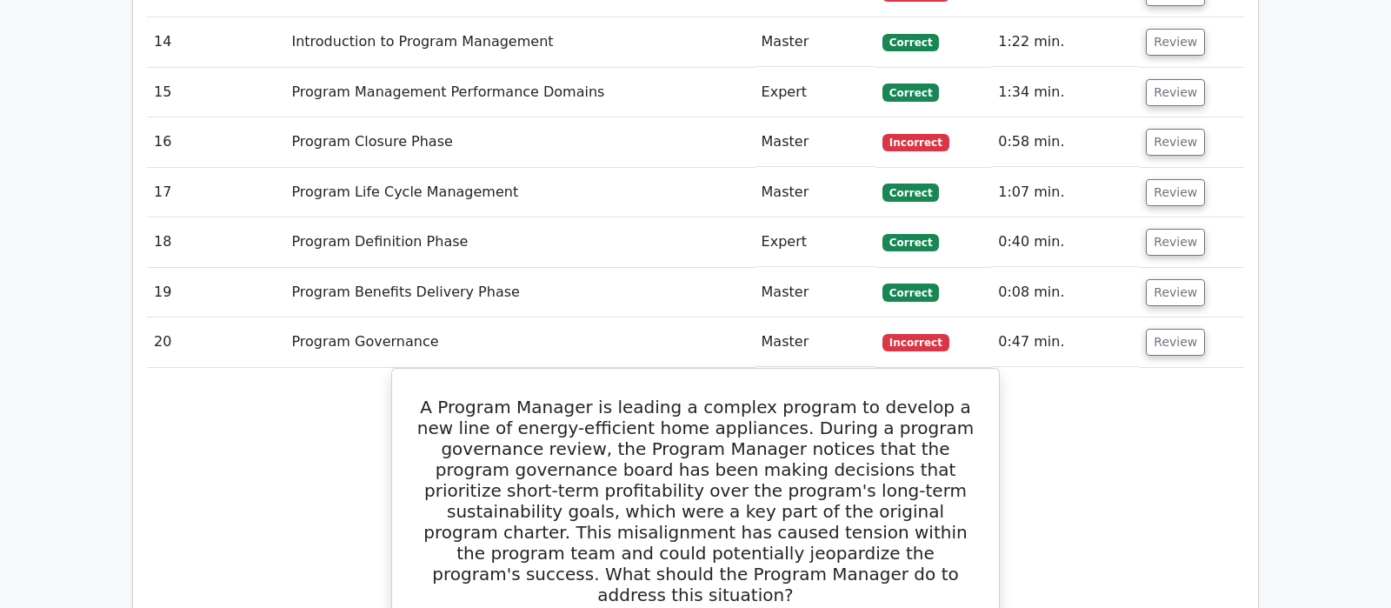
scroll to position [3319, 0]
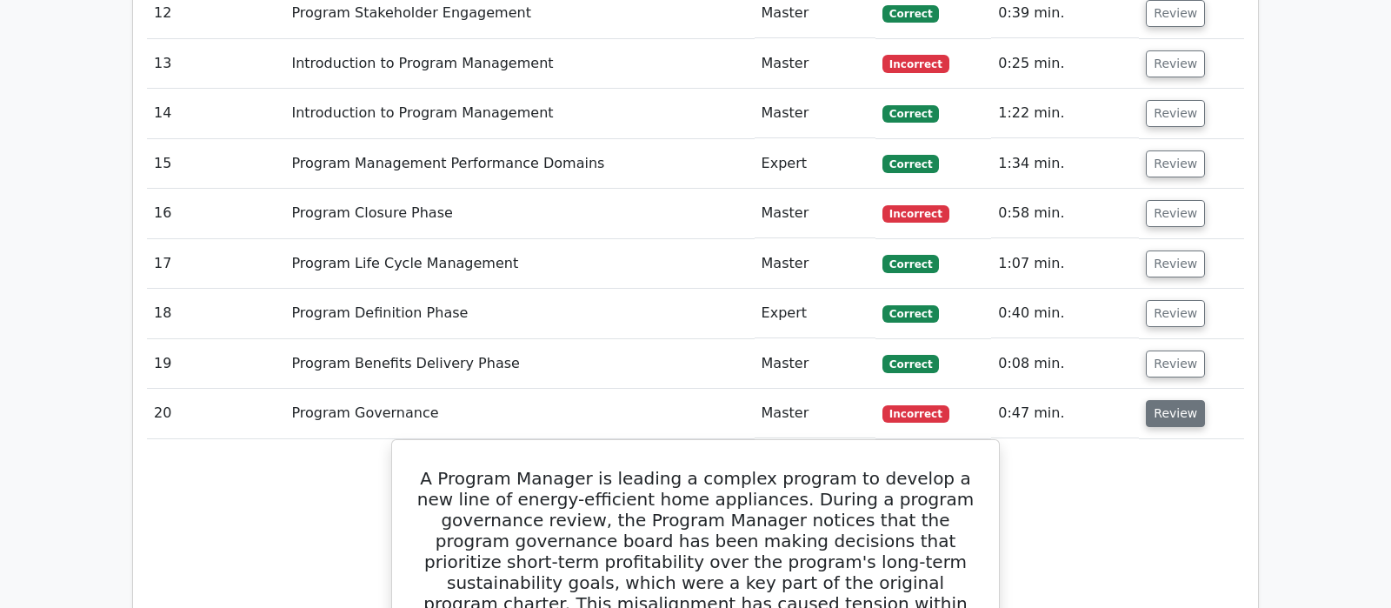
click at [1174, 400] on button "Review" at bounding box center [1175, 413] width 59 height 27
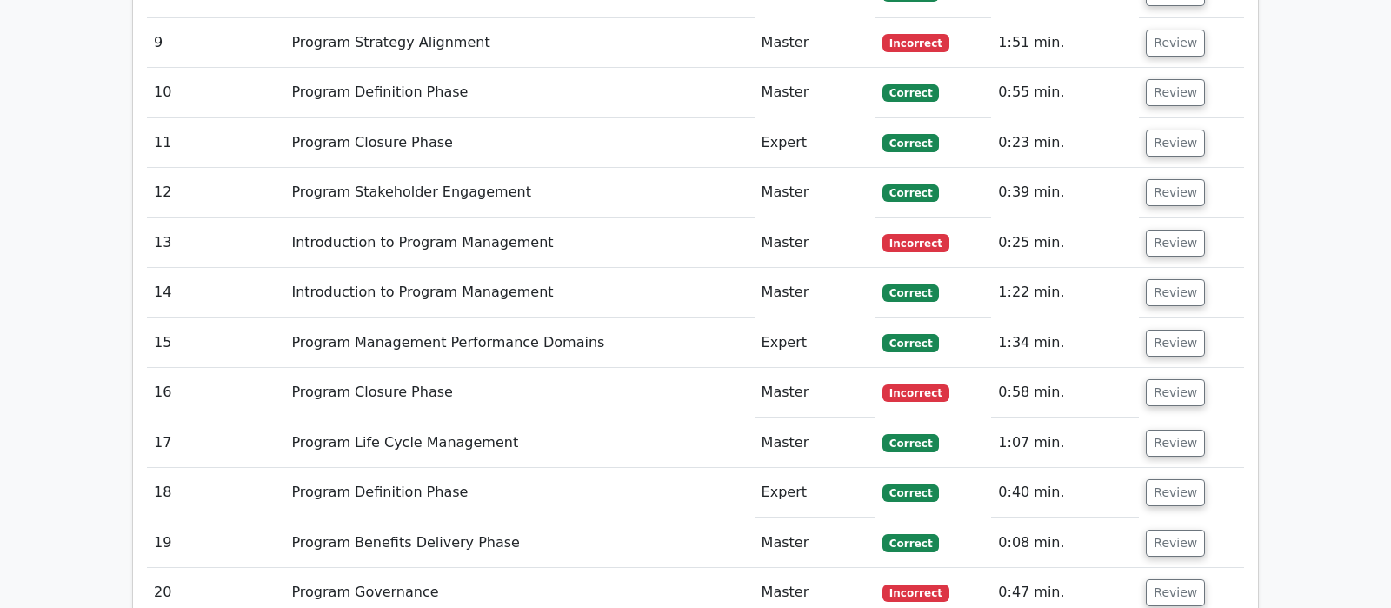
scroll to position [3136, 0]
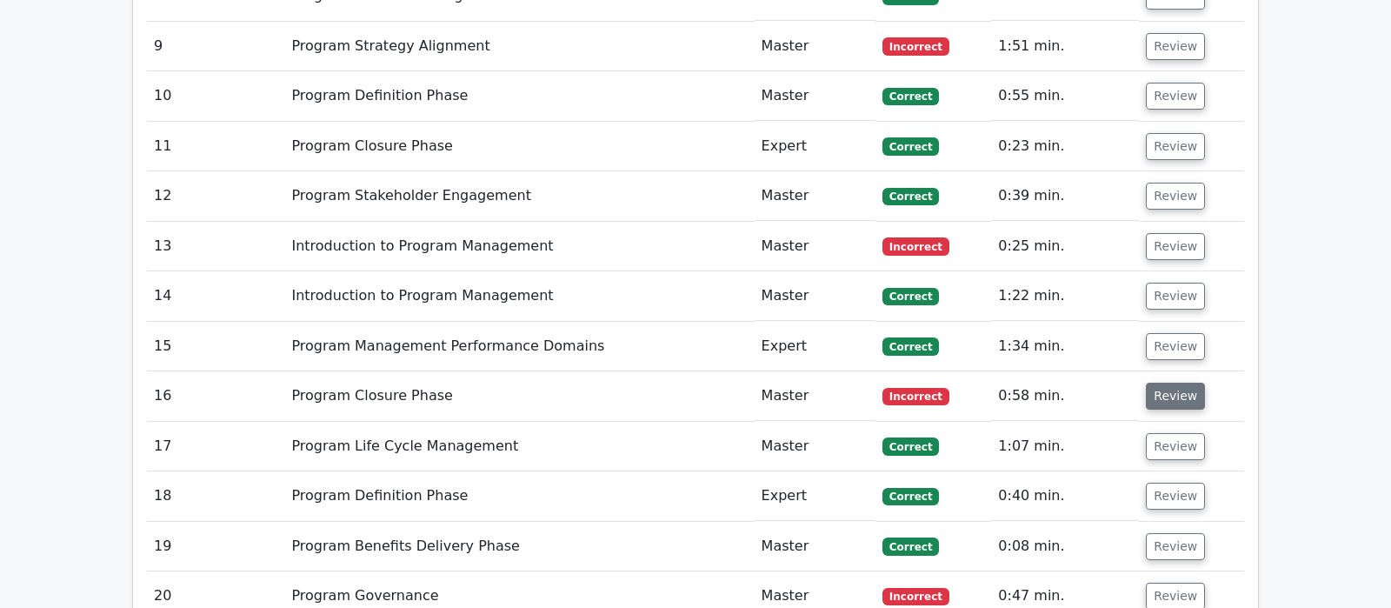
click at [1165, 383] on button "Review" at bounding box center [1175, 396] width 59 height 27
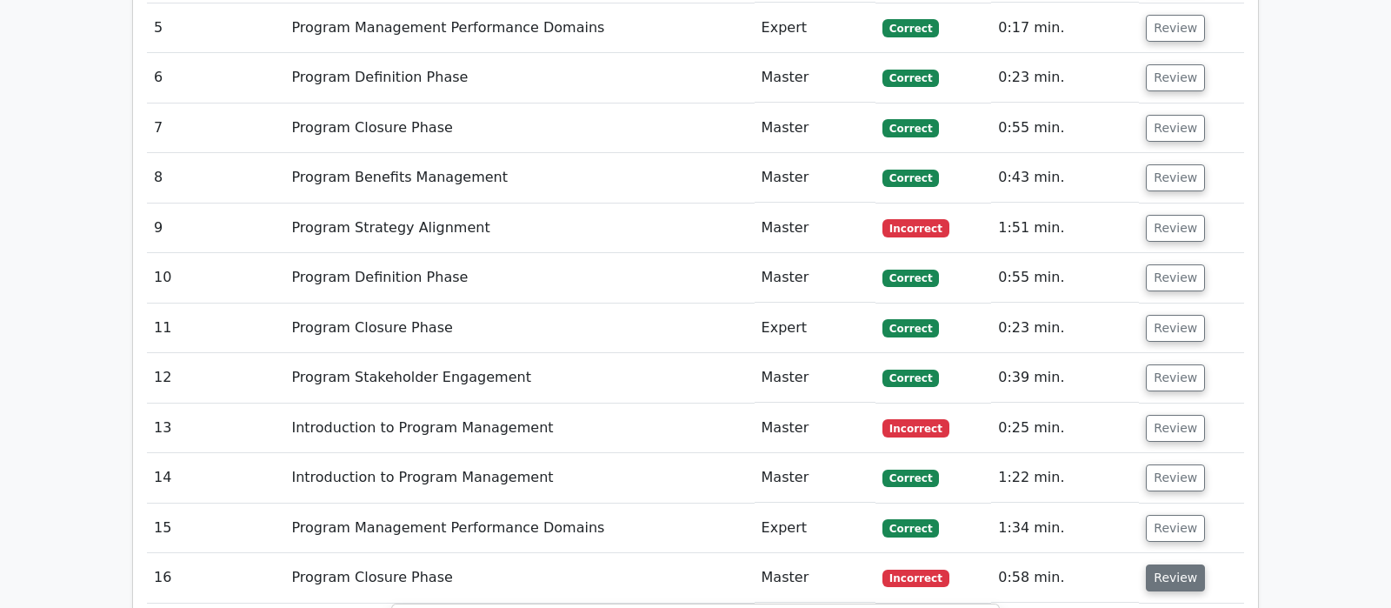
scroll to position [2954, 0]
click at [1177, 565] on button "Review" at bounding box center [1175, 578] width 59 height 27
click at [1172, 416] on button "Review" at bounding box center [1175, 429] width 59 height 27
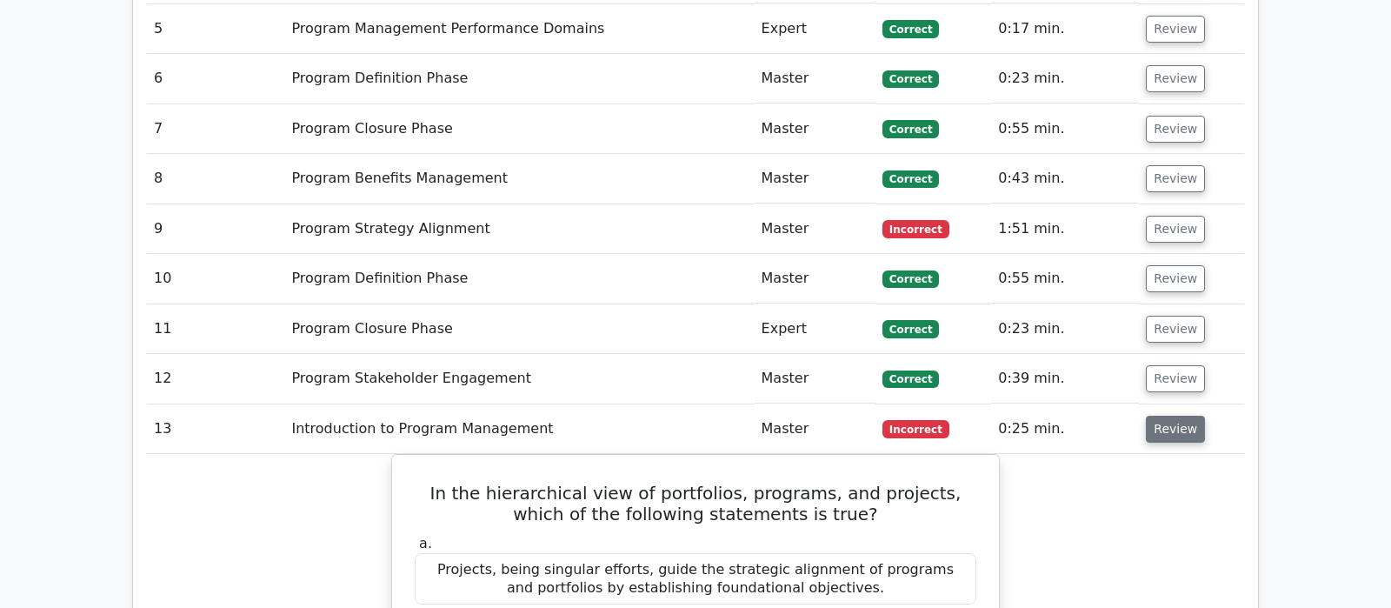
click at [1176, 416] on button "Review" at bounding box center [1175, 429] width 59 height 27
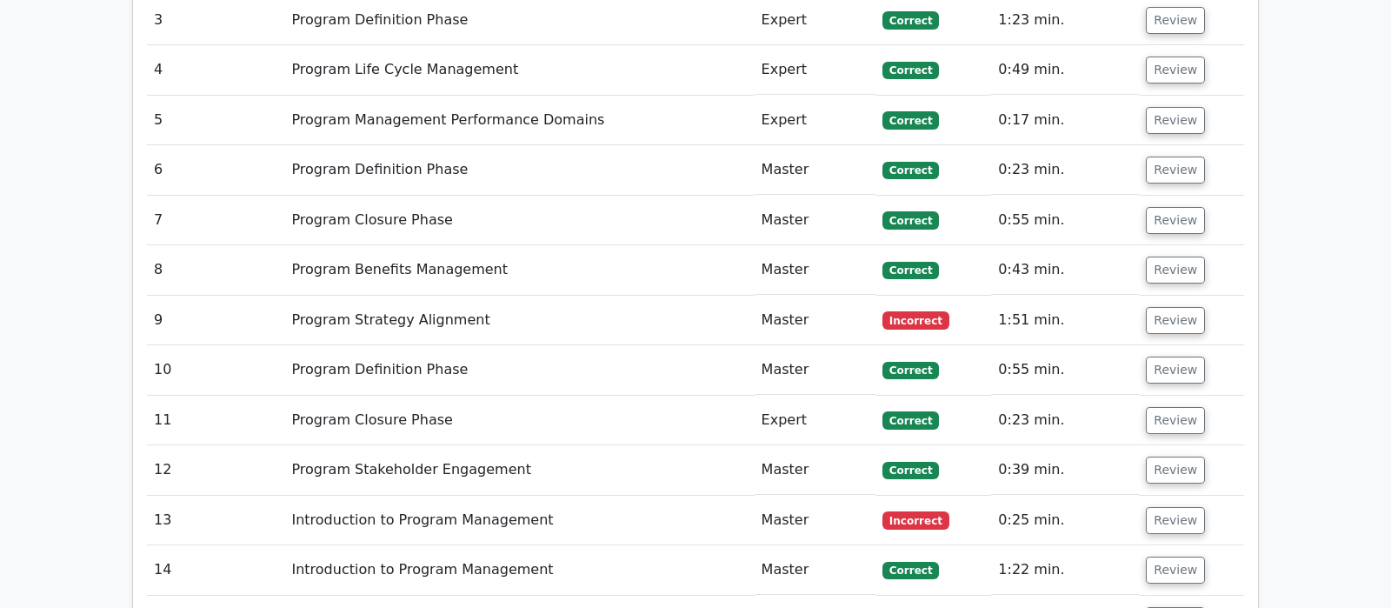
scroll to position [2771, 0]
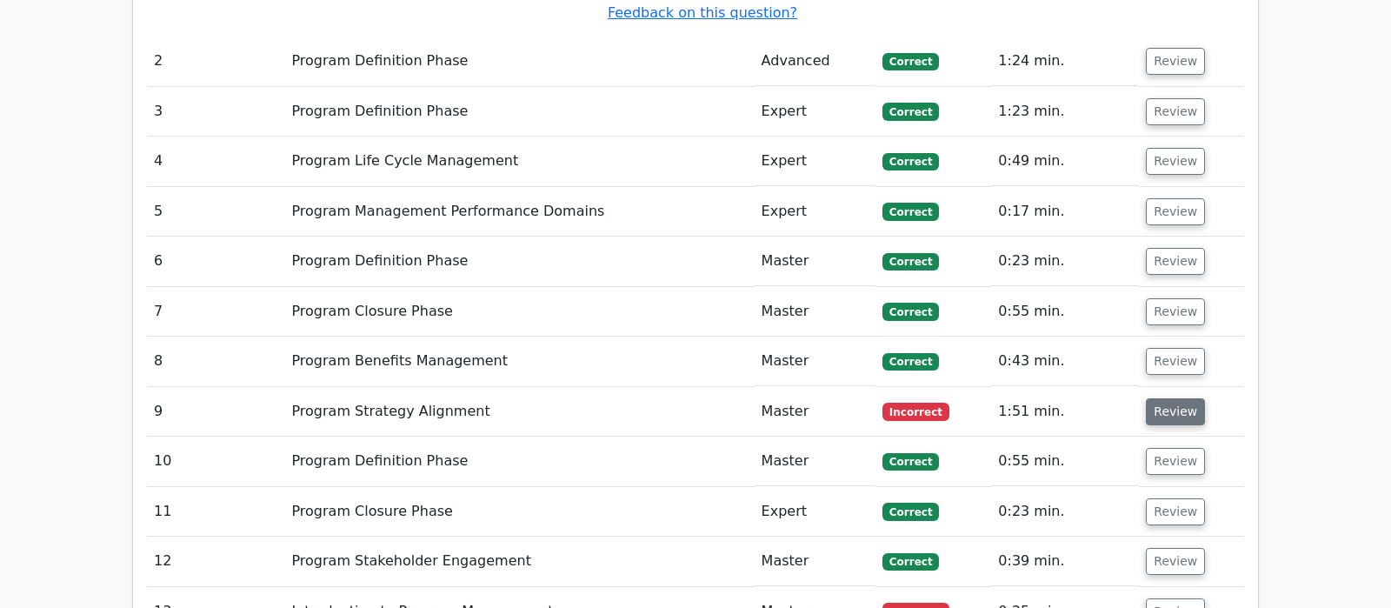
click at [1168, 398] on button "Review" at bounding box center [1175, 411] width 59 height 27
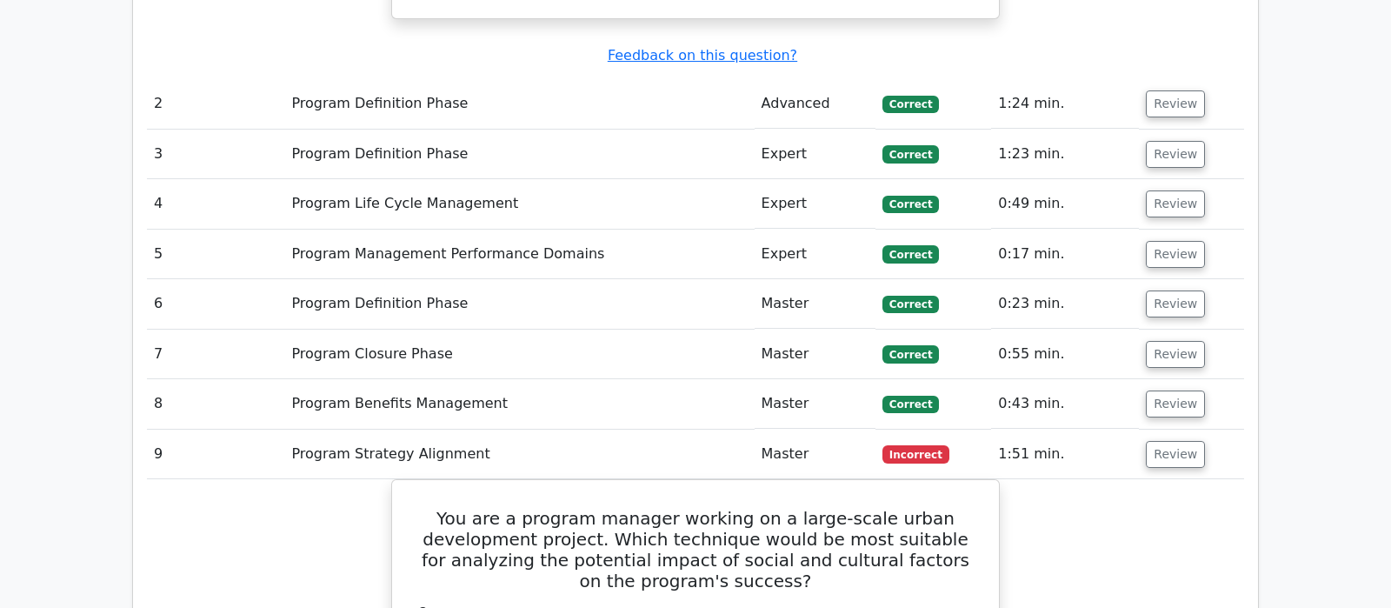
scroll to position [2680, 0]
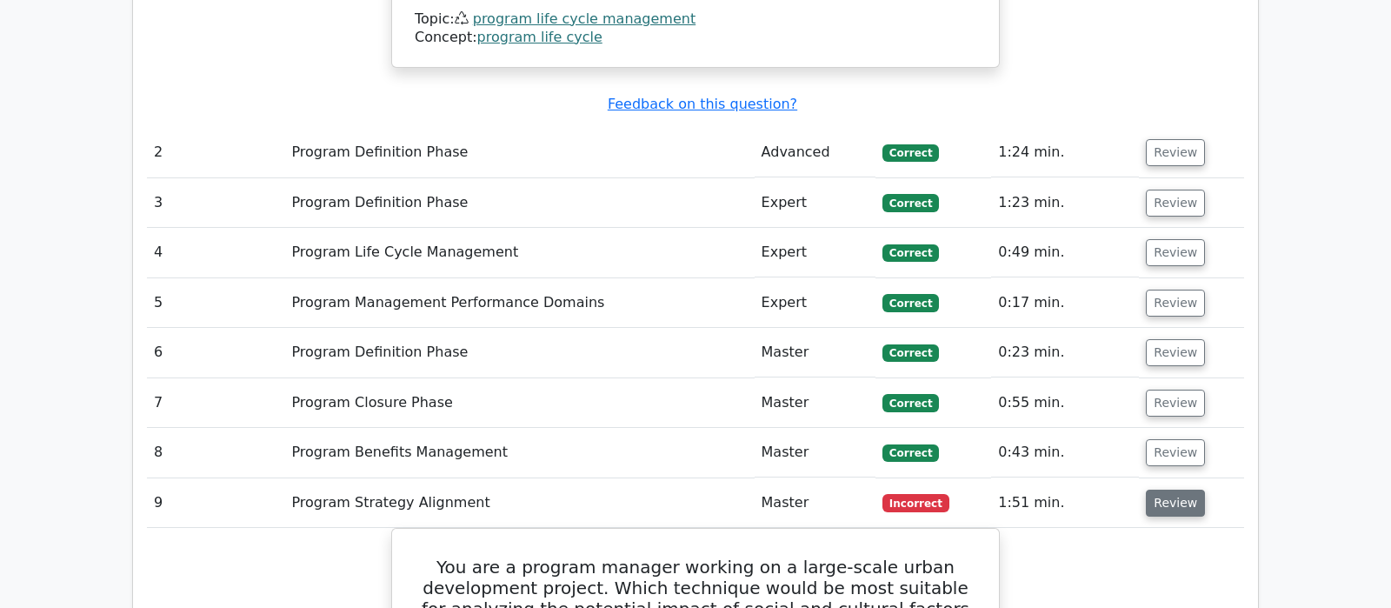
click at [1171, 490] on button "Review" at bounding box center [1175, 503] width 59 height 27
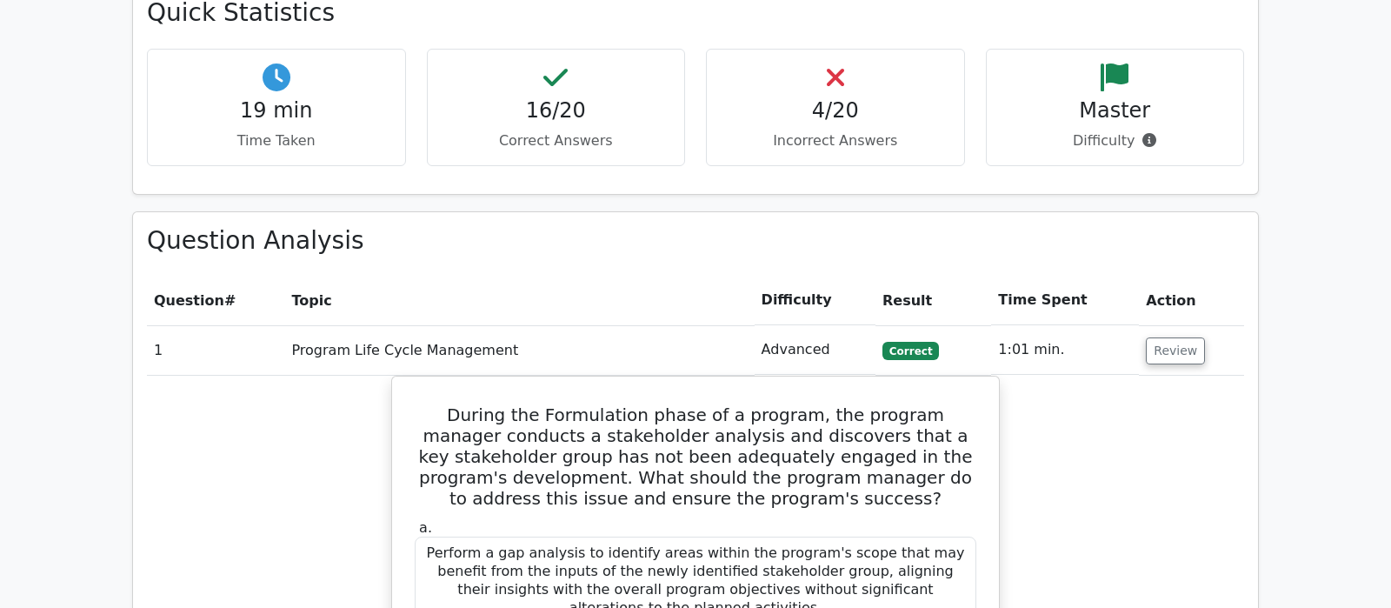
scroll to position [1219, 0]
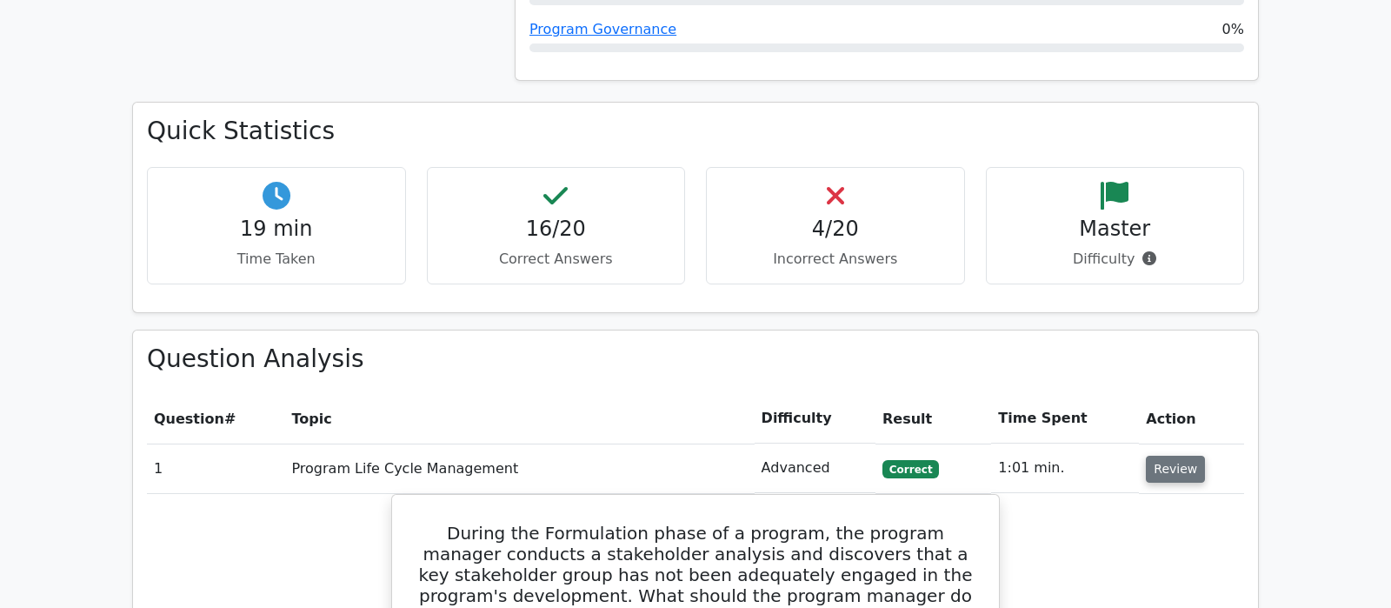
click at [1182, 456] on button "Review" at bounding box center [1175, 469] width 59 height 27
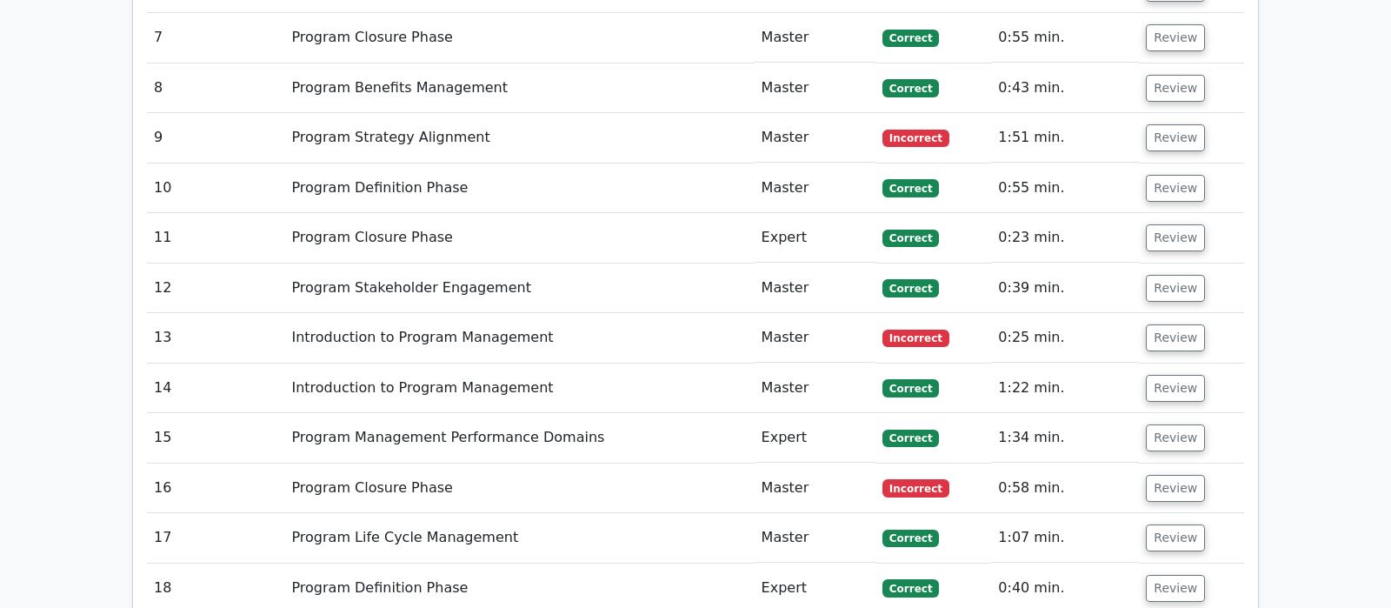
scroll to position [2132, 0]
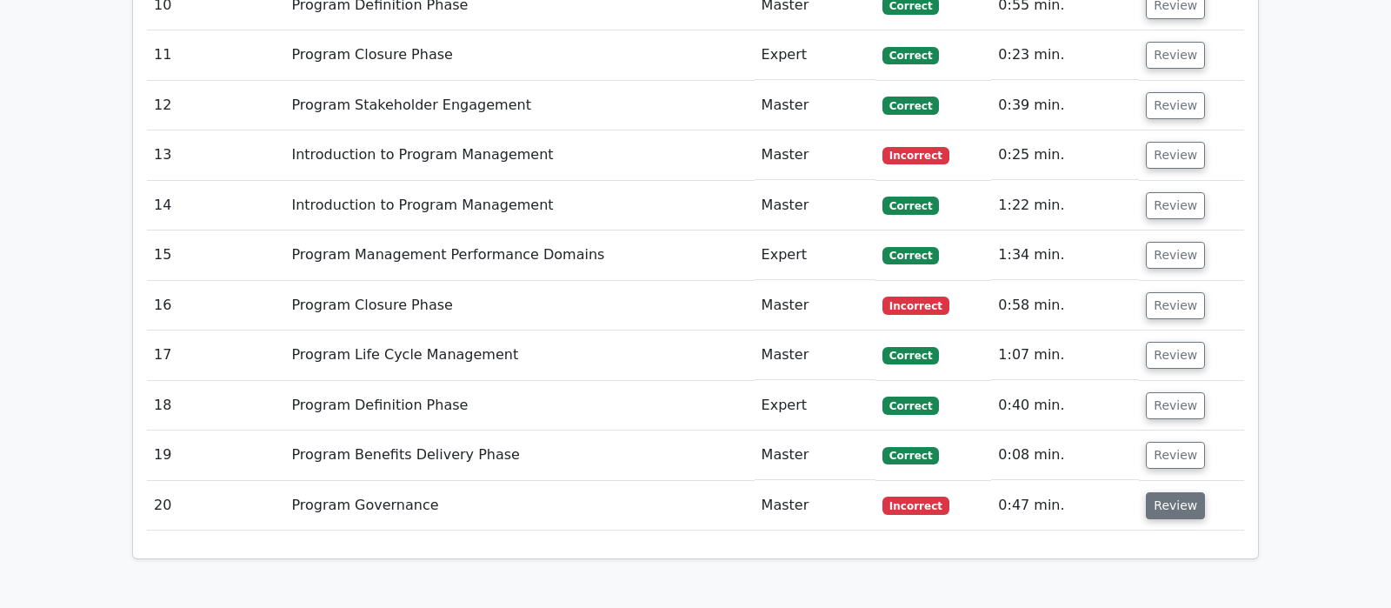
click at [1185, 492] on button "Review" at bounding box center [1175, 505] width 59 height 27
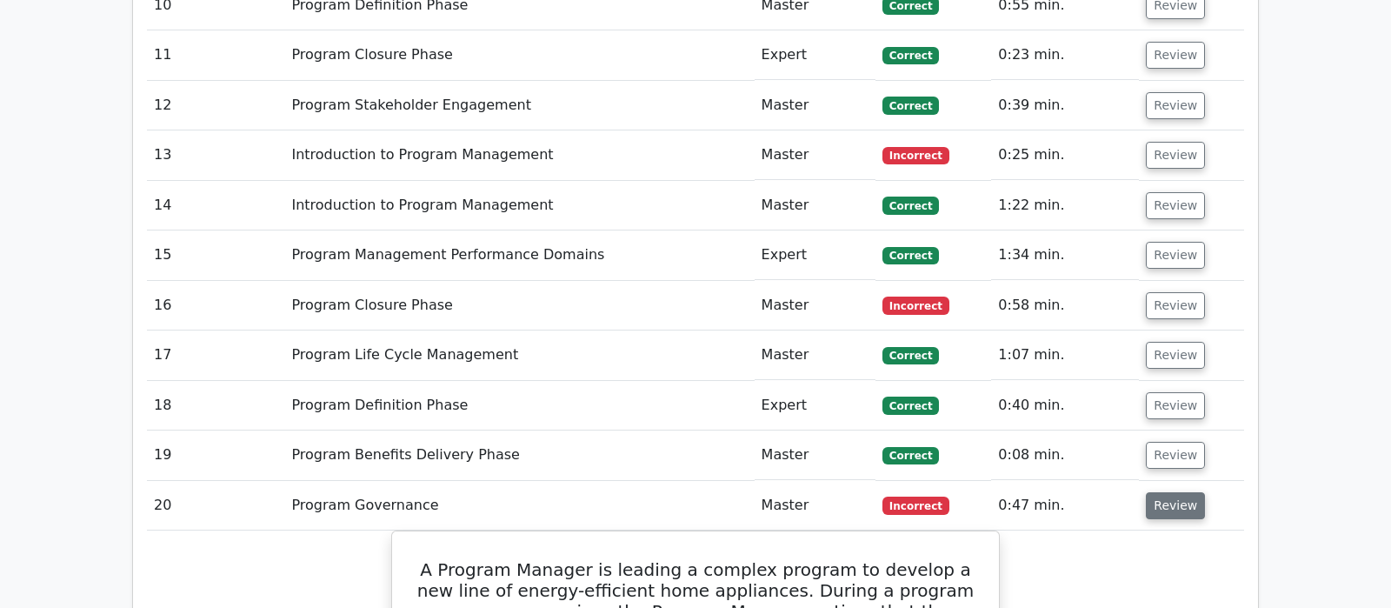
click at [1157, 492] on button "Review" at bounding box center [1175, 505] width 59 height 27
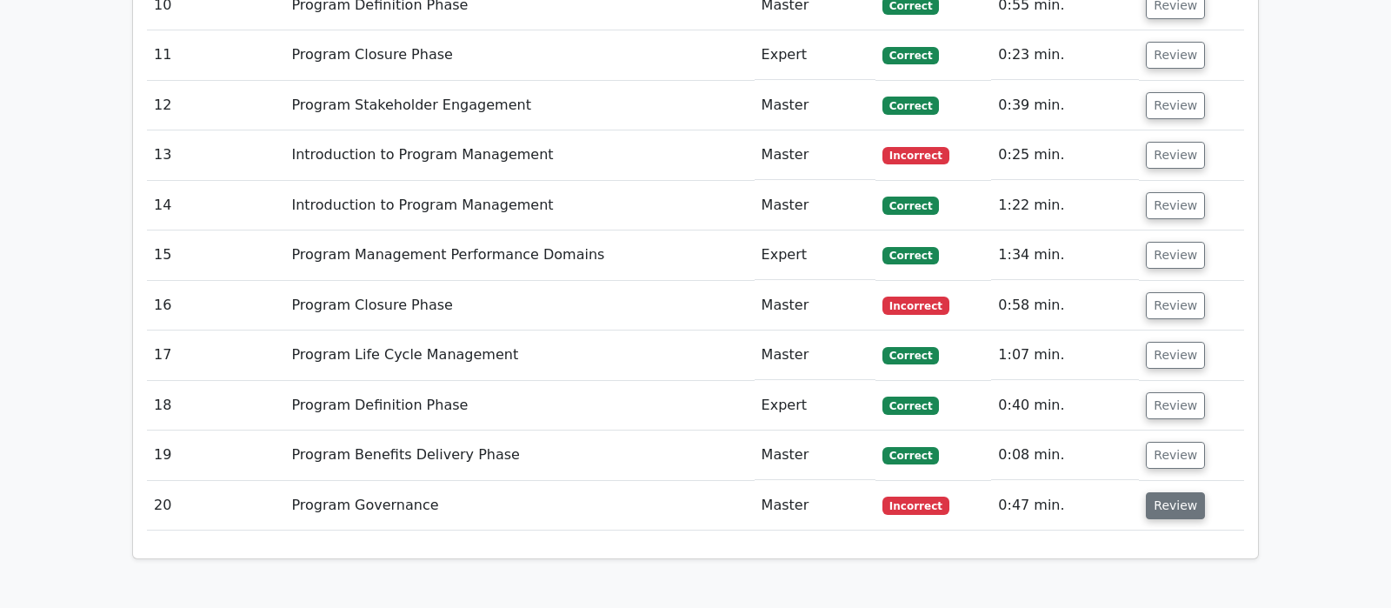
click at [1167, 492] on button "Review" at bounding box center [1175, 505] width 59 height 27
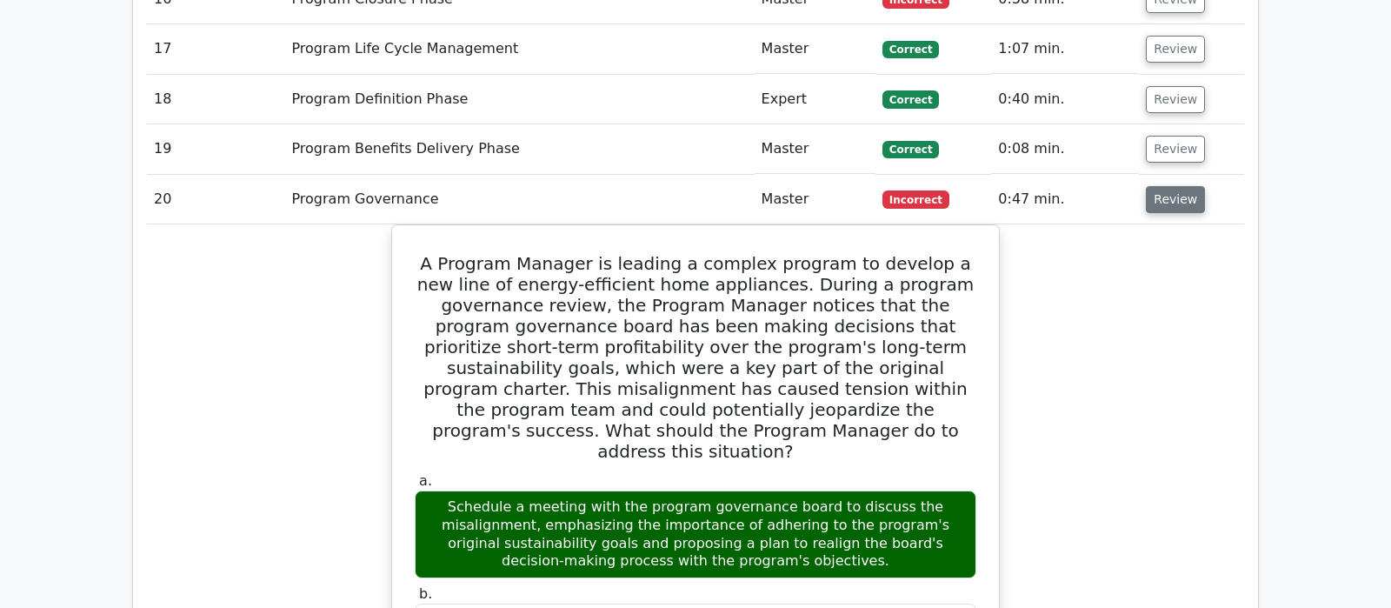
scroll to position [2315, 0]
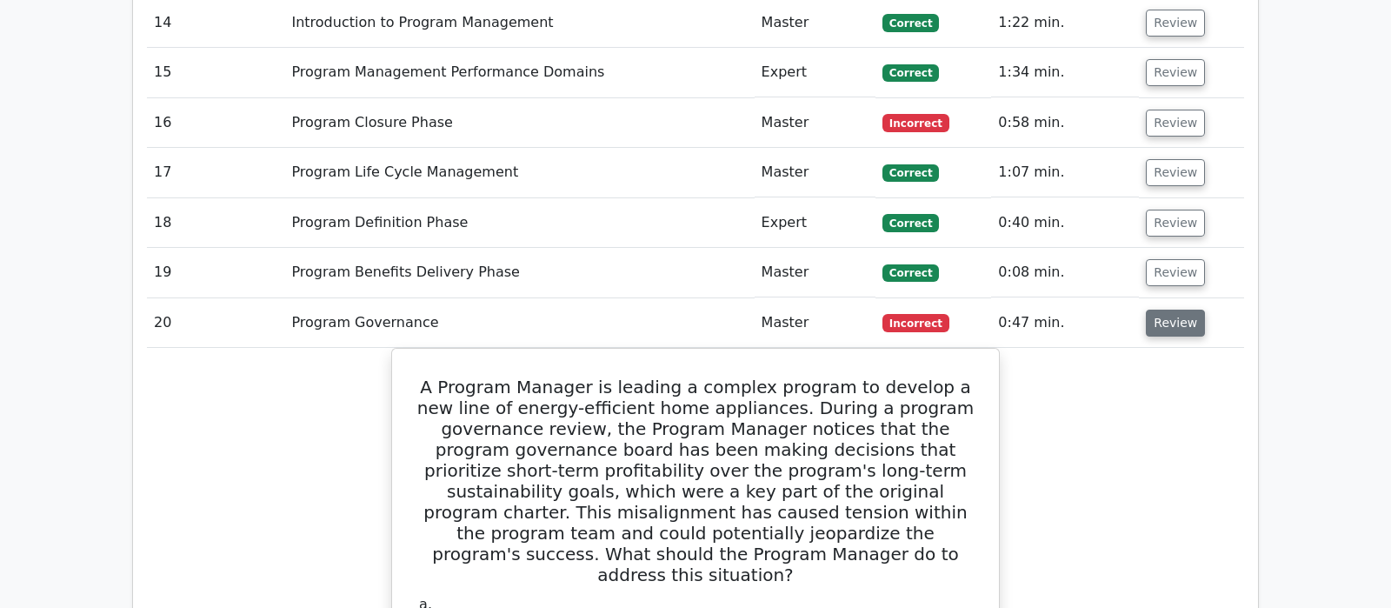
click at [1152, 310] on button "Review" at bounding box center [1175, 323] width 59 height 27
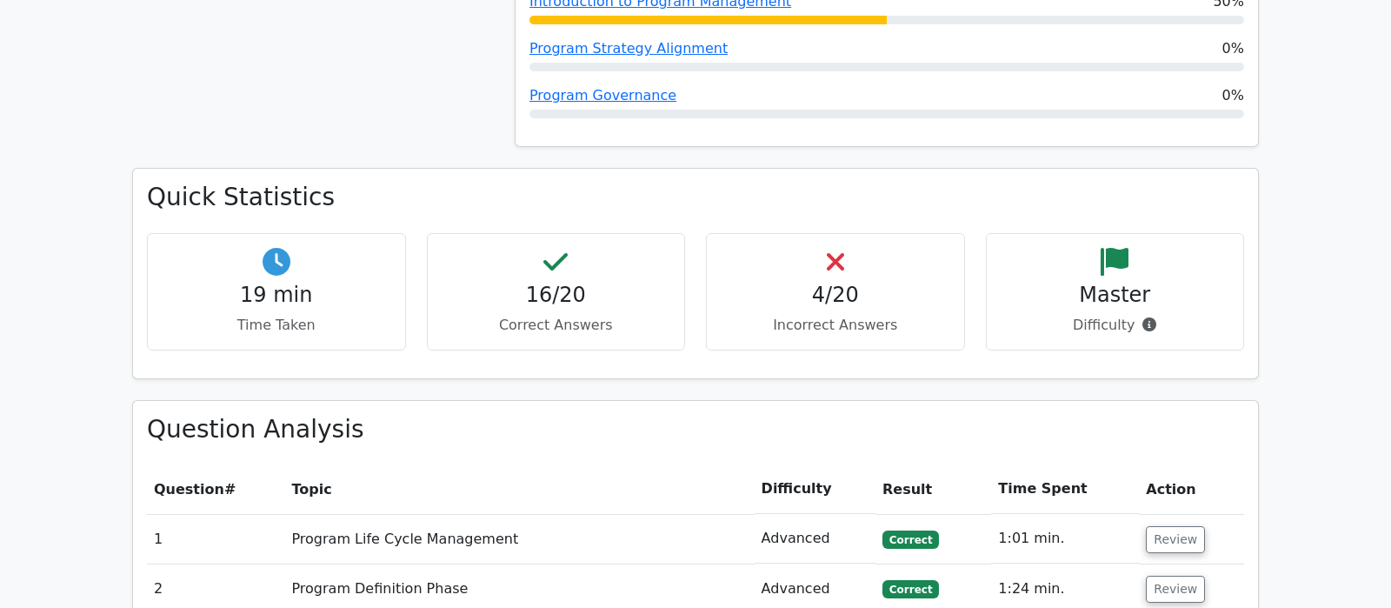
scroll to position [1036, 0]
